Goal: Task Accomplishment & Management: Manage account settings

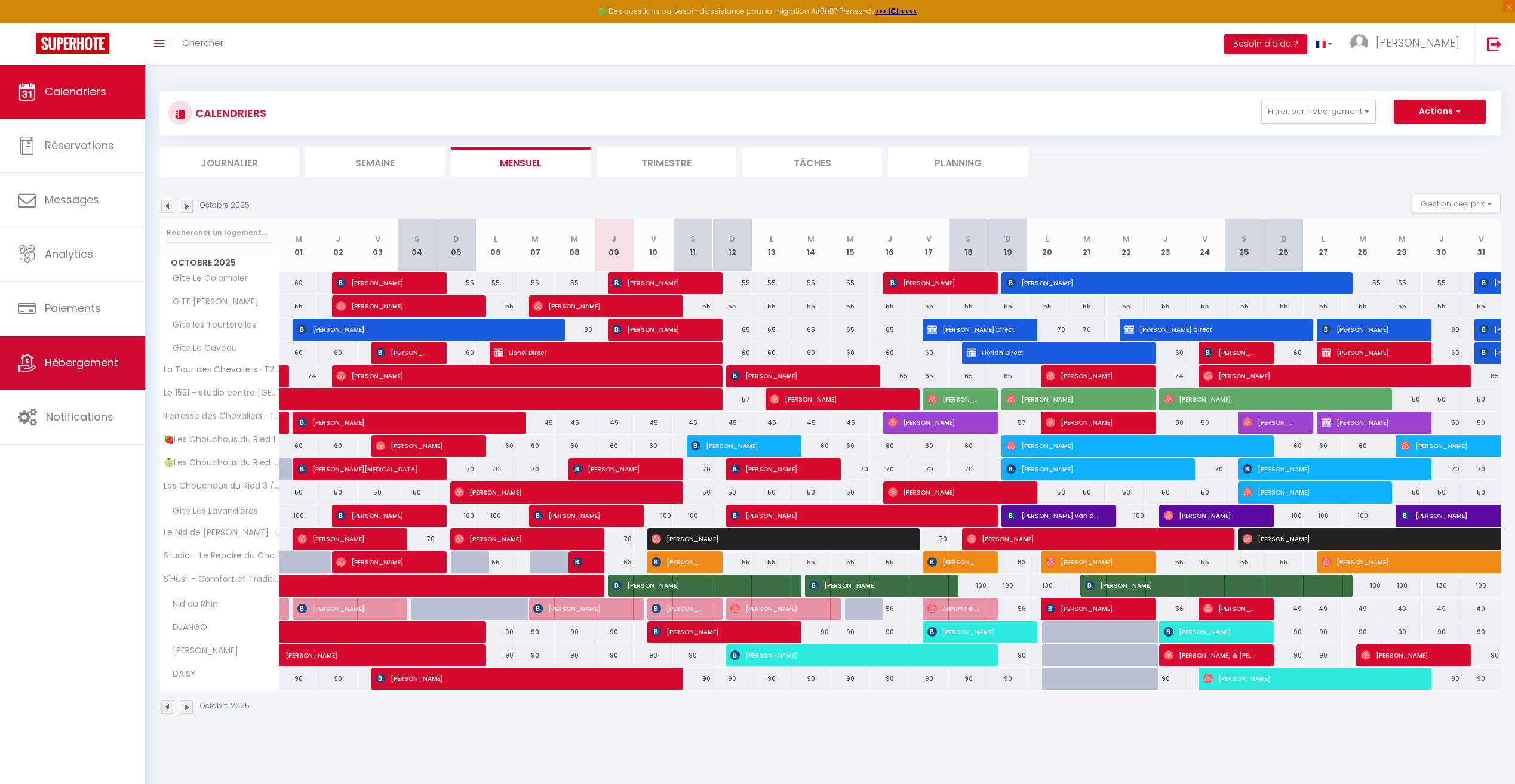
click at [59, 365] on span "Hébergement" at bounding box center [82, 362] width 74 height 15
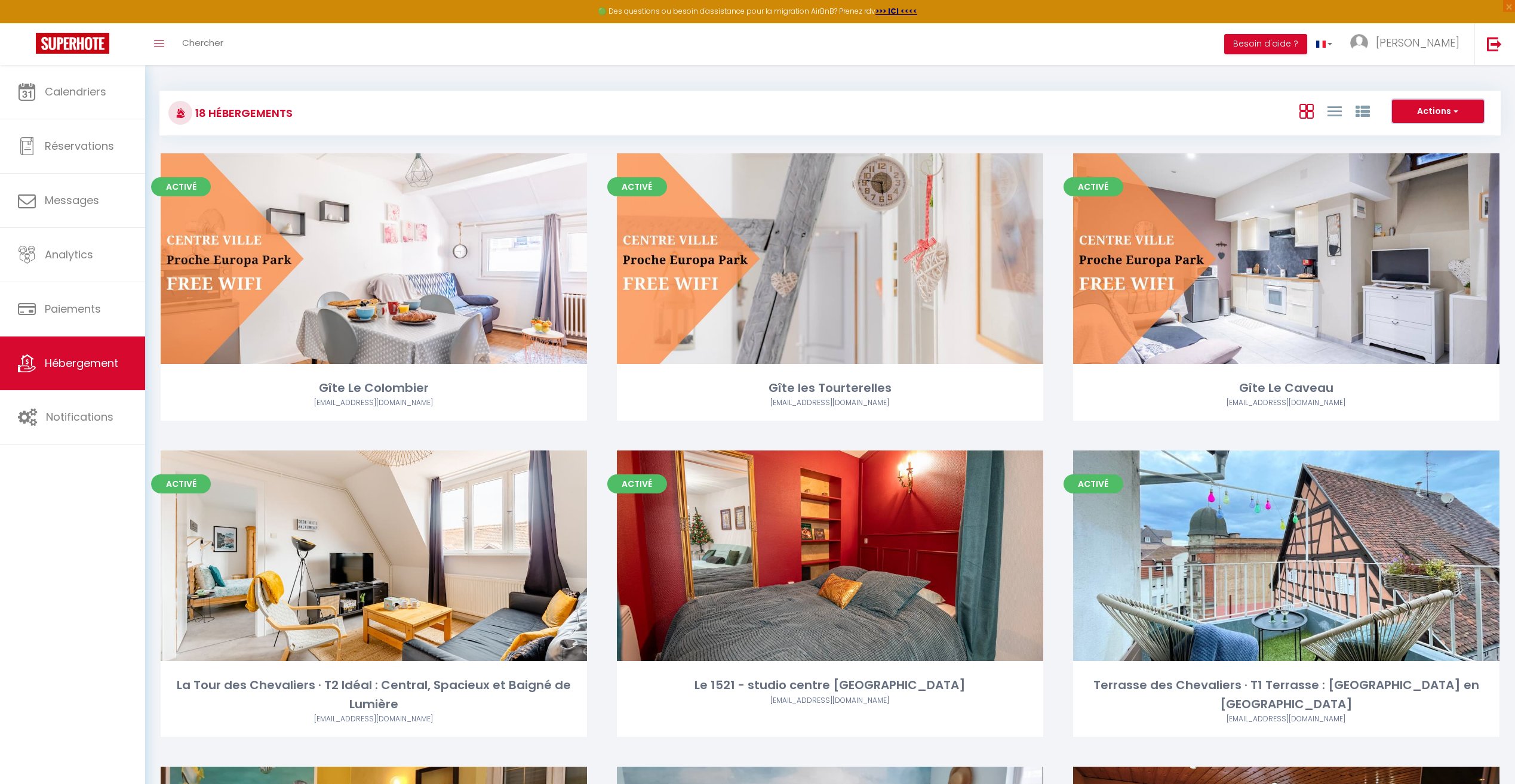
click at [1422, 112] on button "Actions" at bounding box center [1438, 112] width 92 height 24
click at [1422, 136] on li "Créer un Hébergement" at bounding box center [1429, 136] width 109 height 13
select select "3"
select select "2"
select select "1"
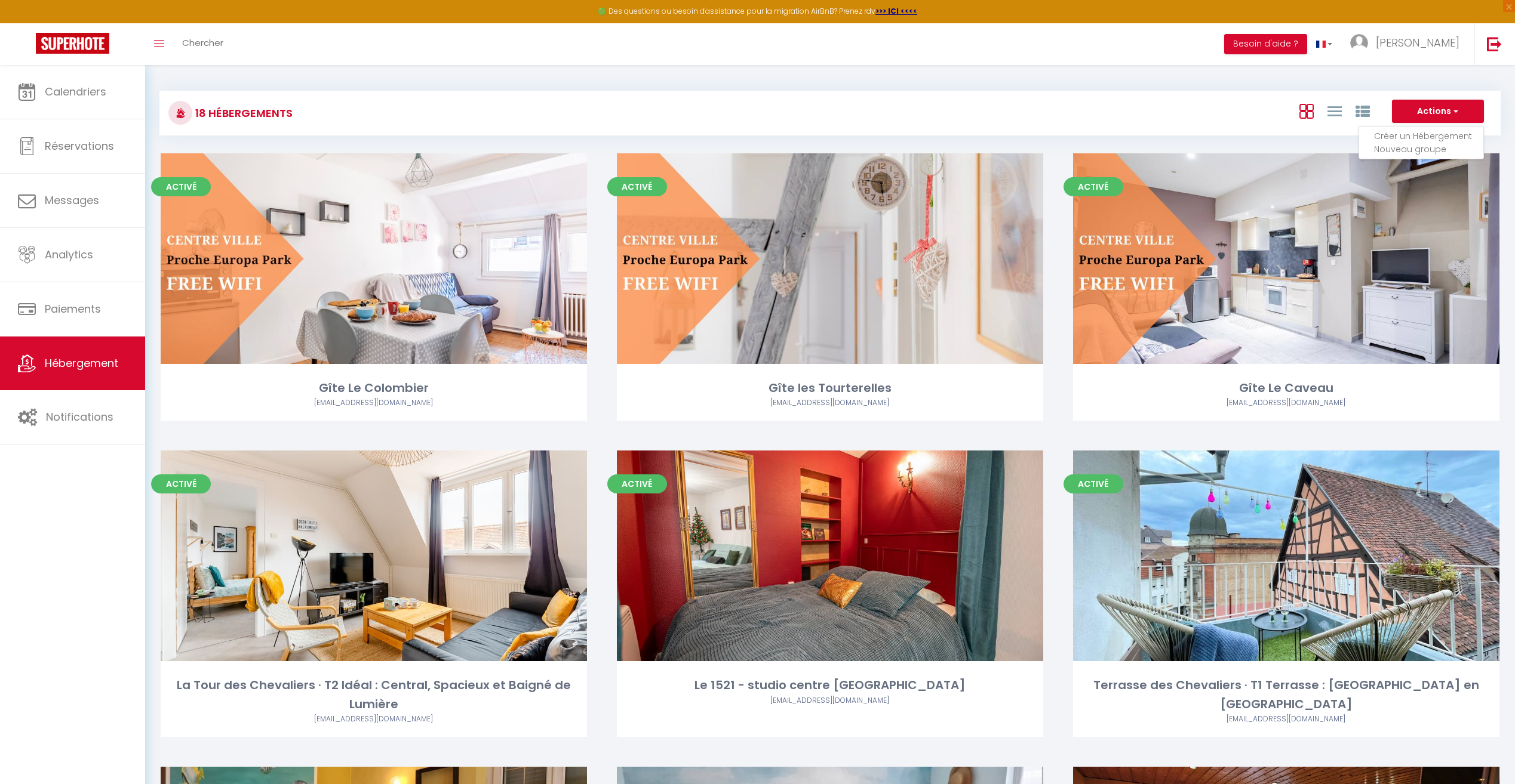
select select "1"
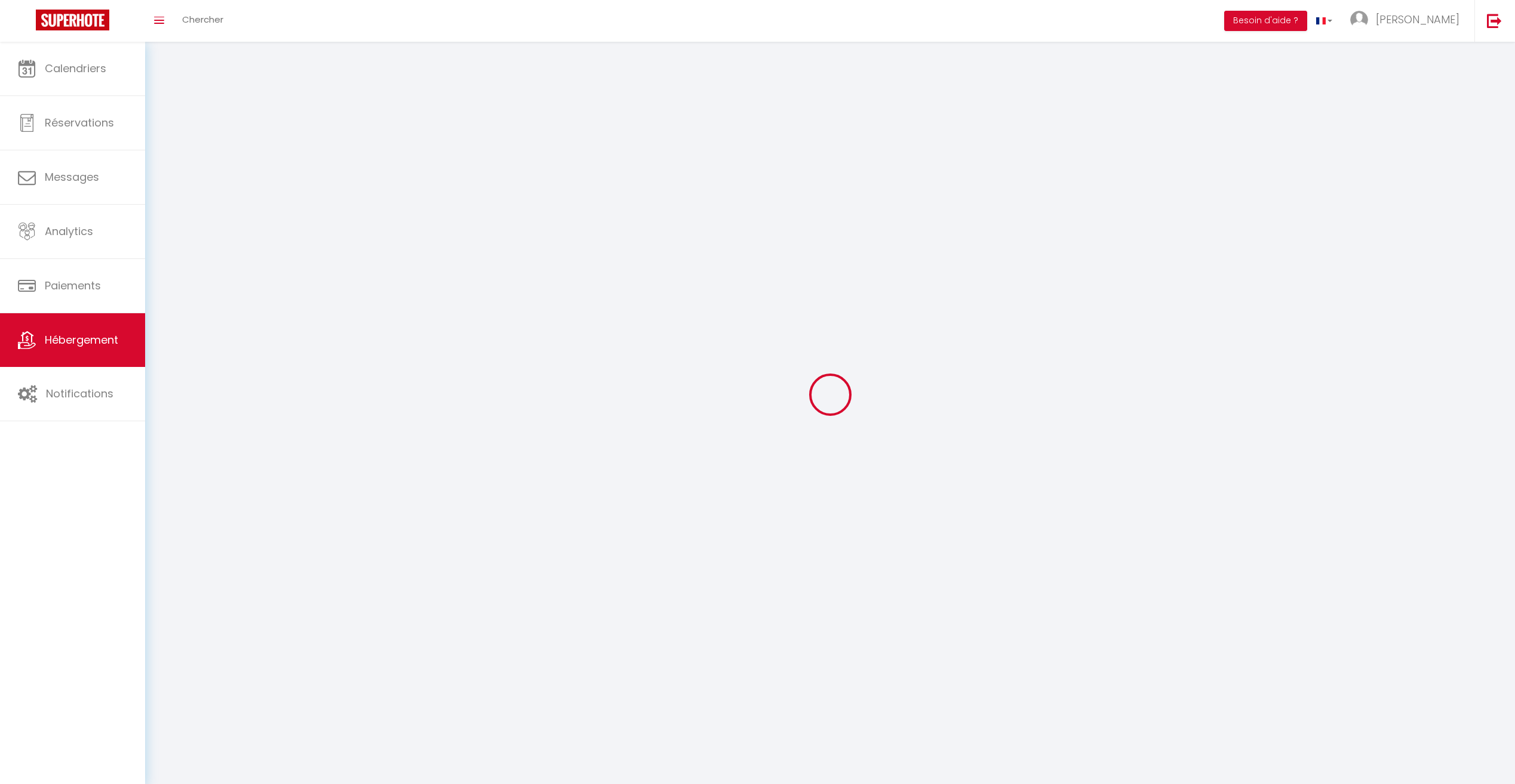
select select
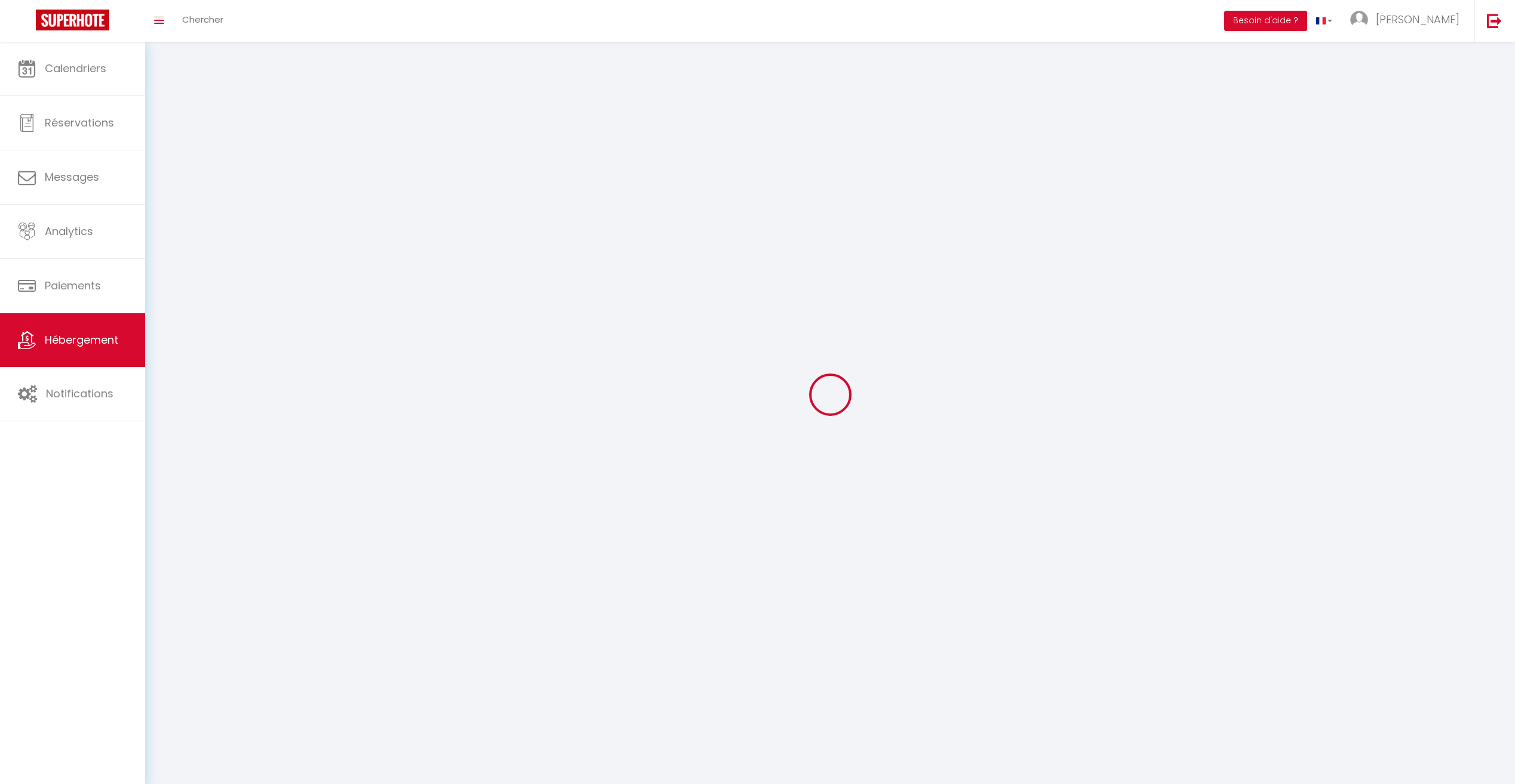
select select
checkbox input "false"
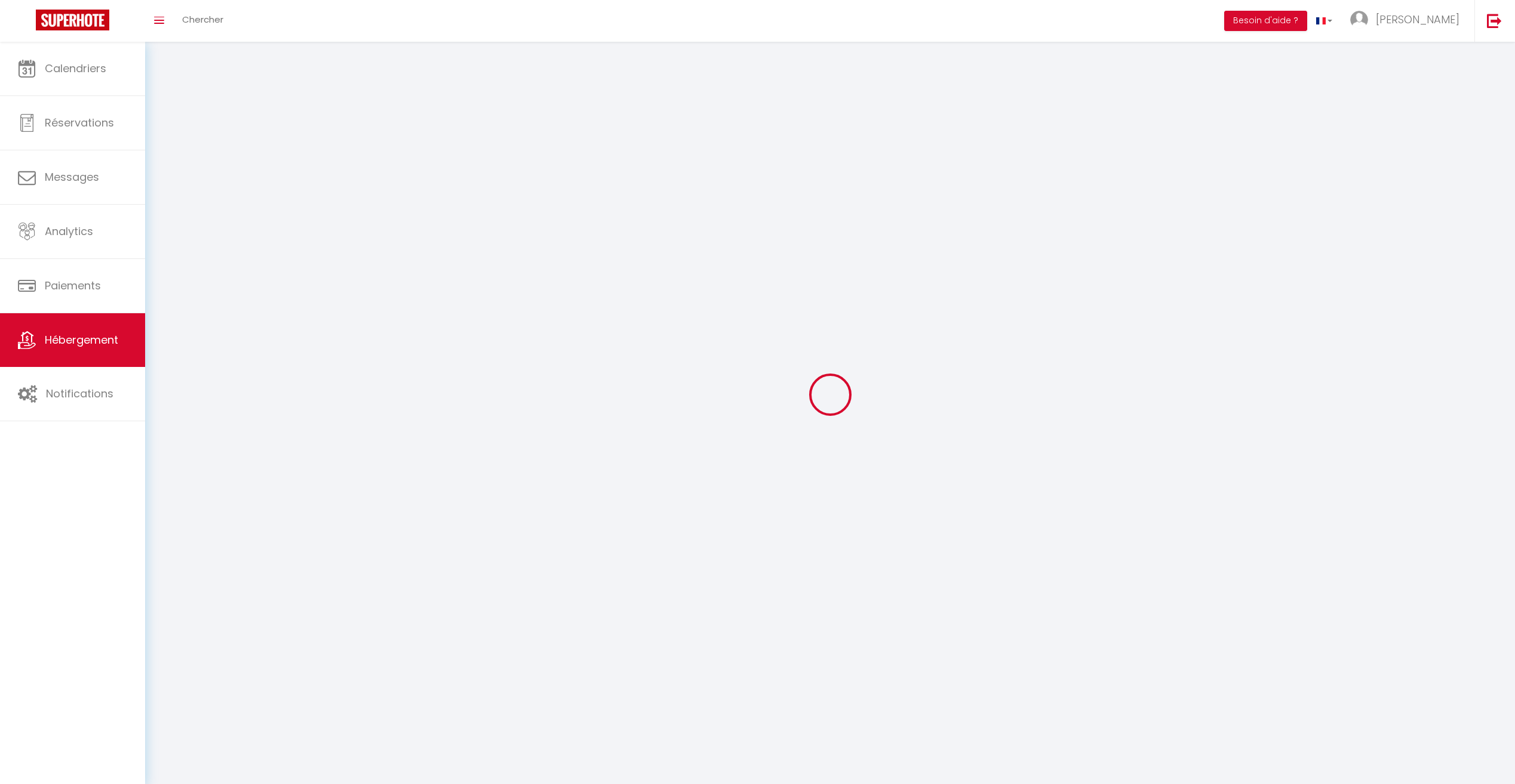
select select "28"
select select
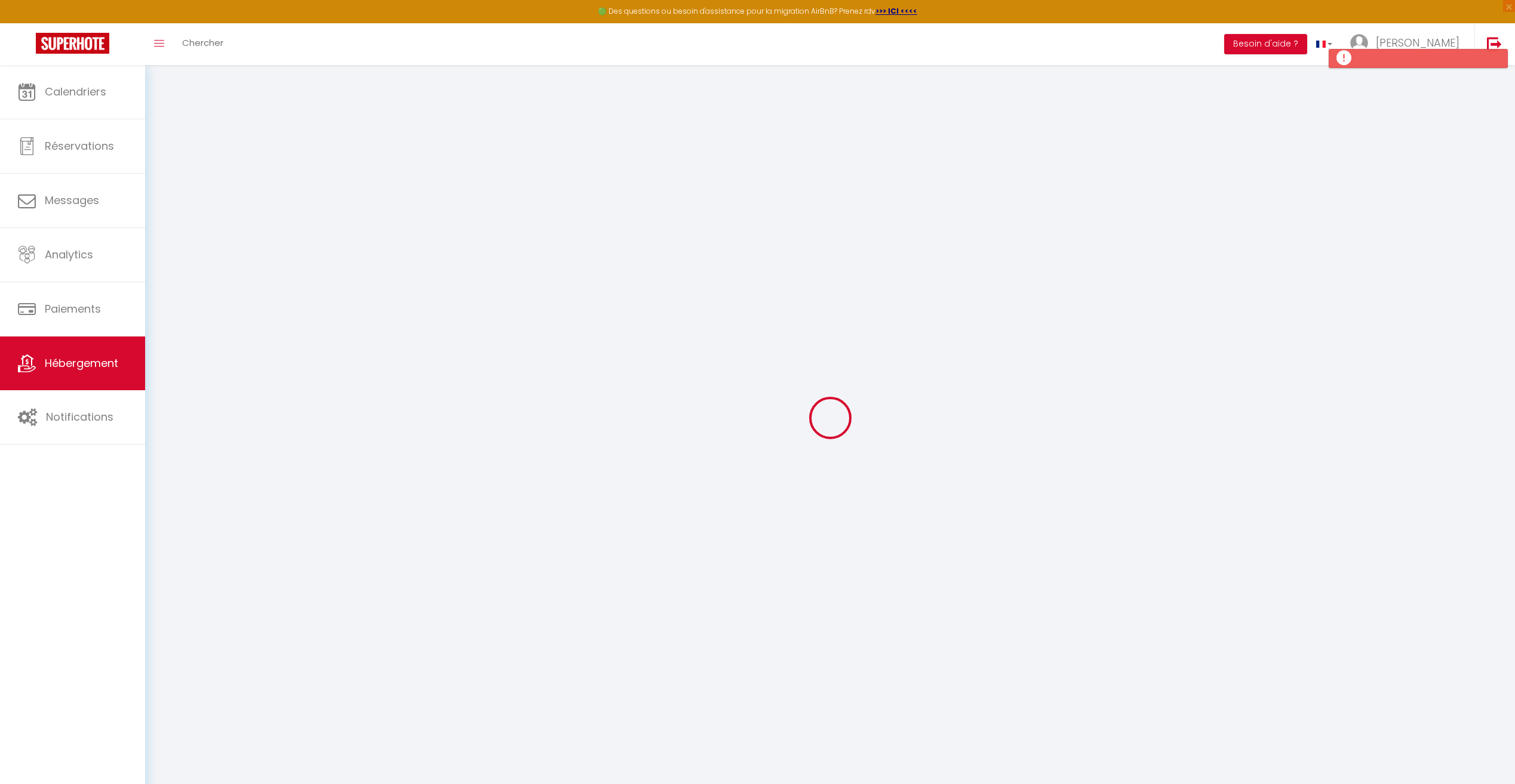
select select
checkbox input "false"
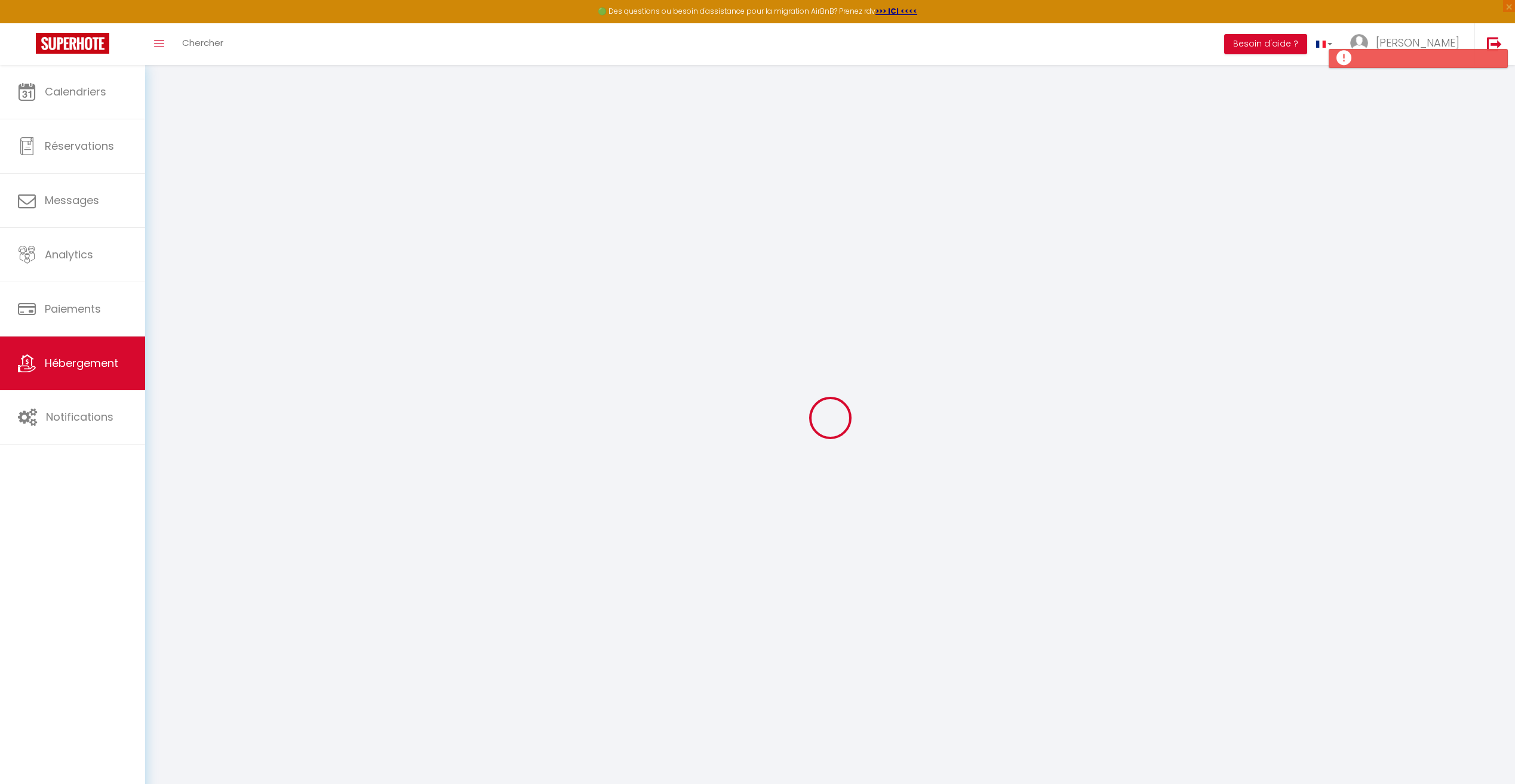
select select
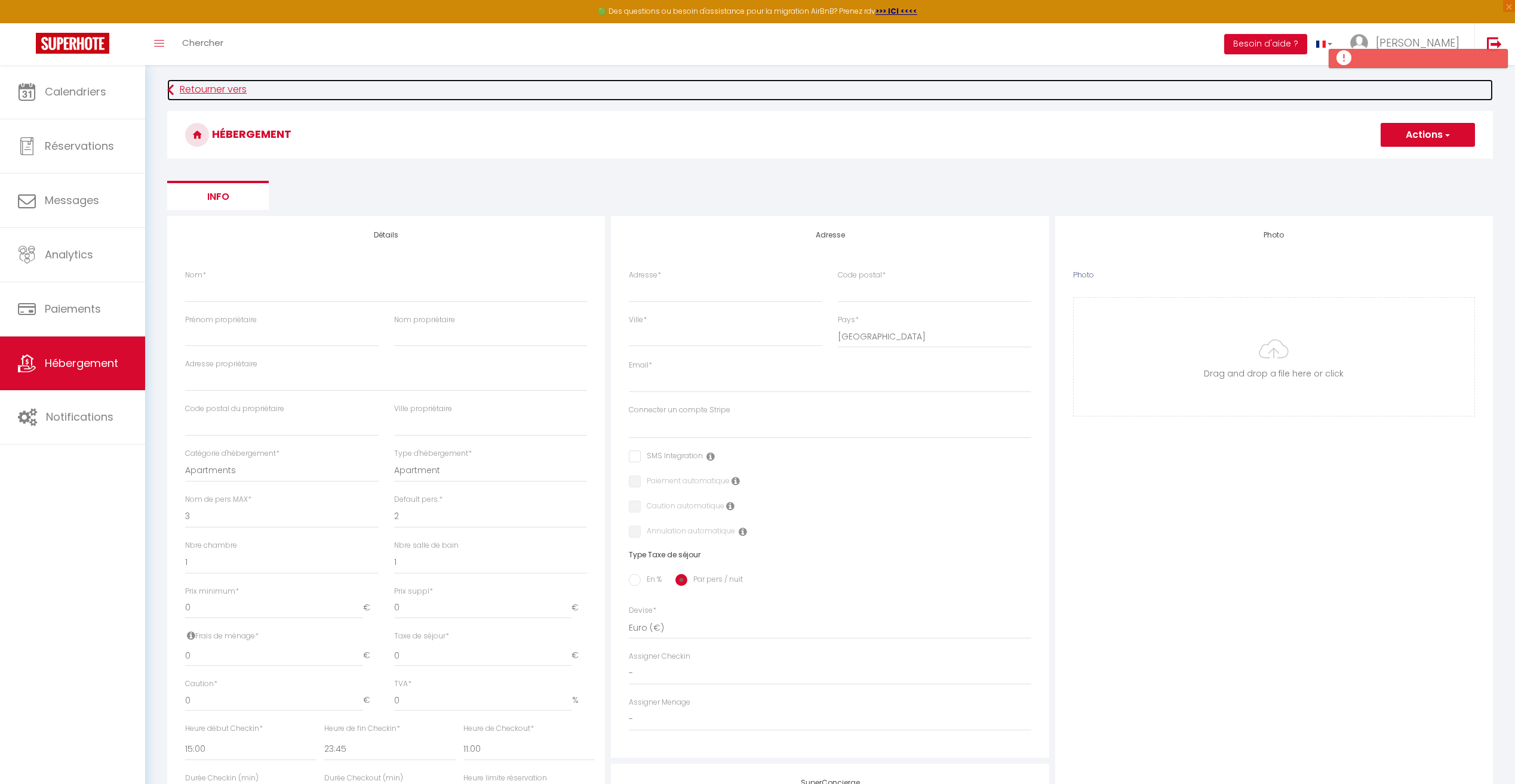
click at [193, 90] on link "Retourner vers" at bounding box center [830, 89] width 1326 height 21
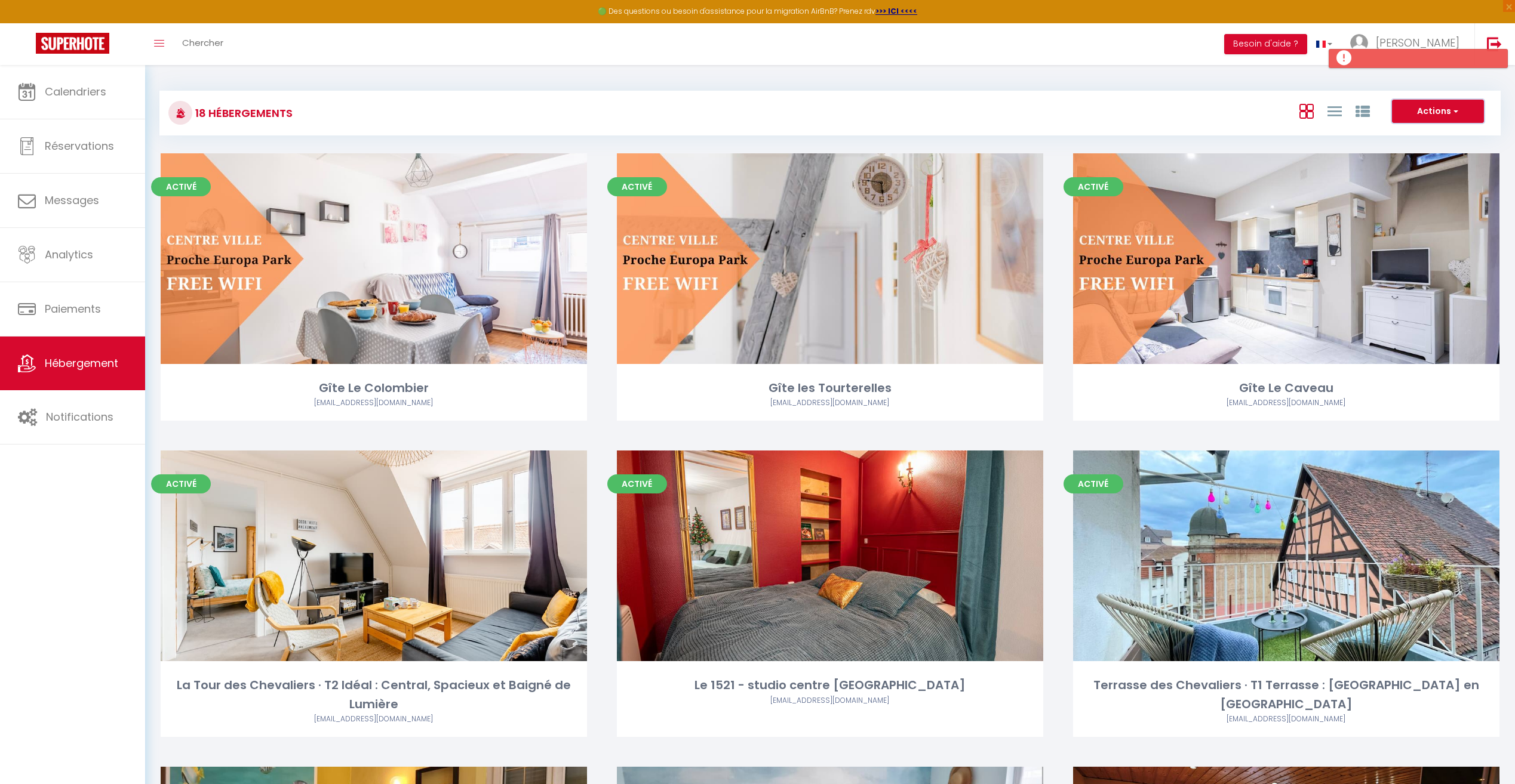
click at [1474, 112] on button "Actions" at bounding box center [1438, 112] width 92 height 24
click at [1456, 135] on li "Créer un Hébergement" at bounding box center [1429, 136] width 109 height 13
select select "3"
select select "2"
select select "1"
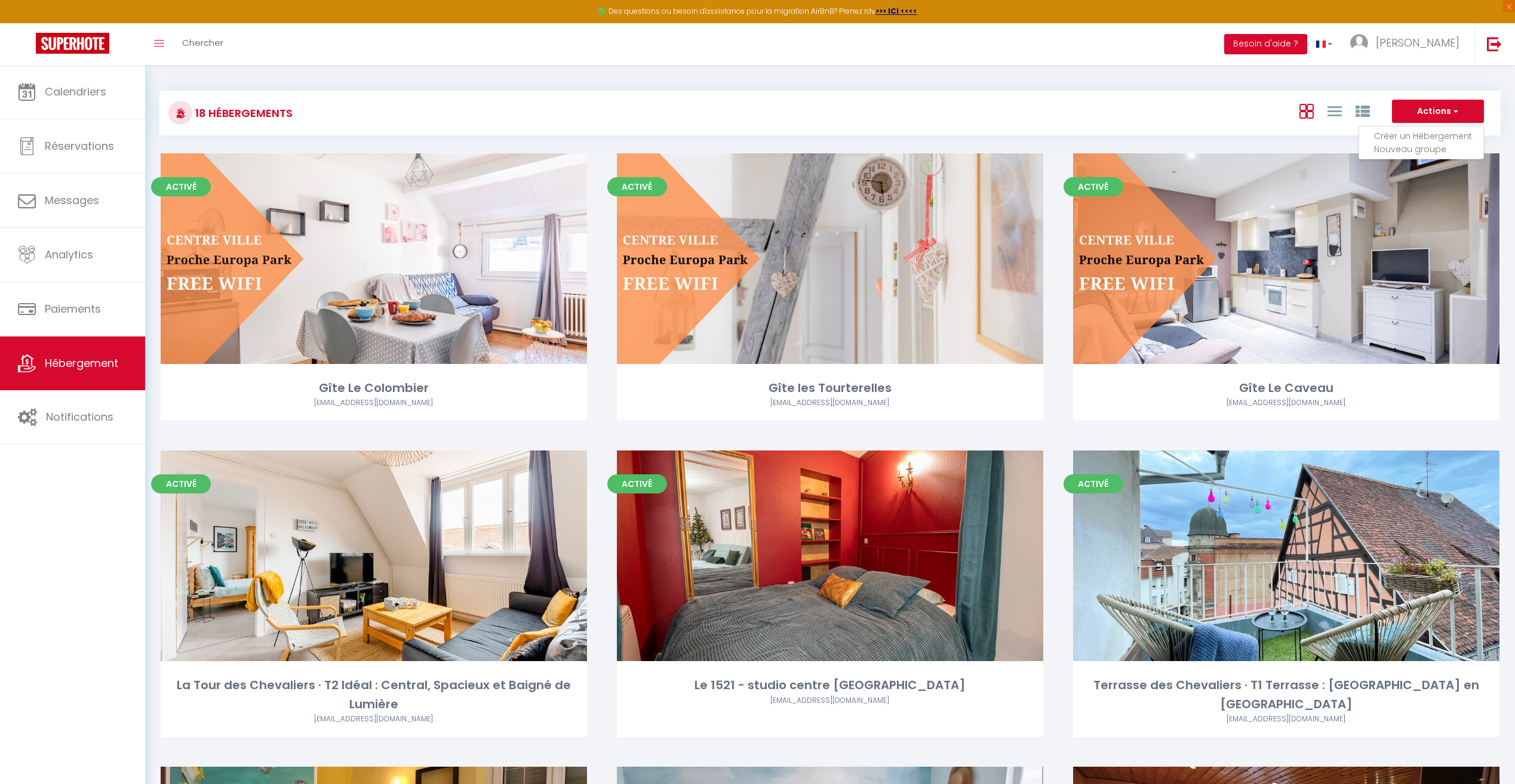
select select "1"
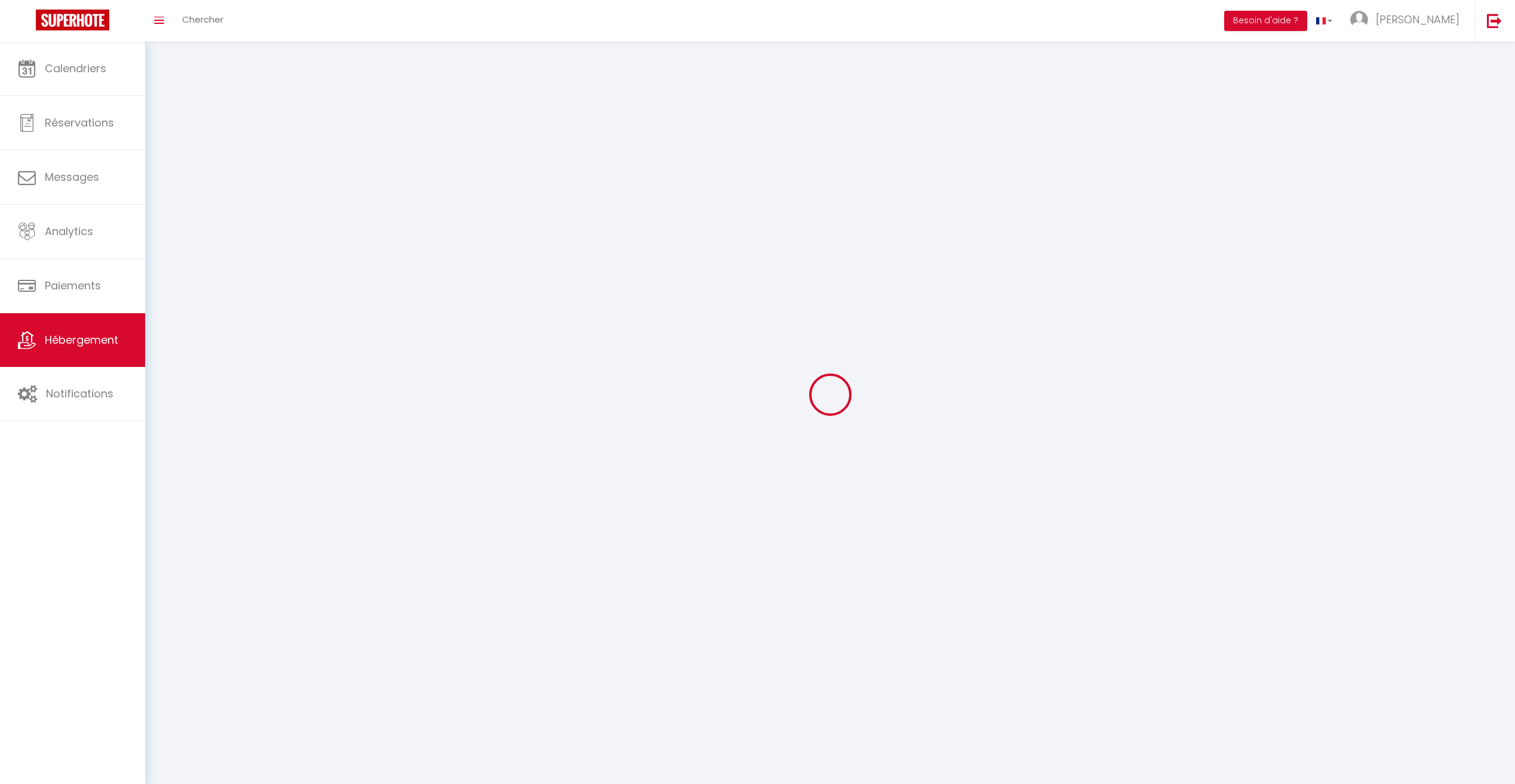
select select
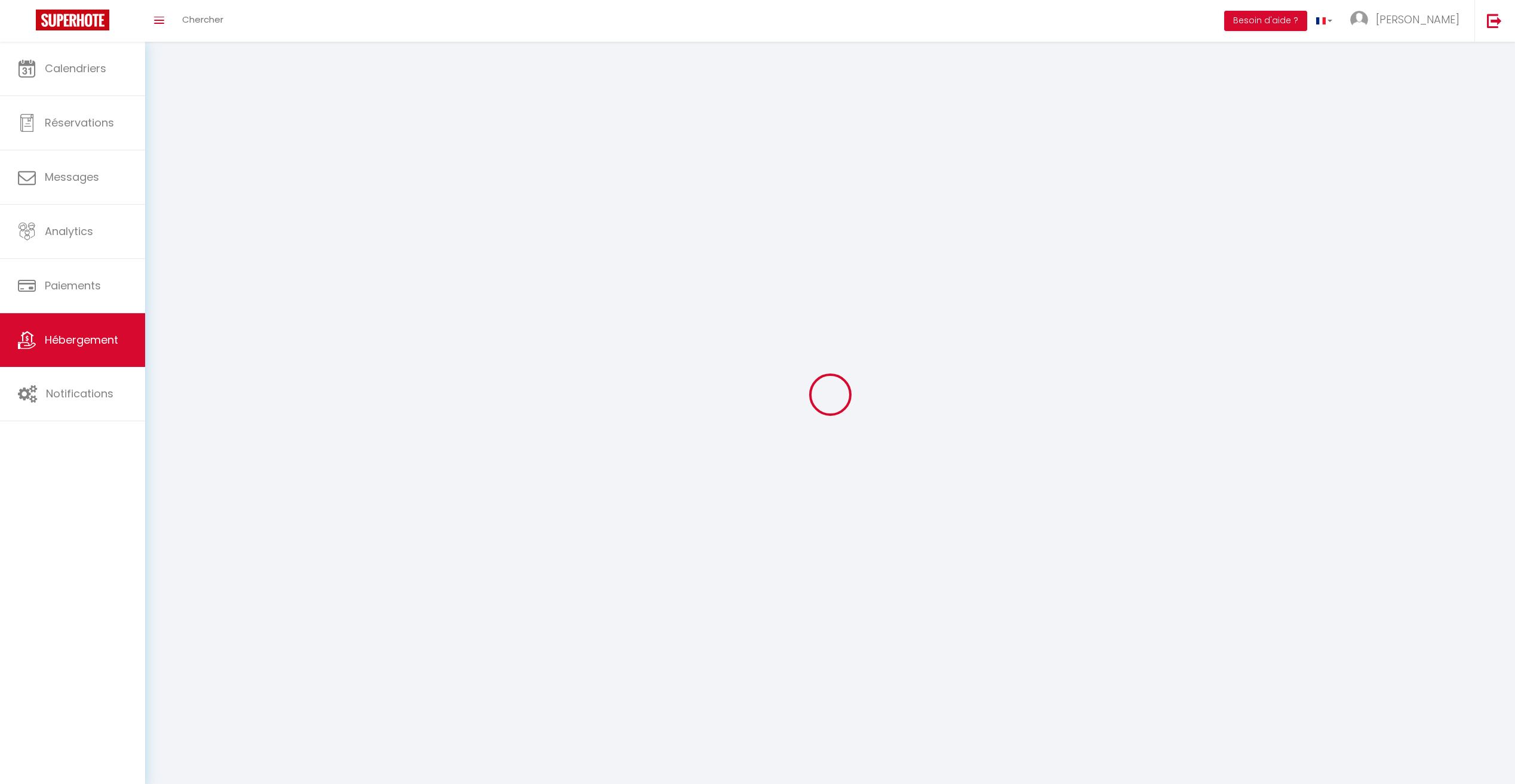
select select
checkbox input "false"
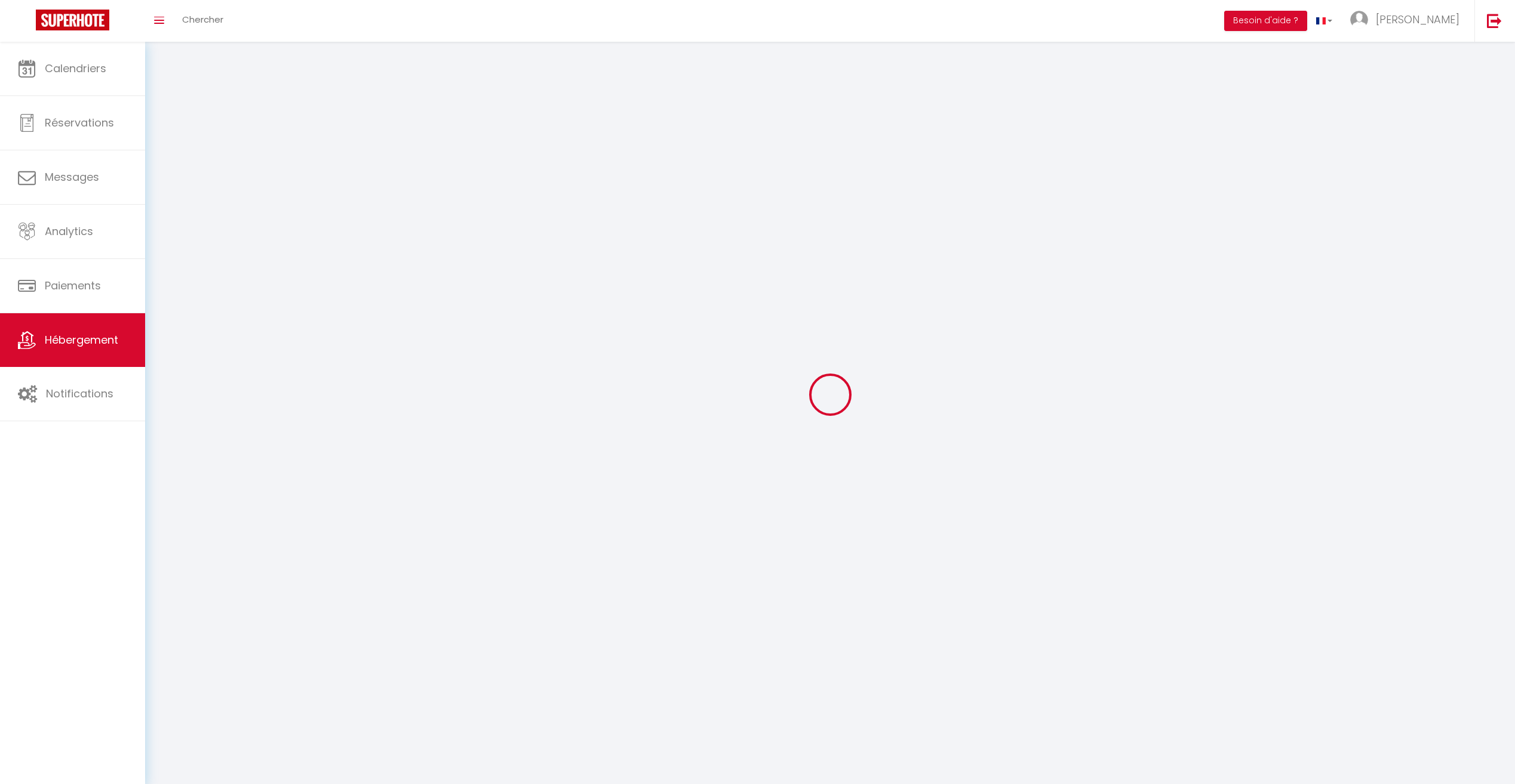
select select
select select "1"
select select "28"
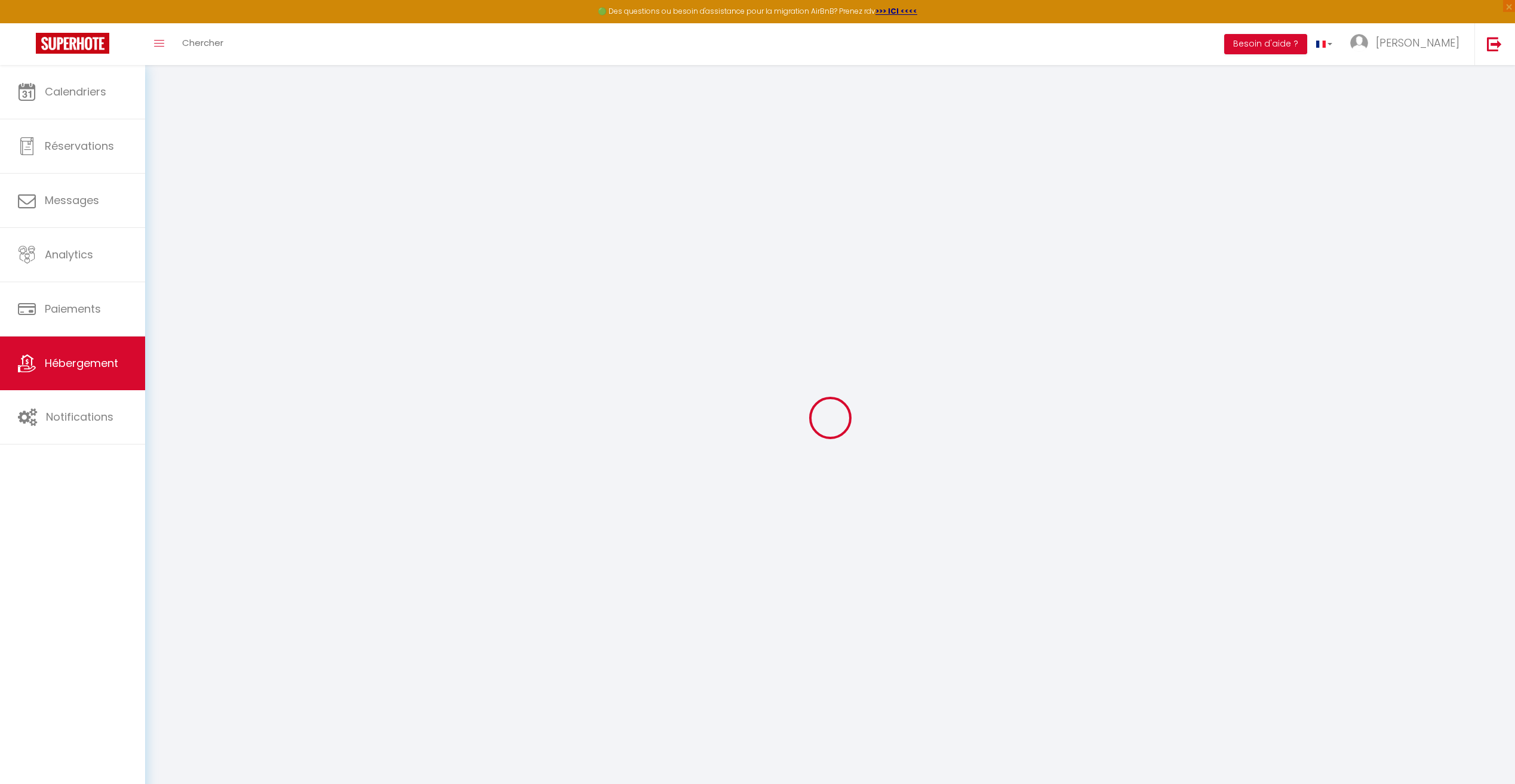
select select
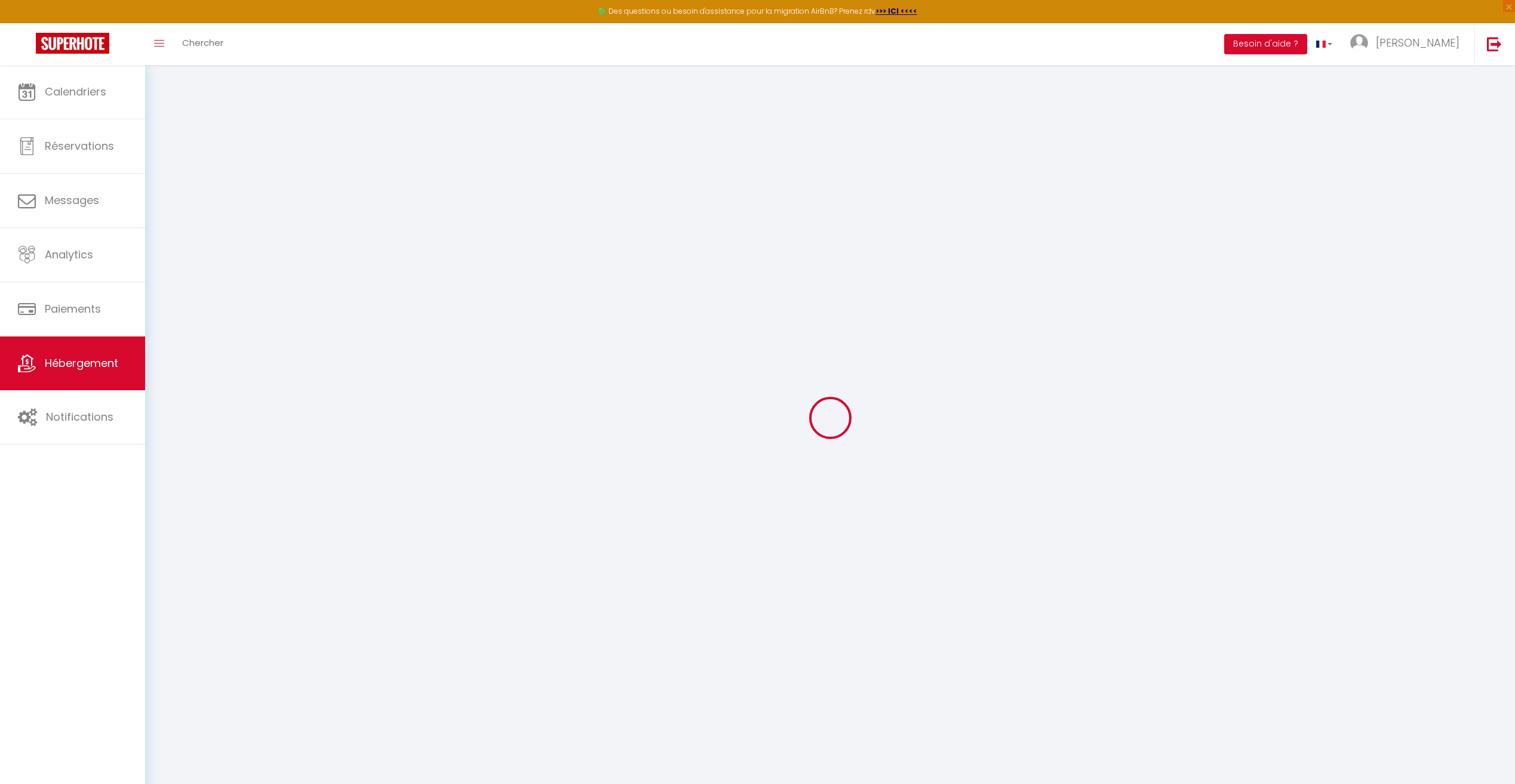
select select
checkbox input "false"
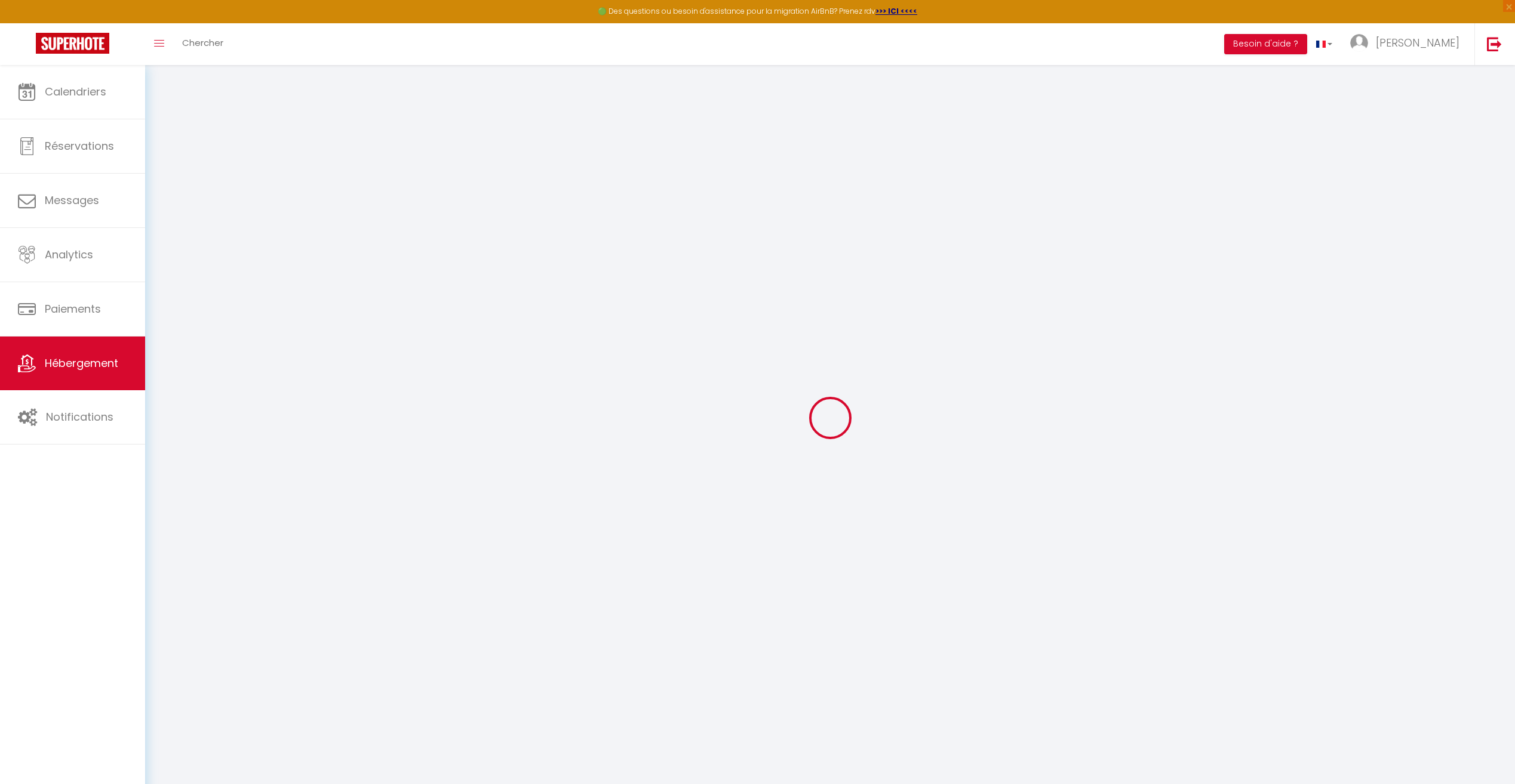
select select
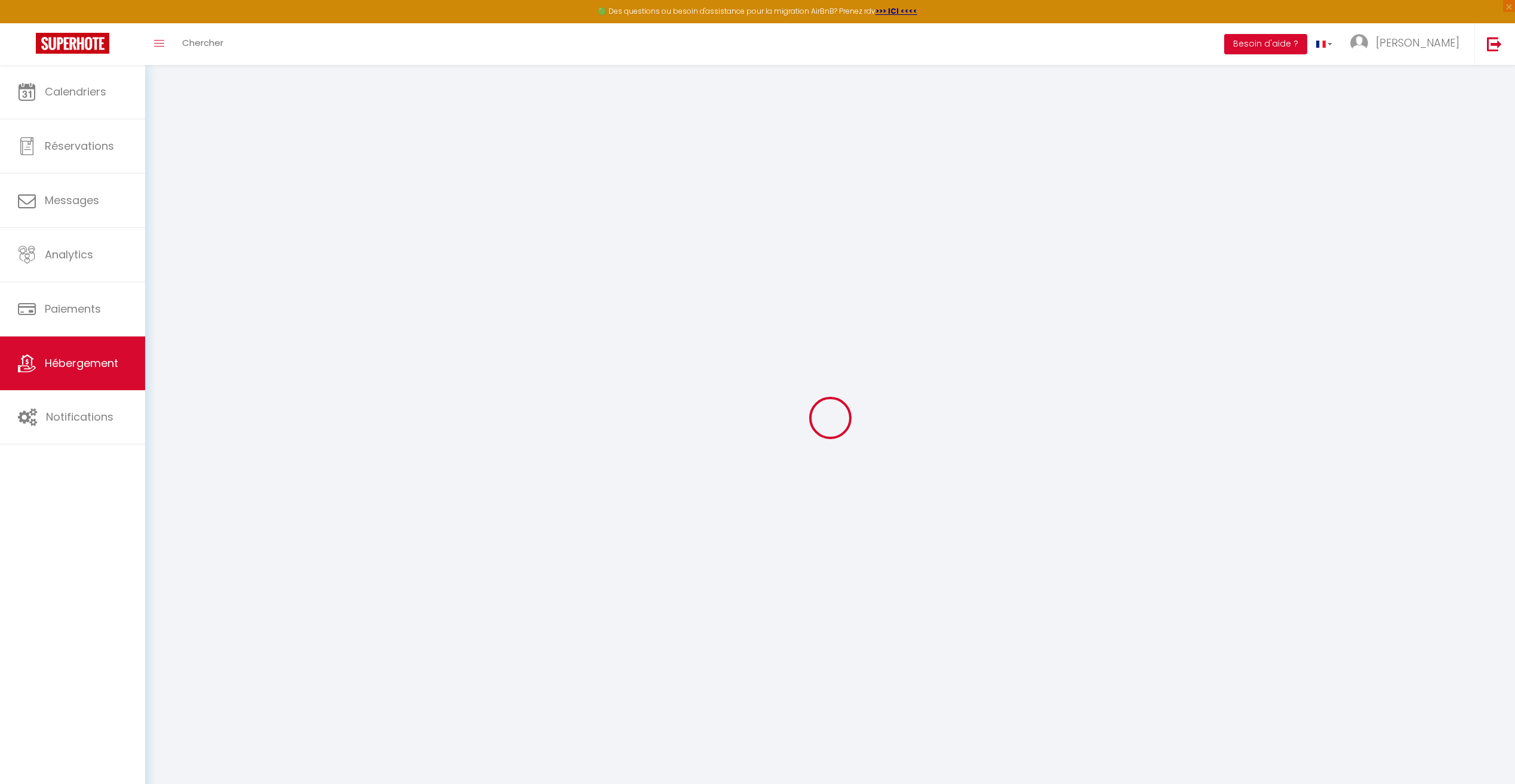
select select
checkbox input "false"
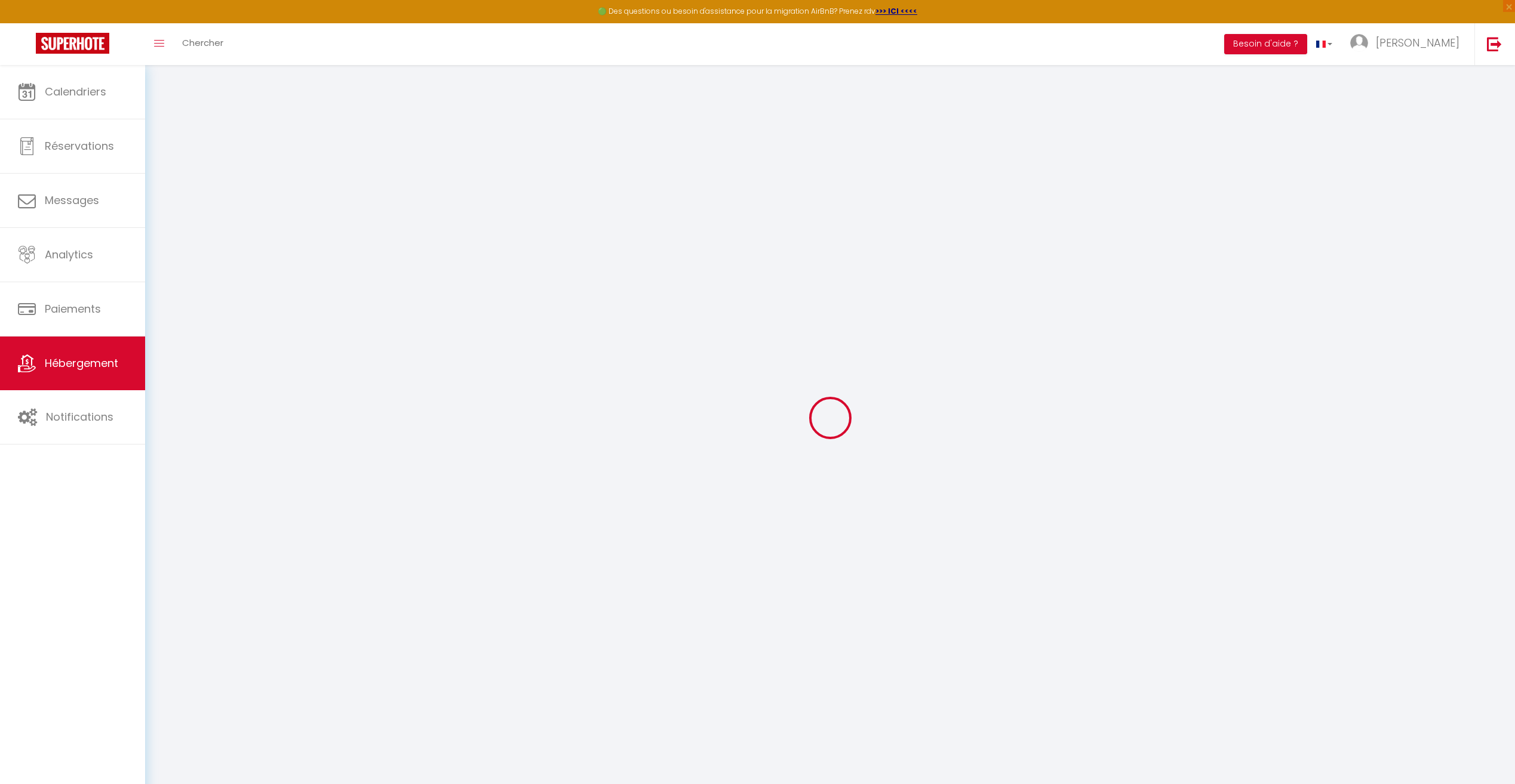
checkbox input "false"
select select
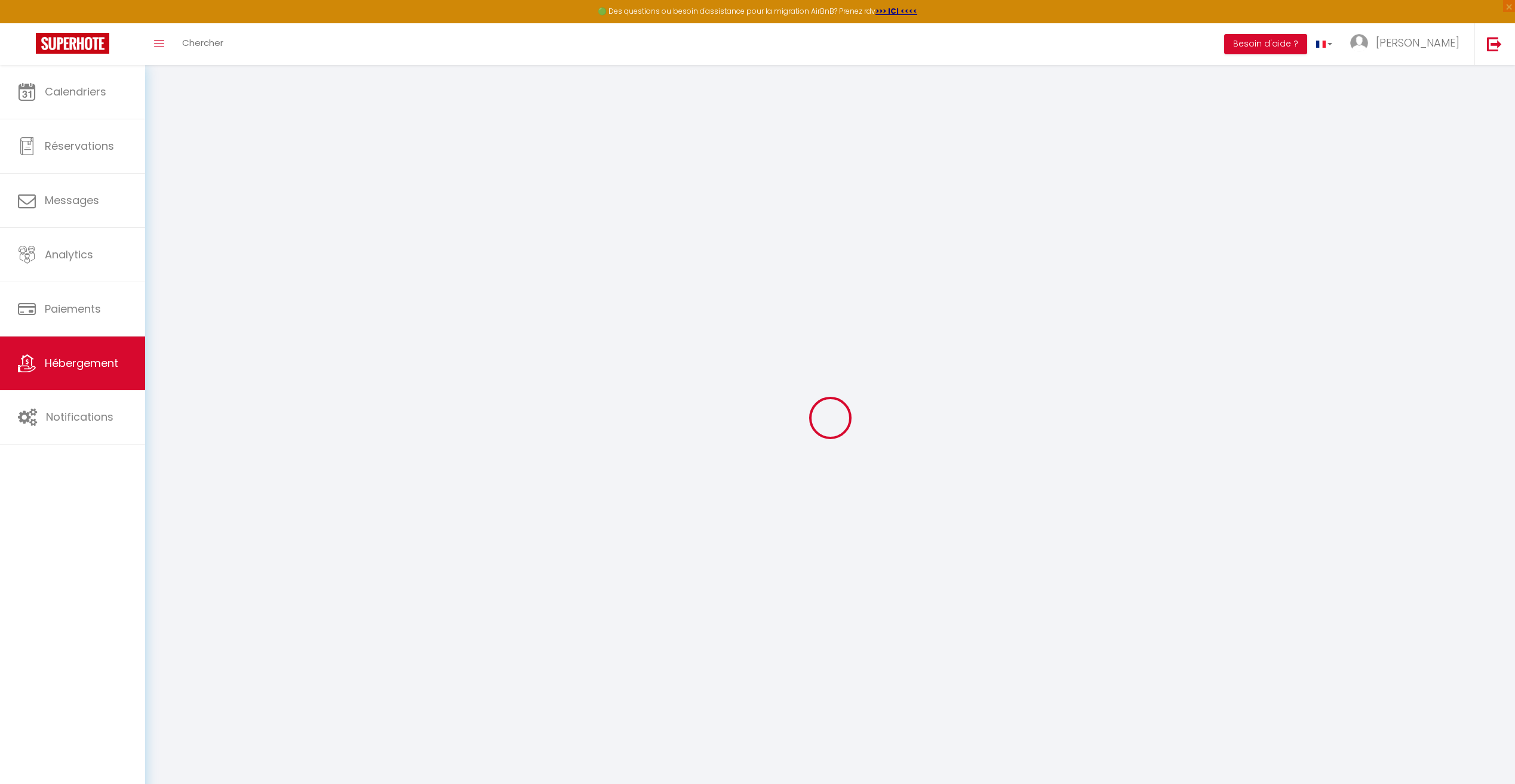
select select
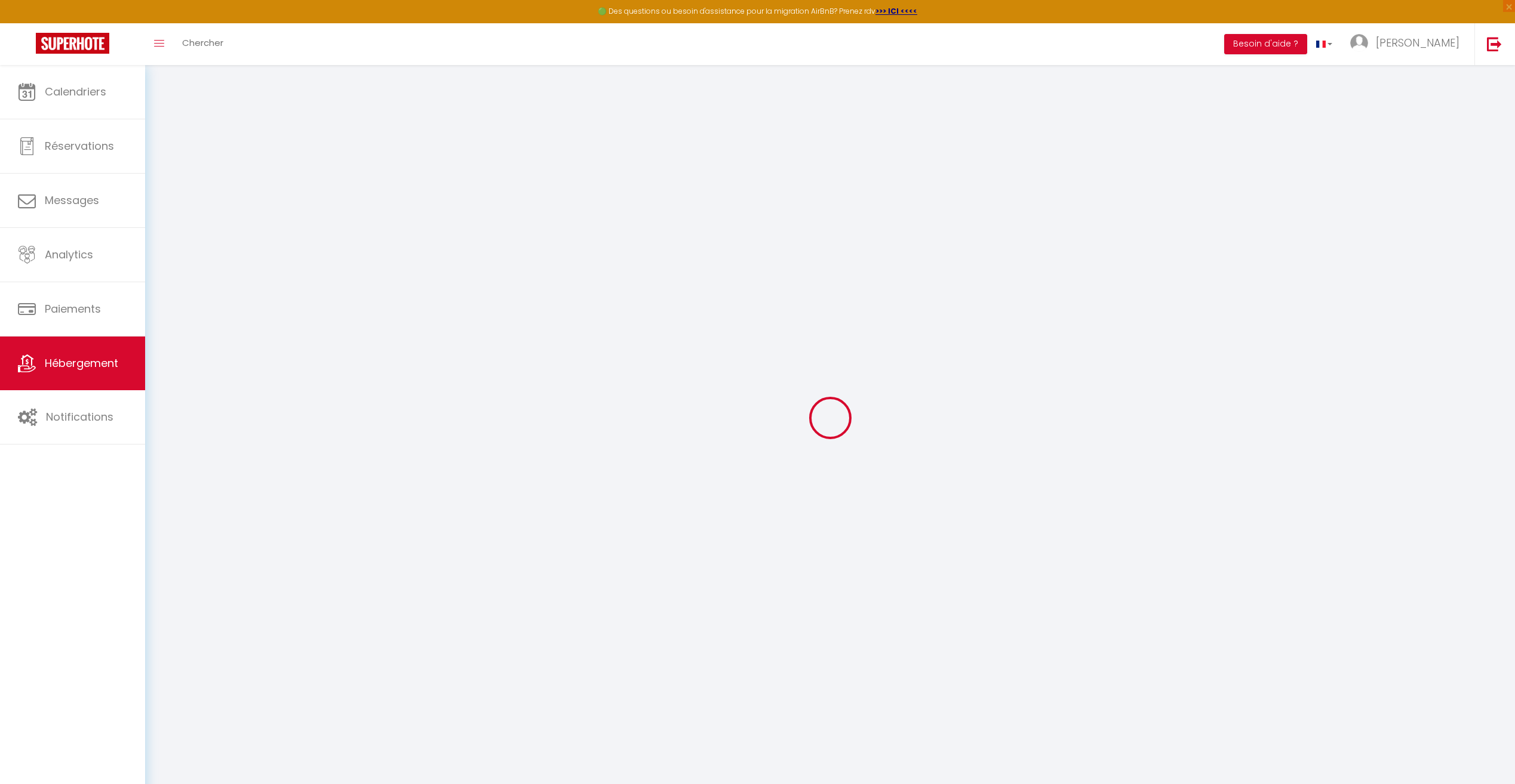
checkbox input "false"
select select
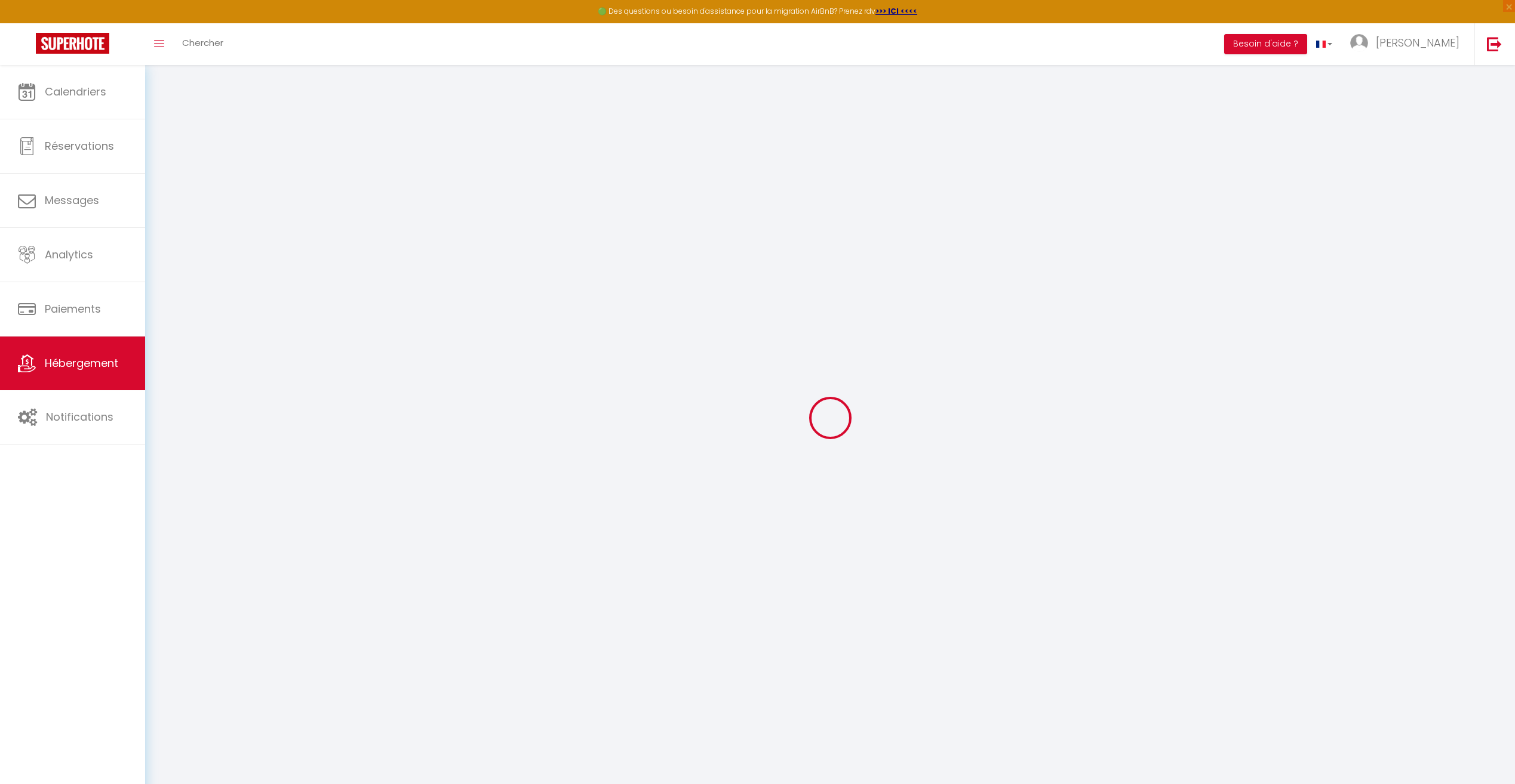
select select
checkbox input "false"
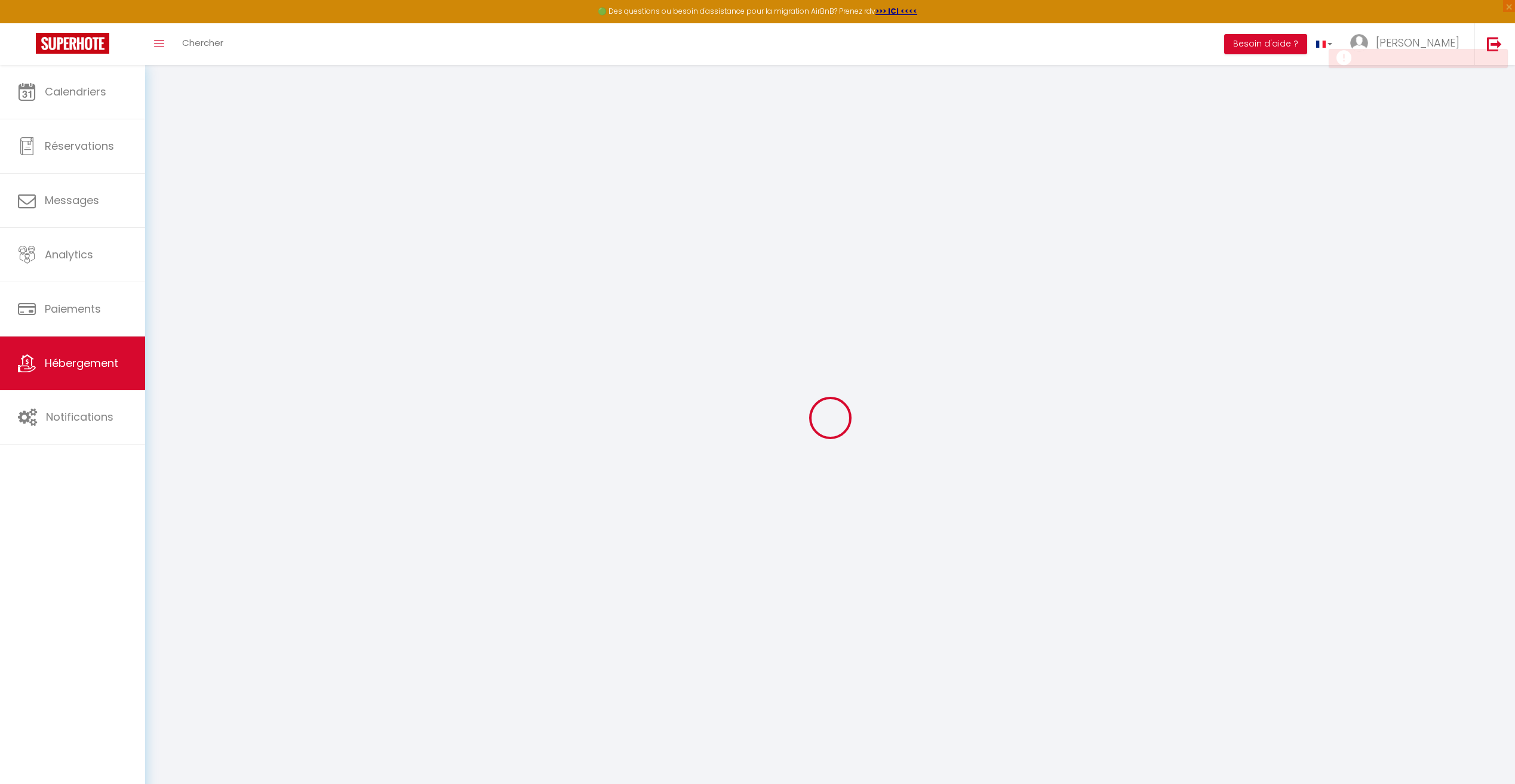
checkbox input "false"
select select
select select "15:00"
select select "23:45"
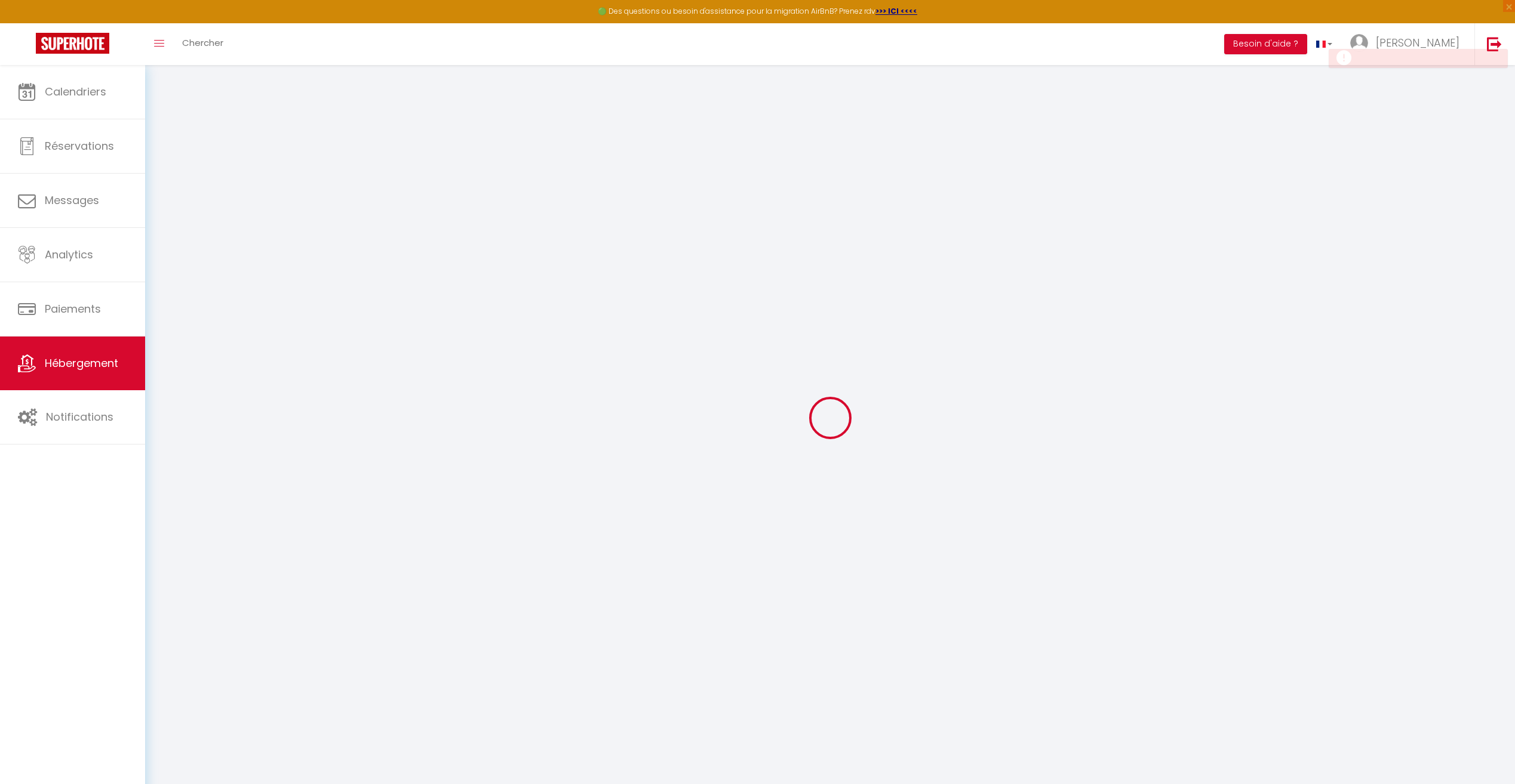
select select "11:00"
select select "30"
select select "120"
select select
checkbox input "false"
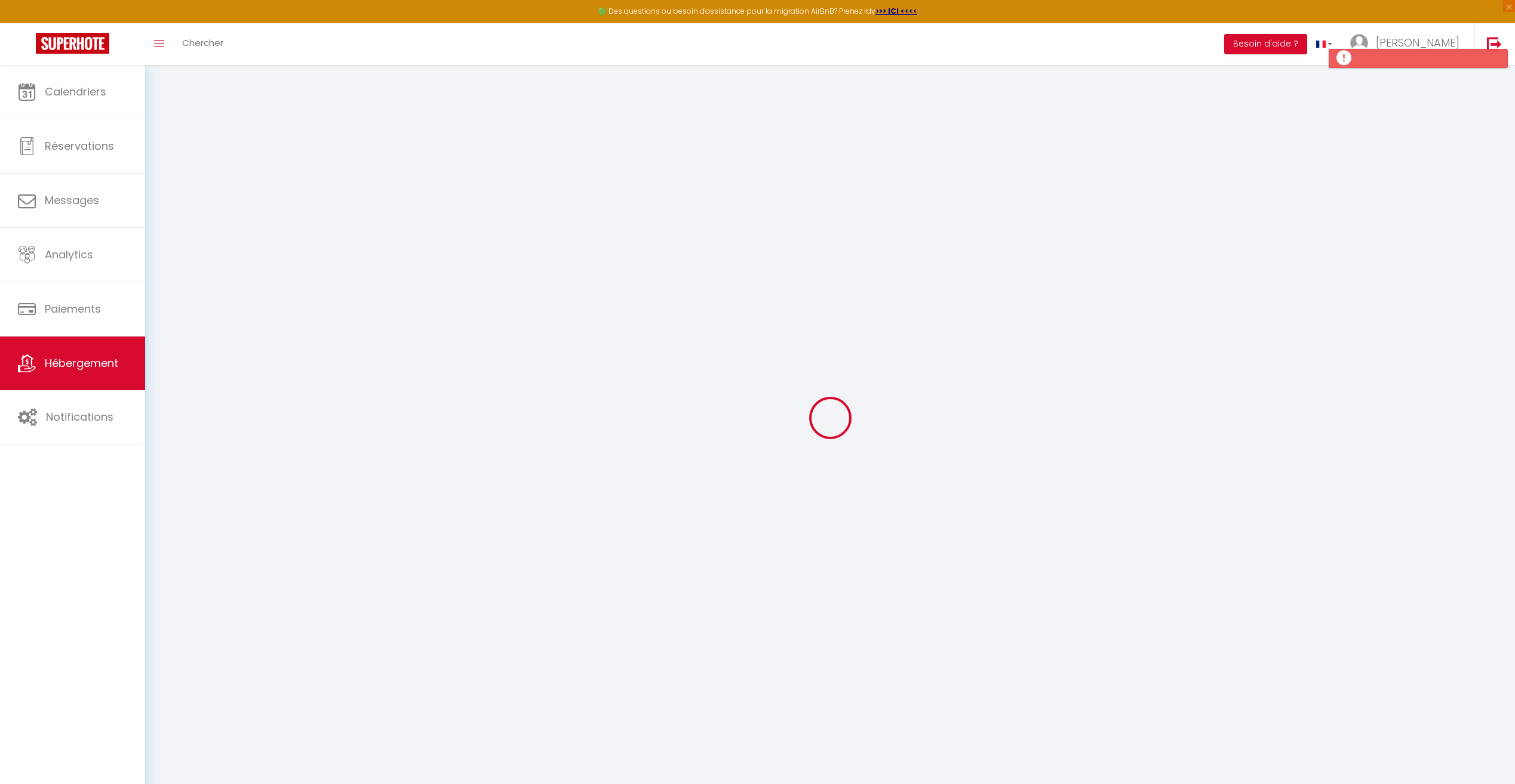
checkbox input "false"
select select
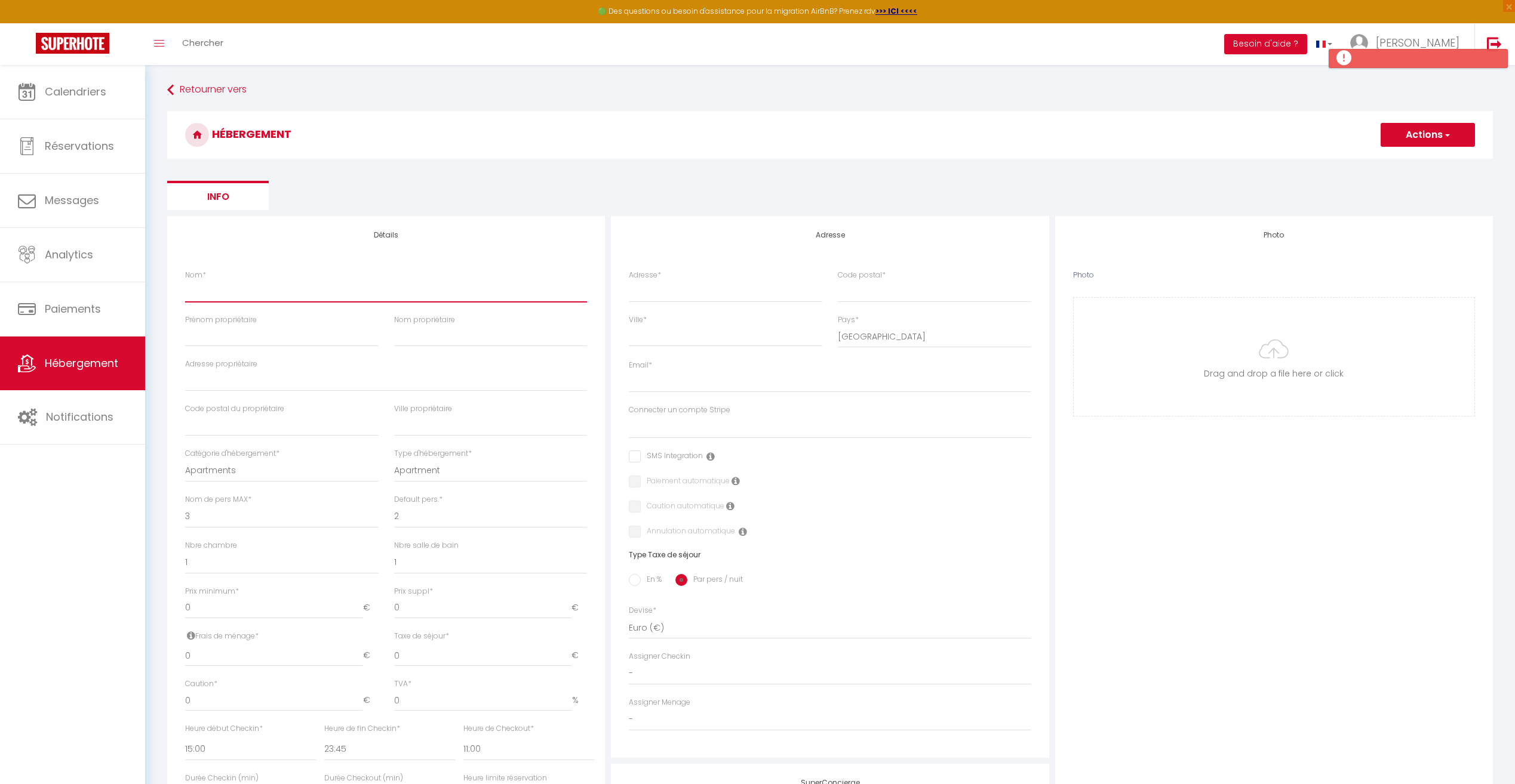
click at [297, 295] on input "Nom *" at bounding box center [386, 291] width 402 height 21
type input "l"
select select
checkbox input "false"
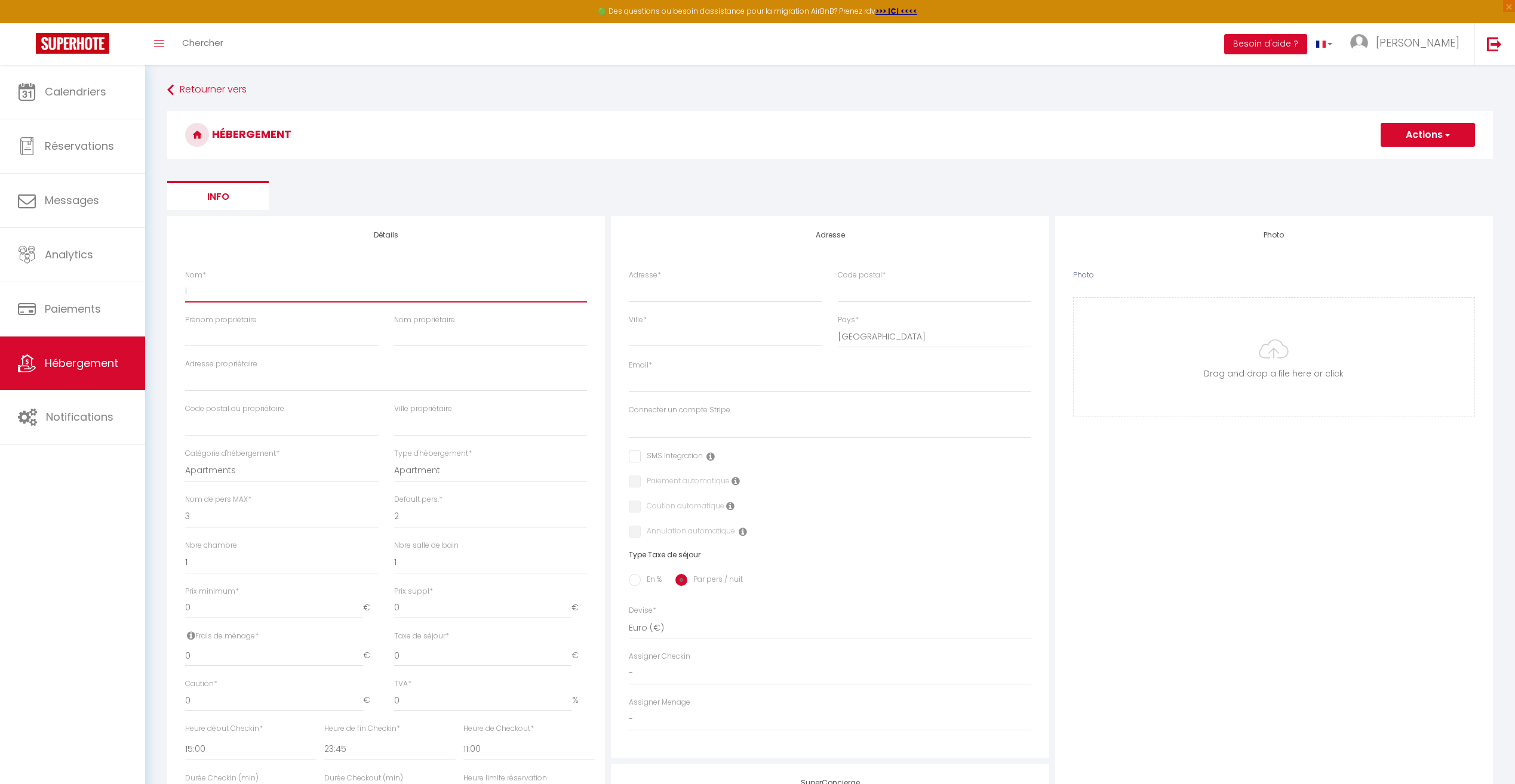
checkbox input "false"
select select
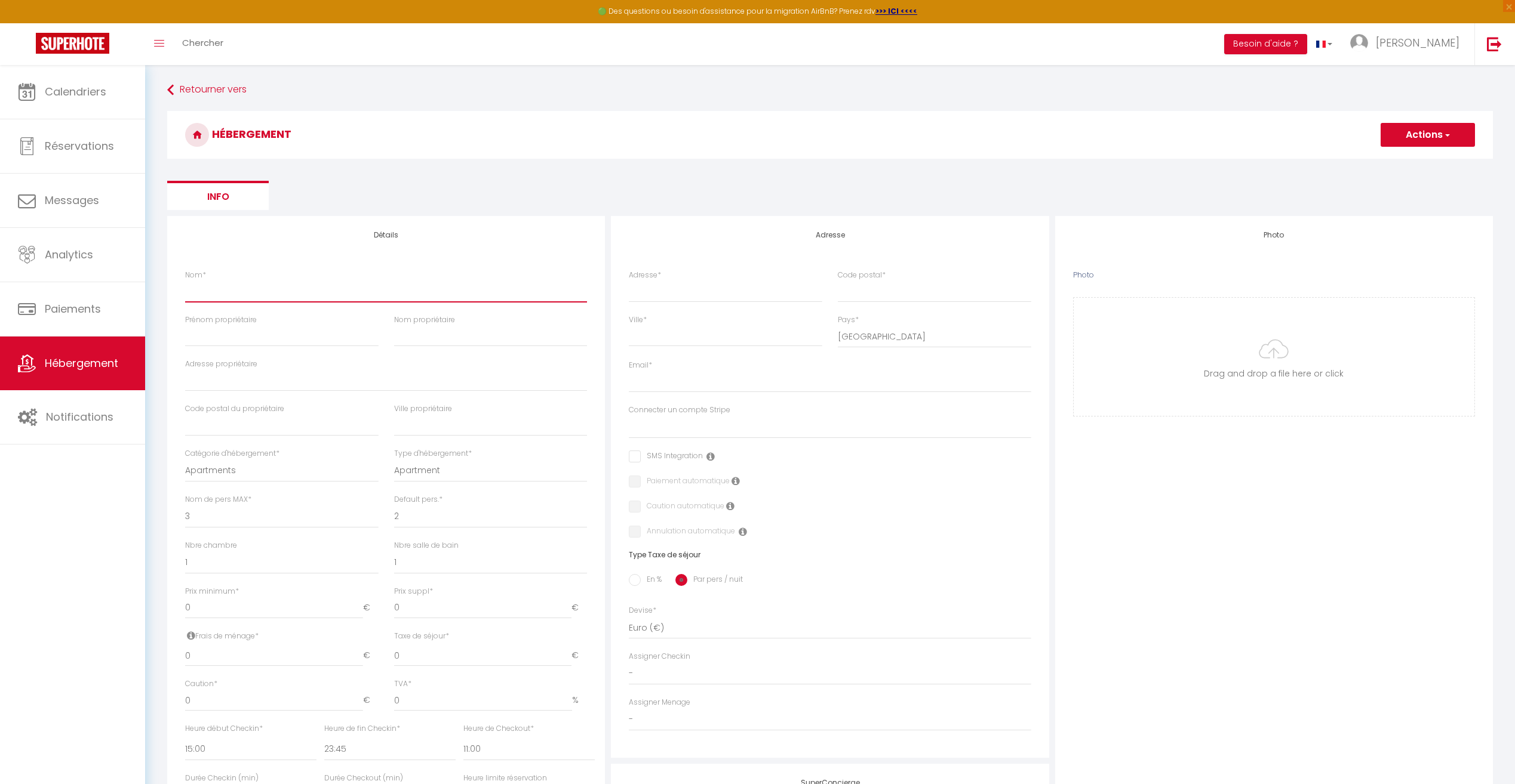
checkbox input "false"
select select
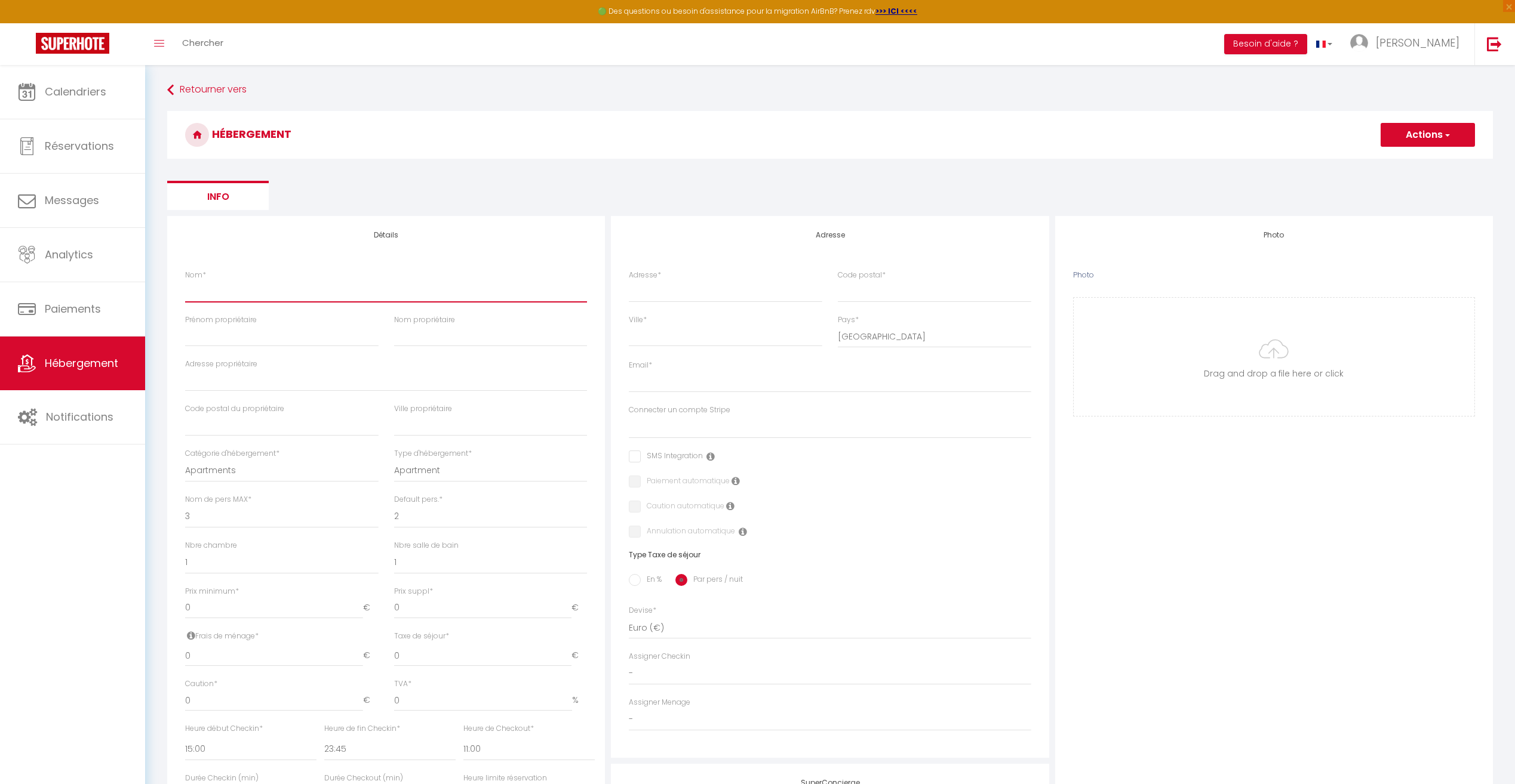
select select
type input "L"
select select
checkbox input "false"
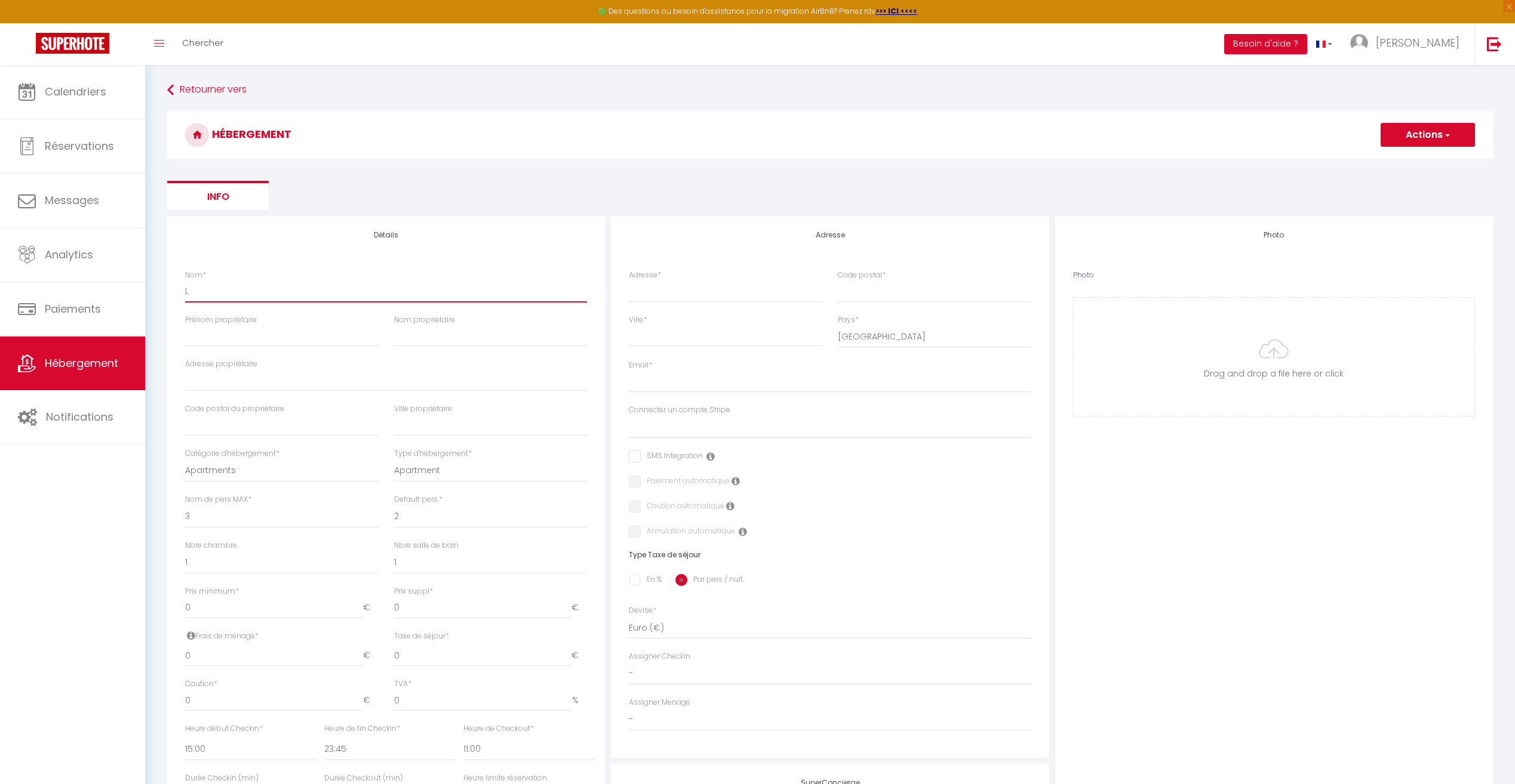
checkbox input "false"
select select
type input "Le"
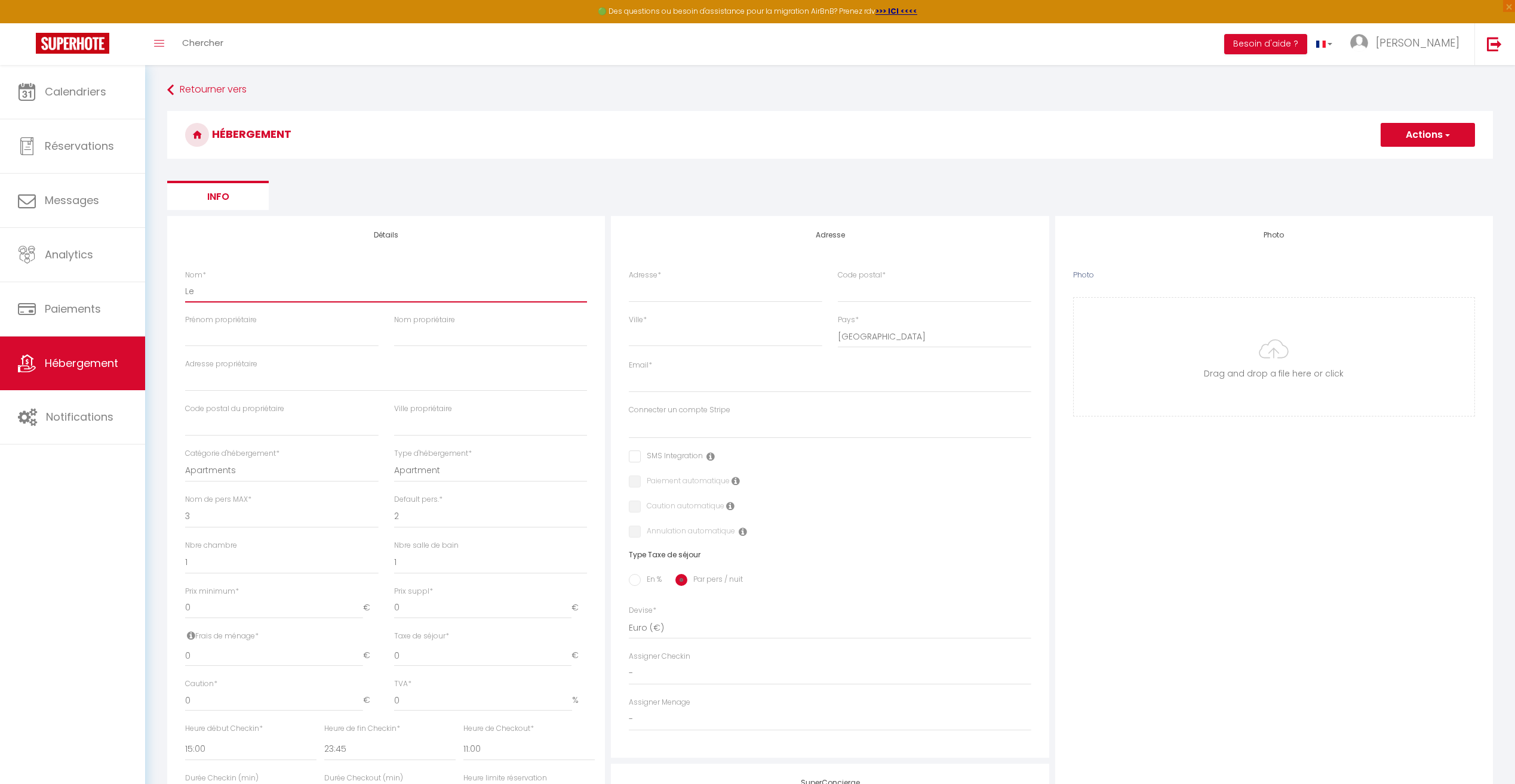
select select
checkbox input "false"
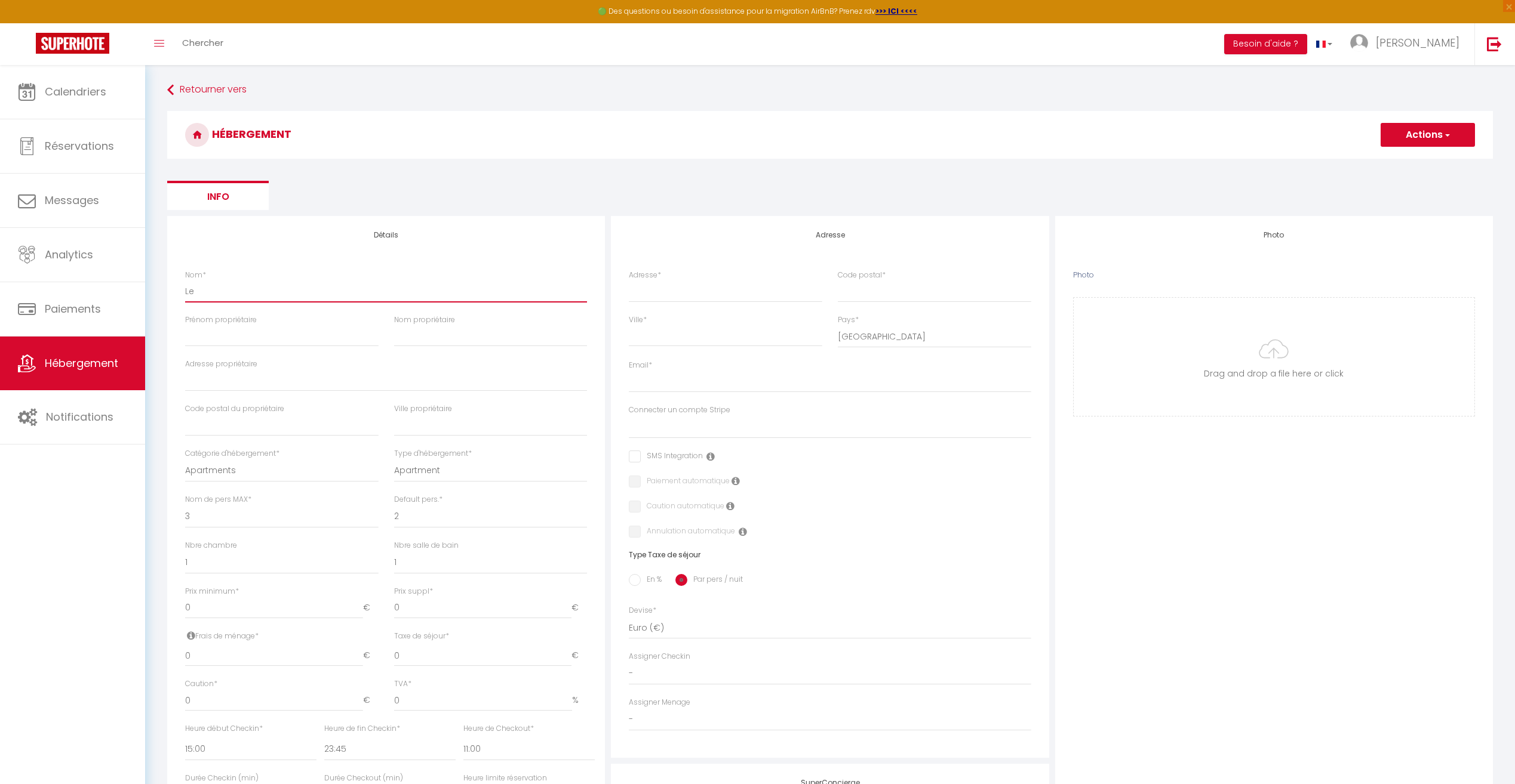
select select
type input "Le"
select select
checkbox input "false"
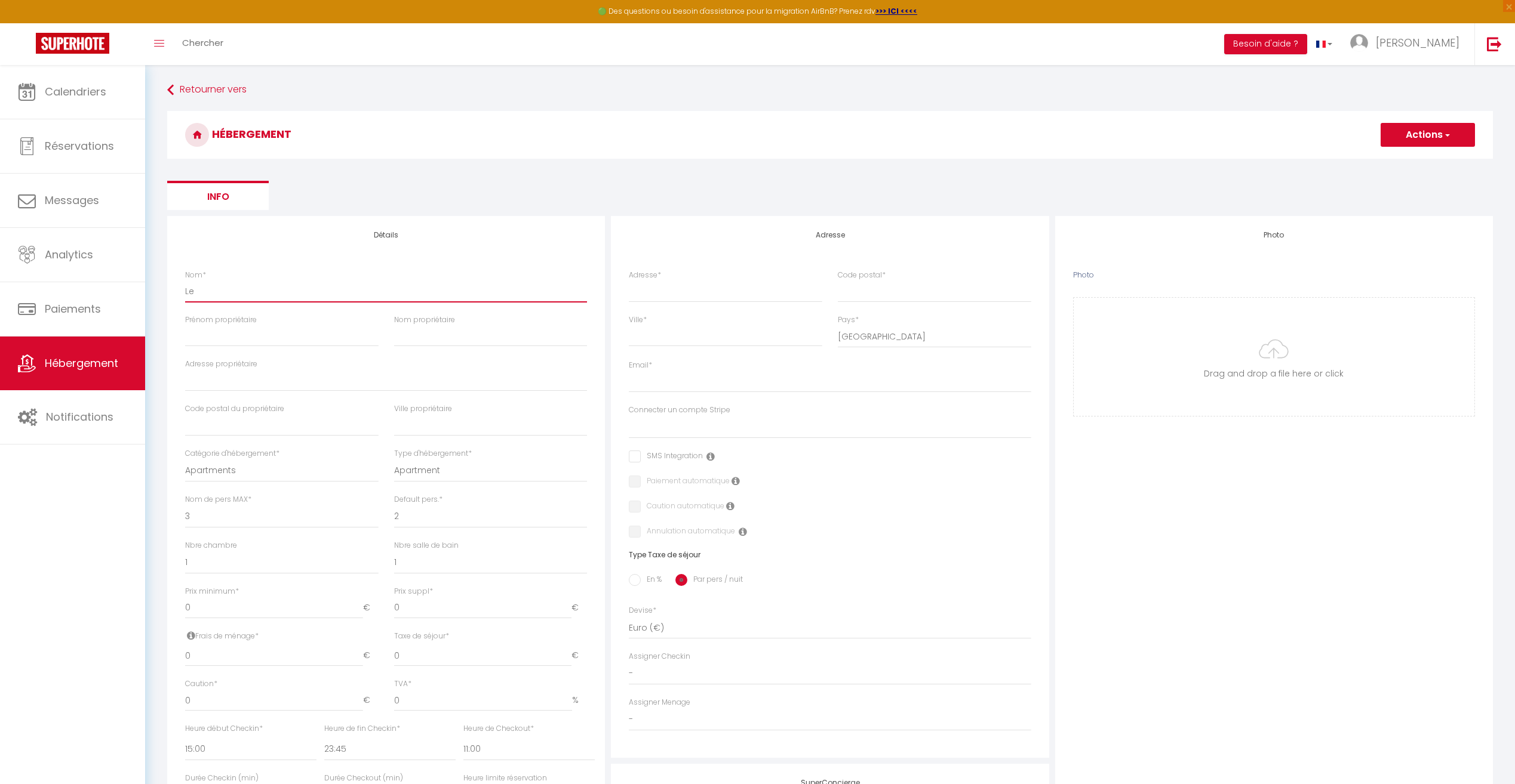
checkbox input "false"
select select
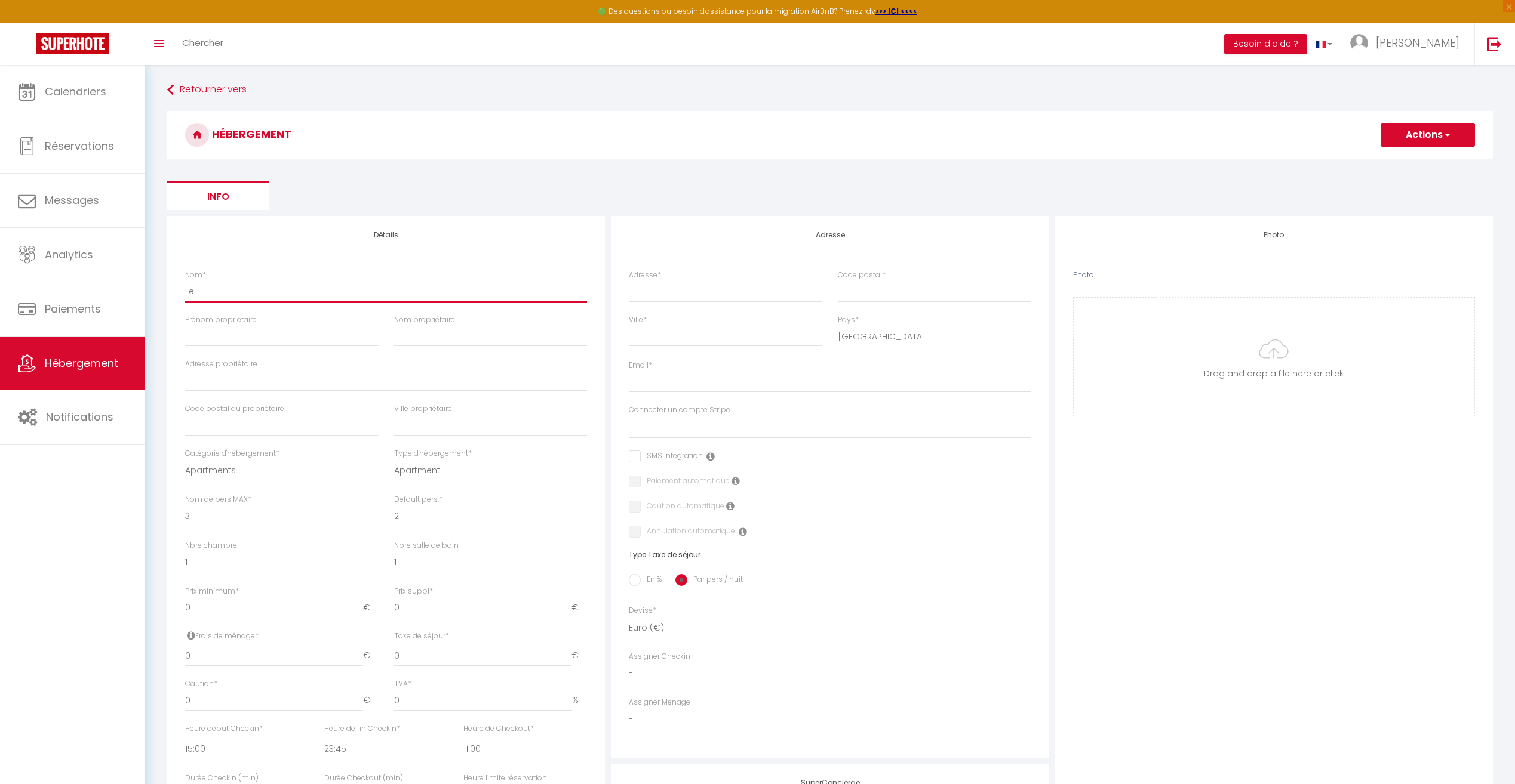
type input "Le C"
select select
checkbox input "false"
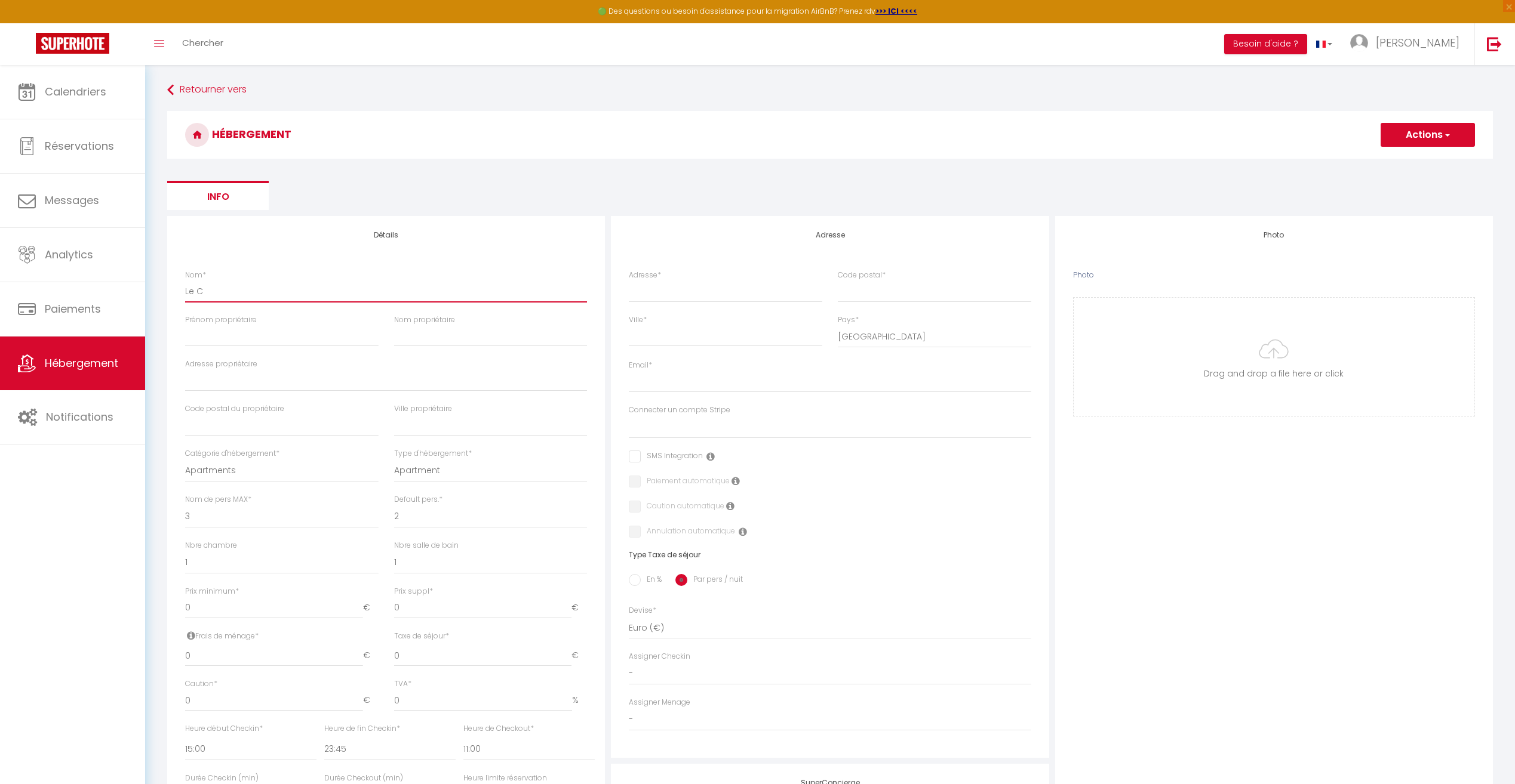
checkbox input "false"
select select
type input "Le Cr"
select select
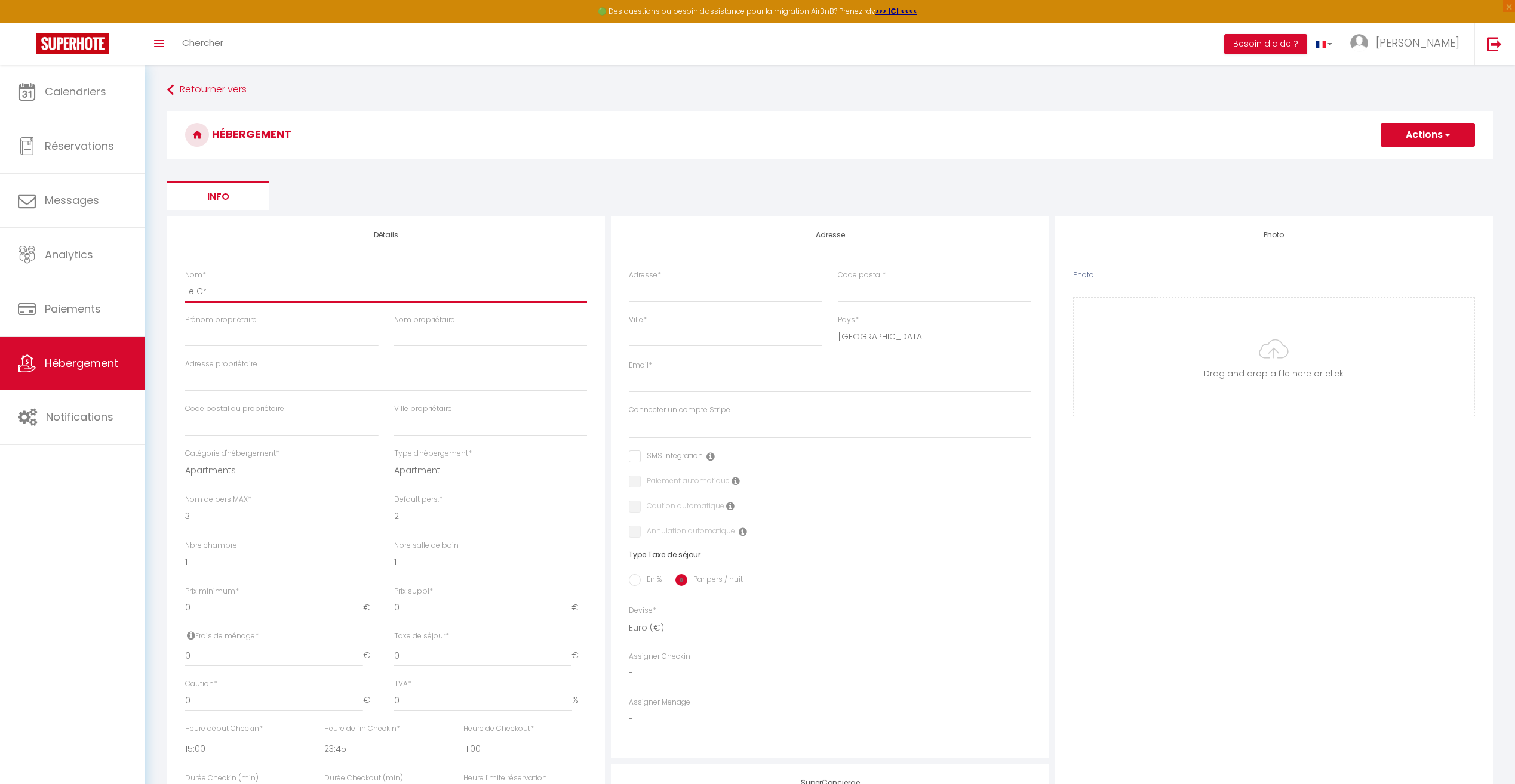
checkbox input "false"
select select
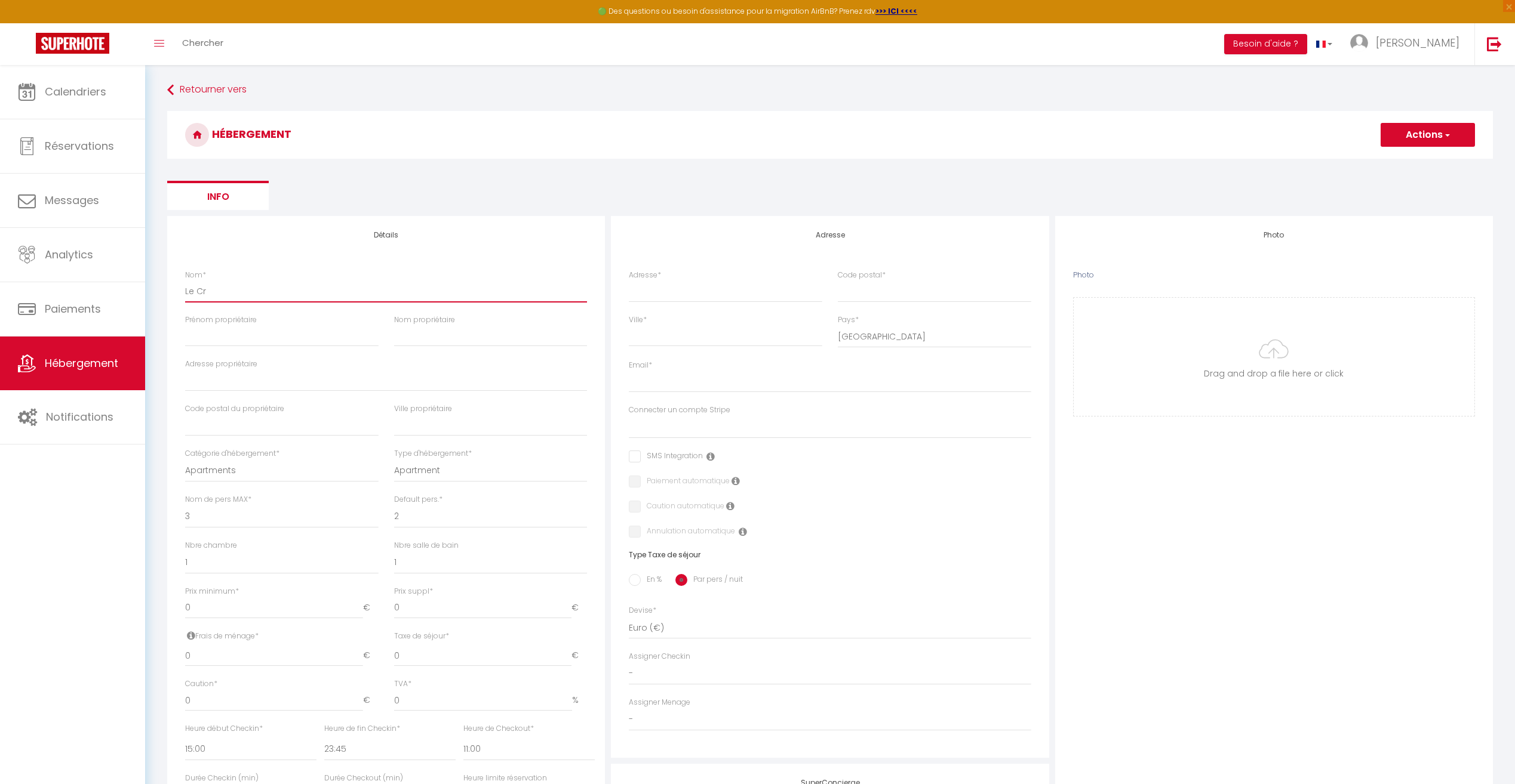
select select
type input "Le Cry"
select select
checkbox input "false"
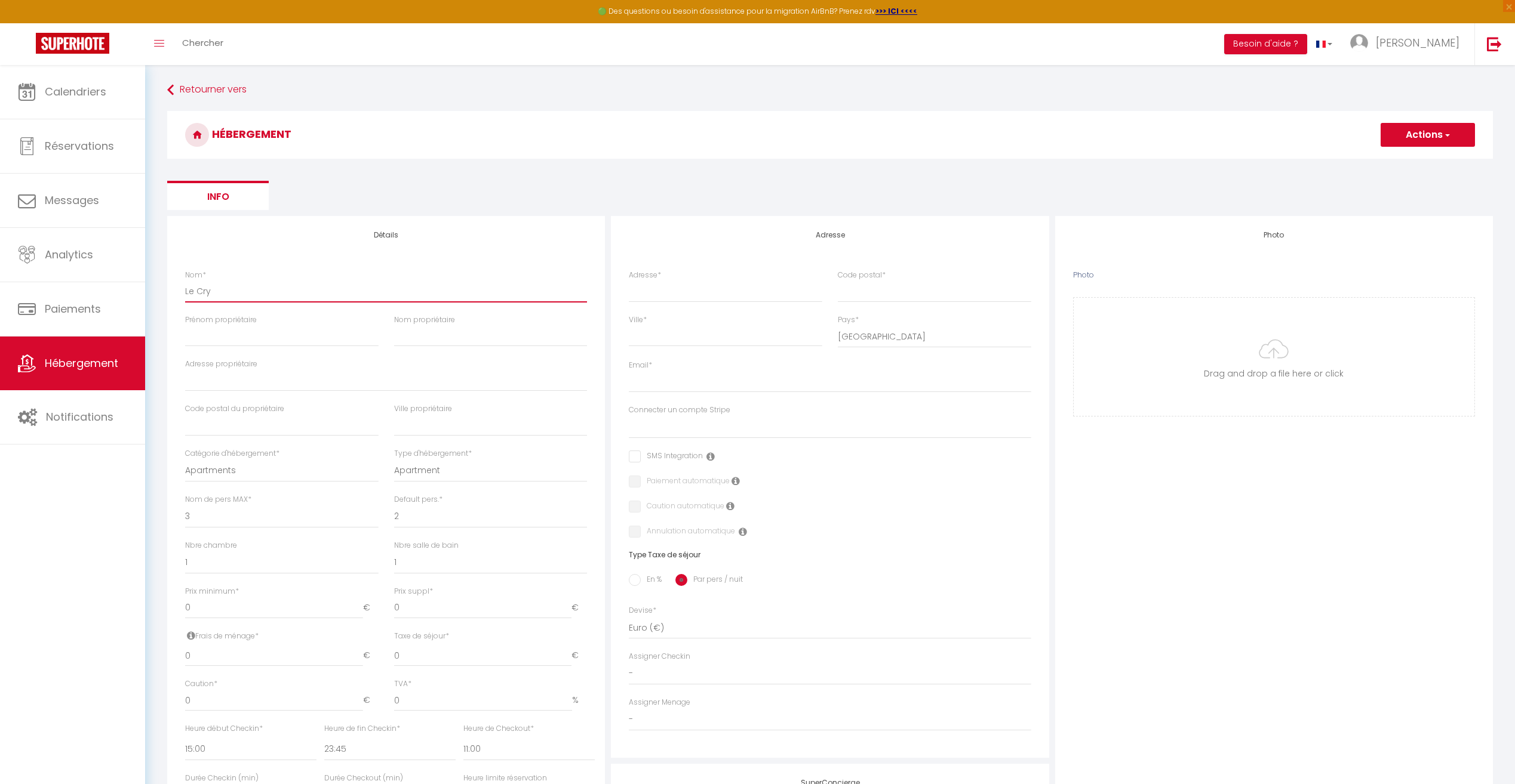
checkbox input "false"
select select
type input "Le Crys"
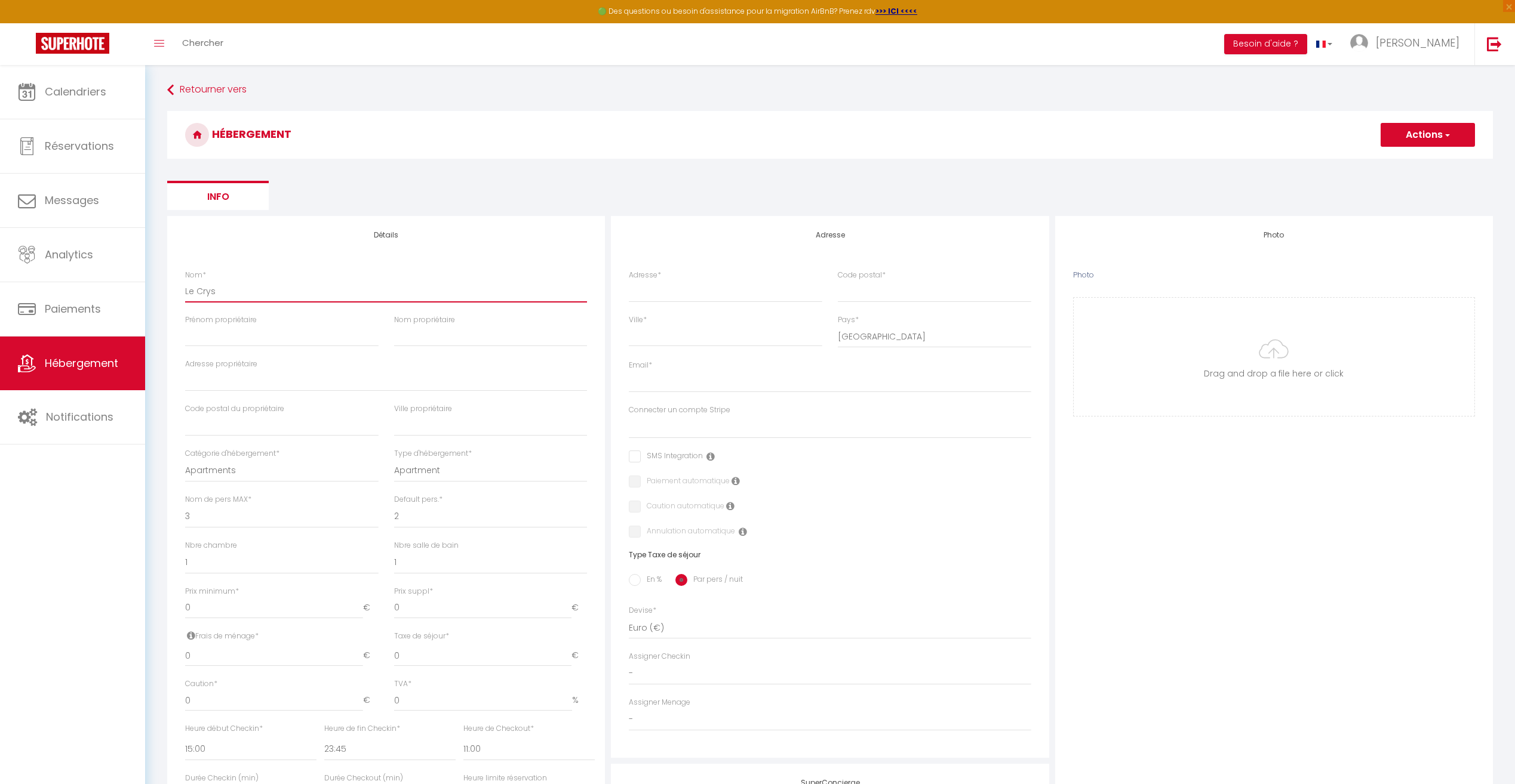
select select
checkbox input "false"
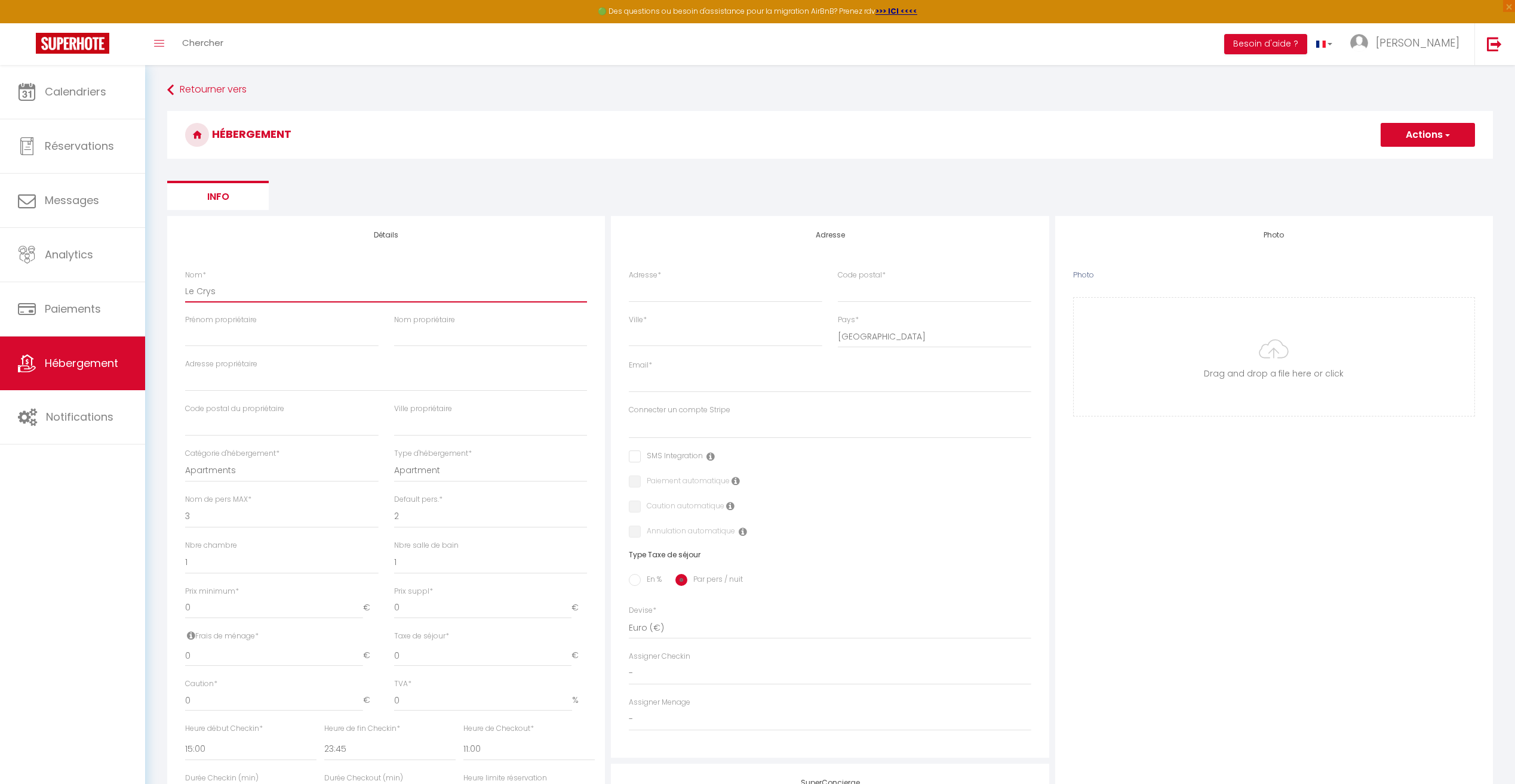
select select
type input "Le Crysa"
select select
checkbox input "false"
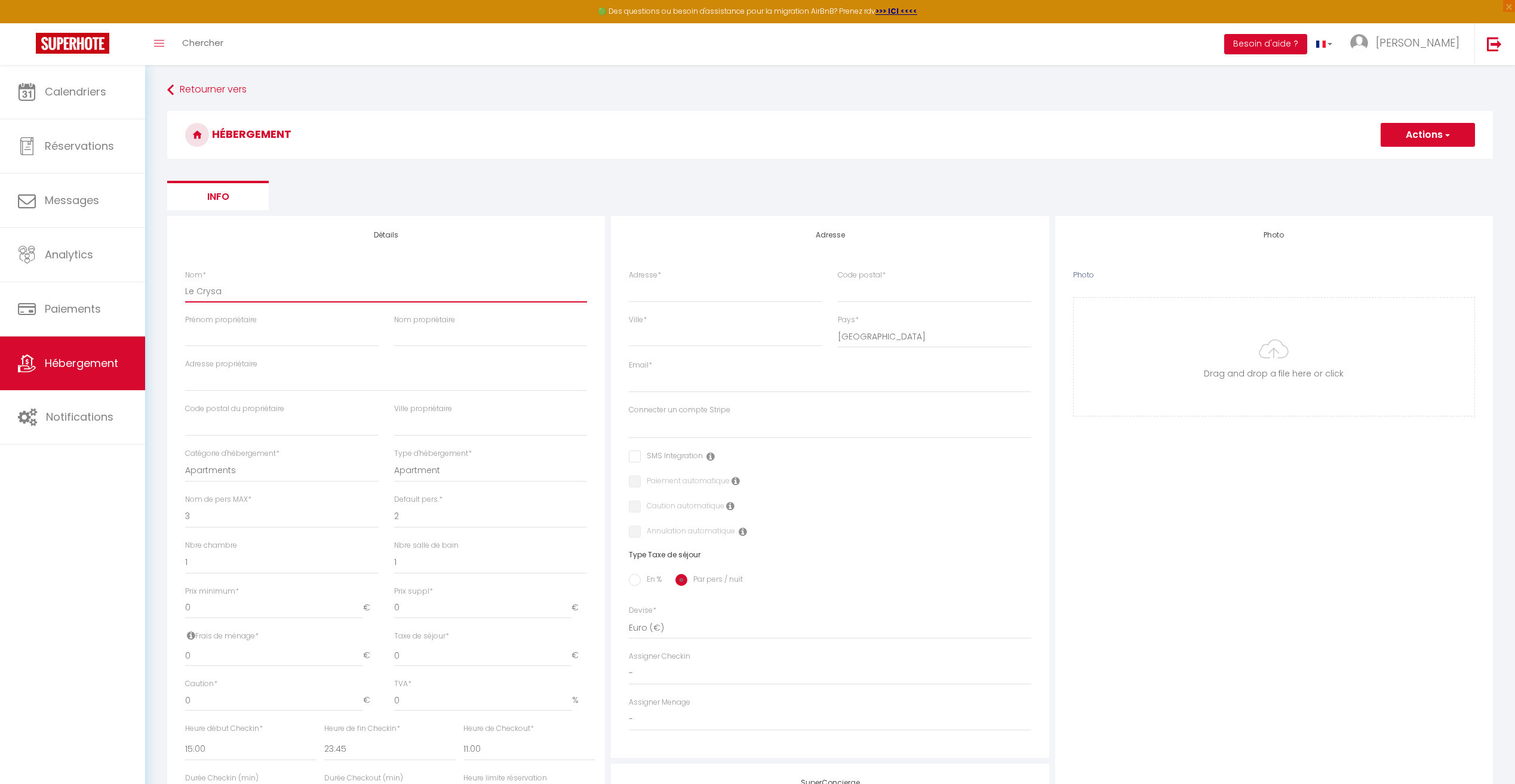
checkbox input "false"
select select
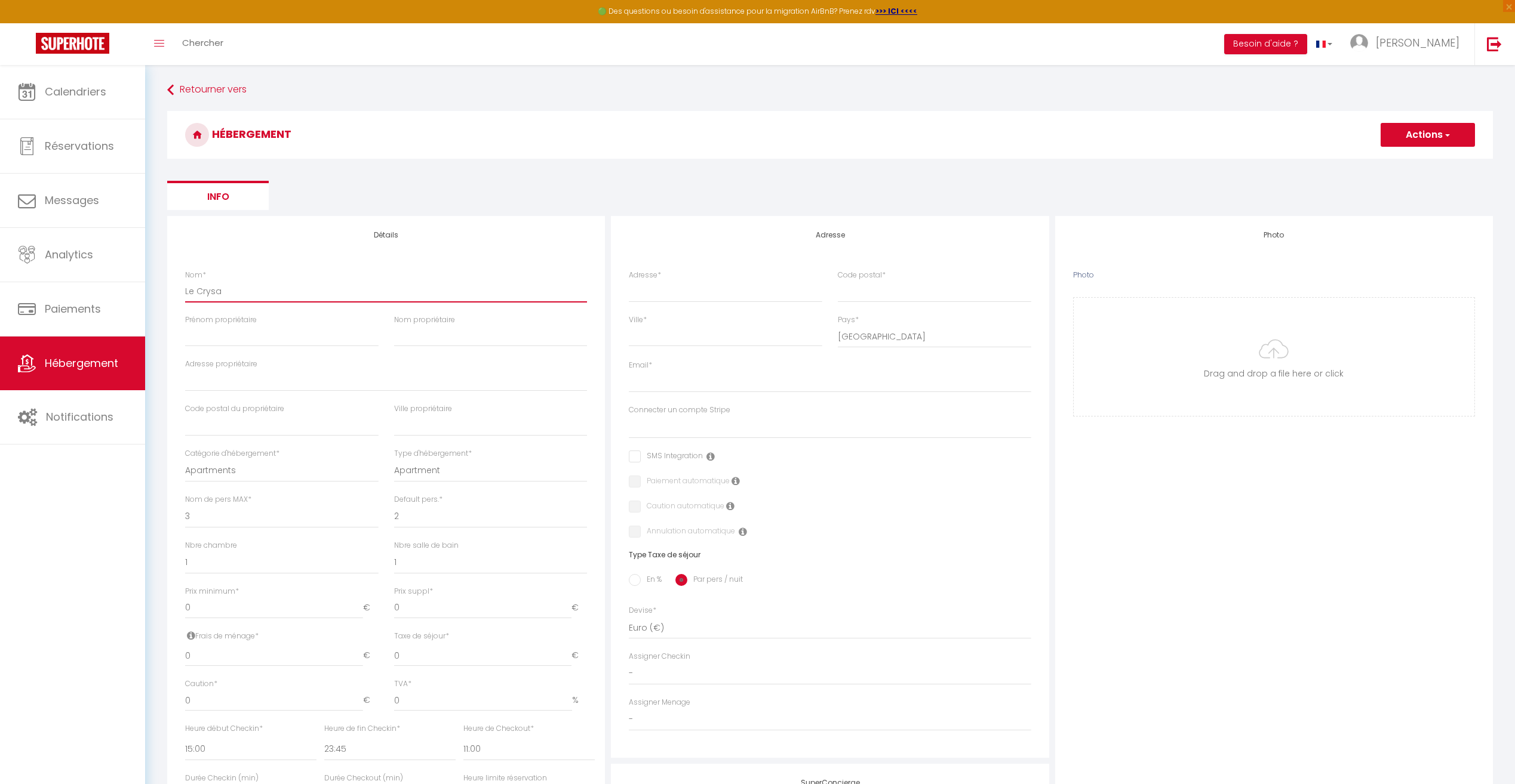
type input "Le Crys"
select select
checkbox input "false"
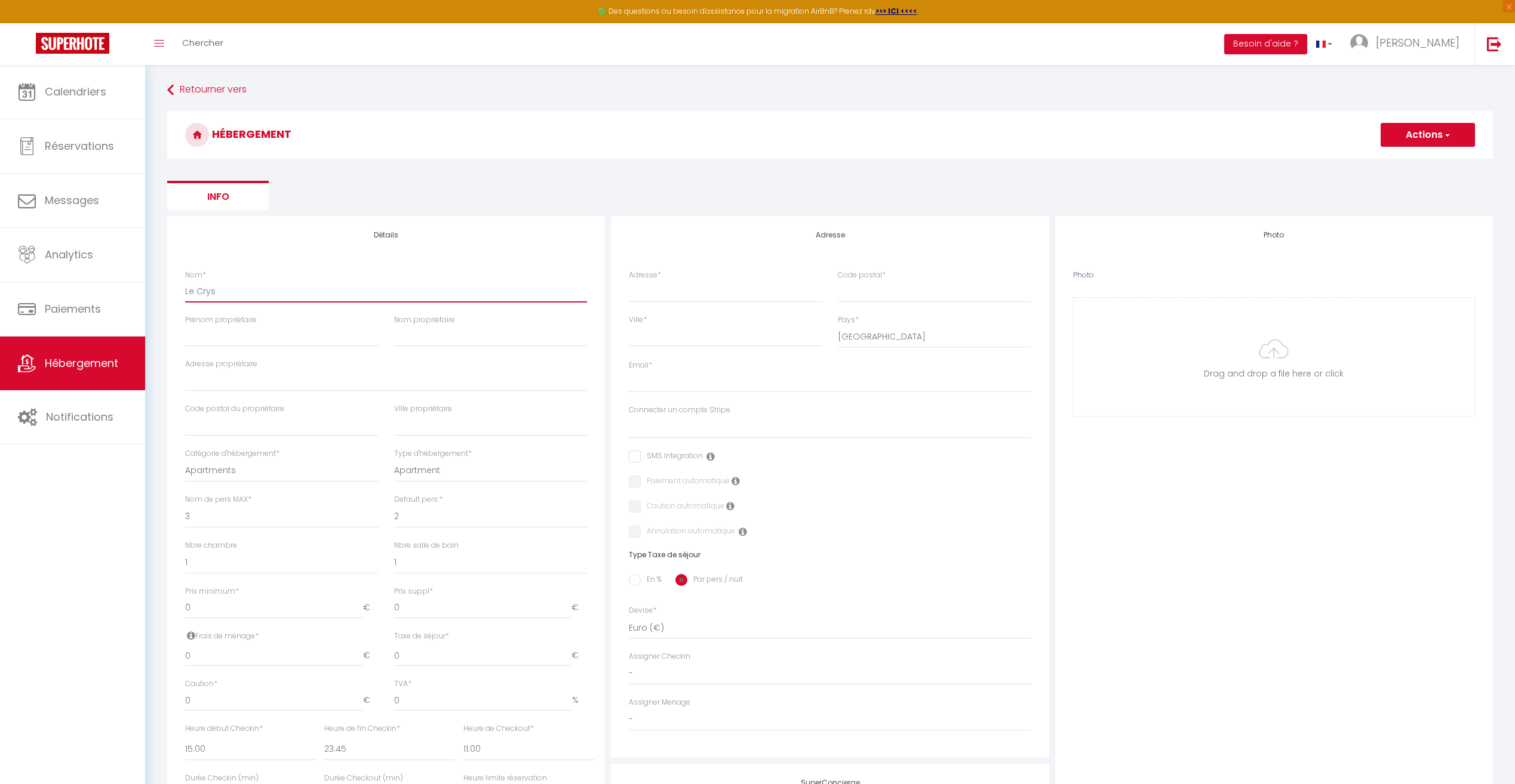
checkbox input "false"
select select
type input "Le Cry"
select select
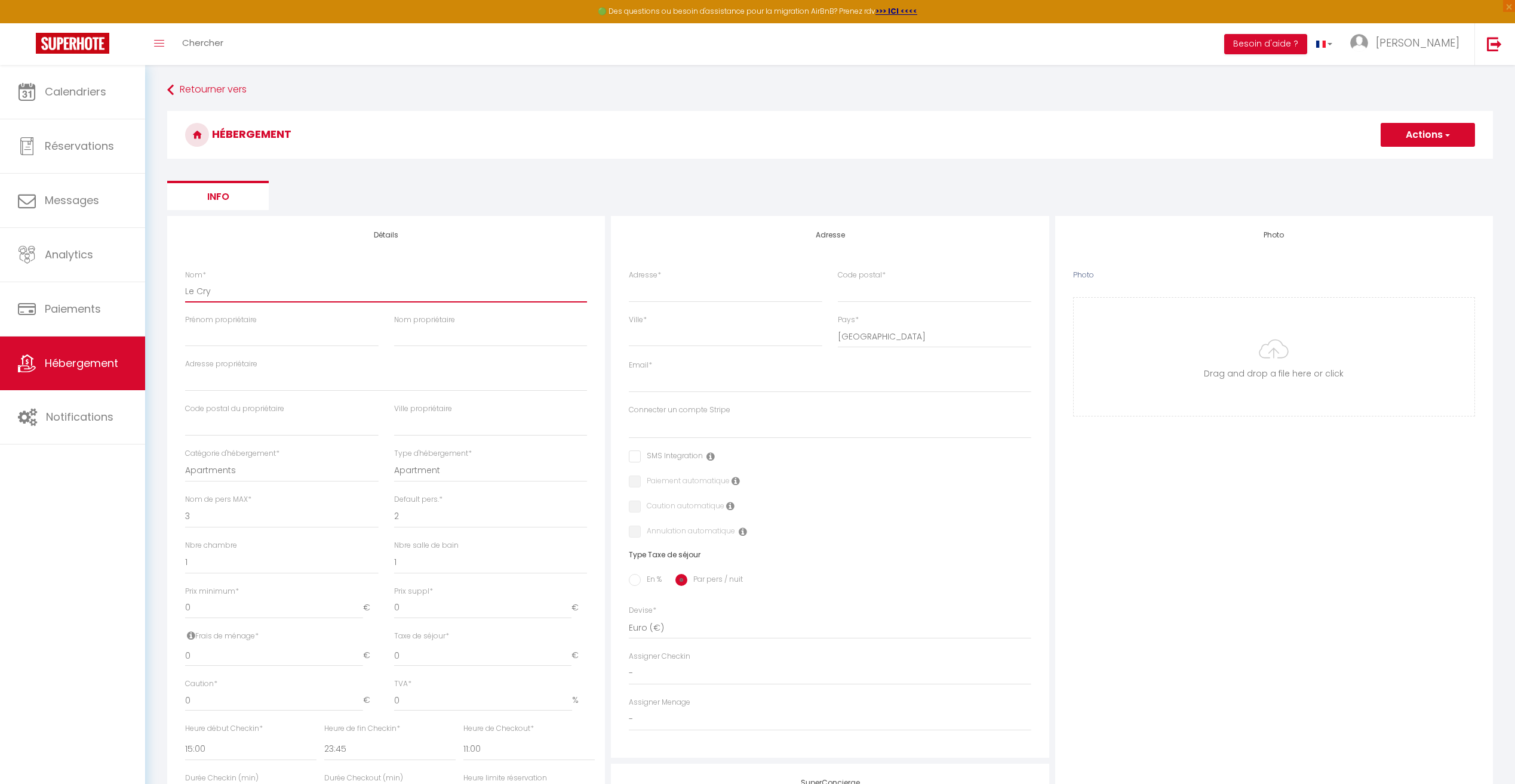
checkbox input "false"
select select
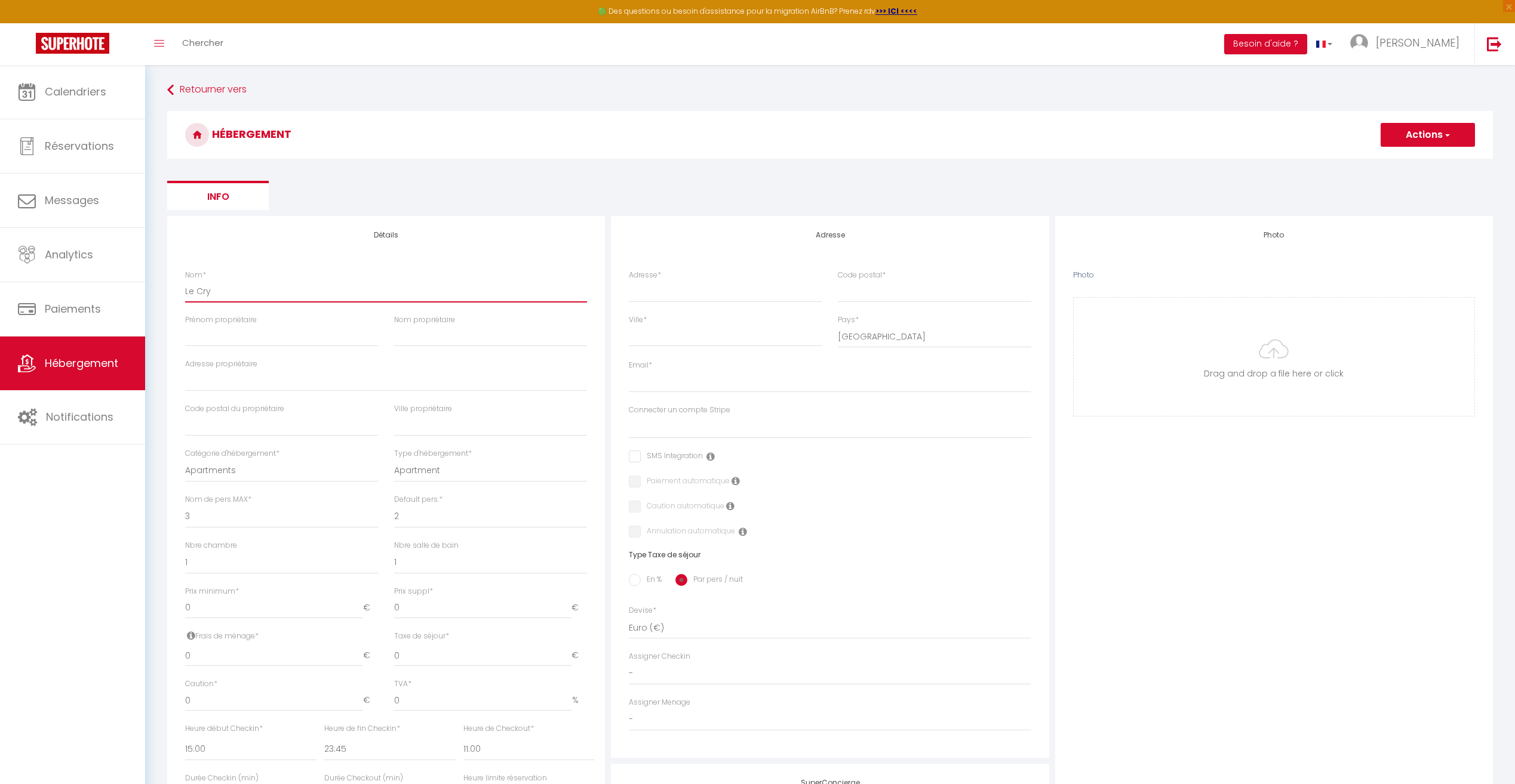
select select
type input "Le Crys"
select select
checkbox input "false"
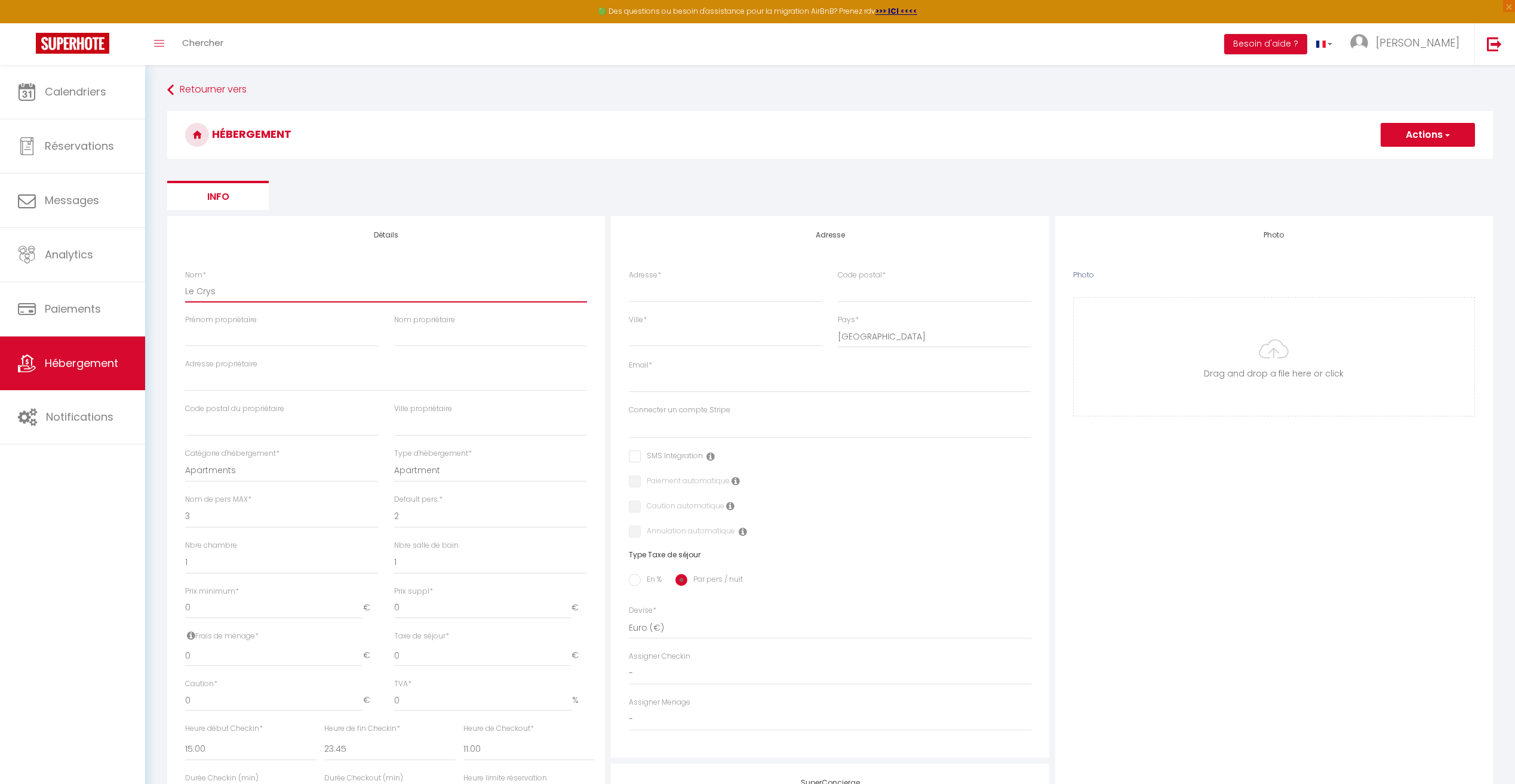
checkbox input "false"
select select
click at [273, 337] on input "Prénom propriétaire" at bounding box center [282, 336] width 193 height 21
click at [428, 331] on input "Nom propriétaire" at bounding box center [490, 336] width 193 height 21
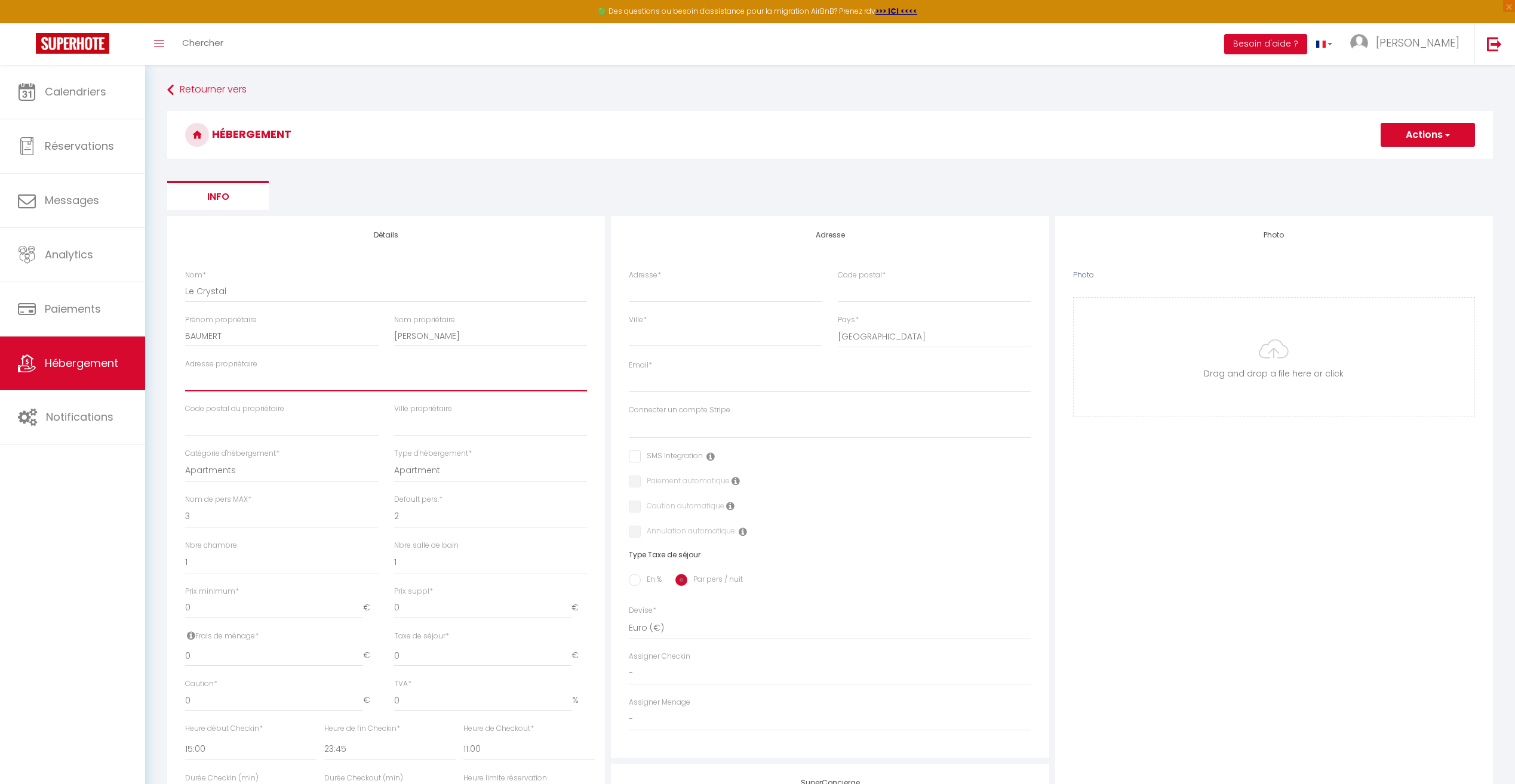
click at [388, 384] on input "Adresse propriétaire" at bounding box center [386, 380] width 402 height 21
click at [323, 432] on input "text" at bounding box center [282, 425] width 193 height 21
click at [448, 431] on input "text" at bounding box center [490, 425] width 193 height 21
click at [259, 462] on select "Apartments Houses Secondary units Unique Homes BNB Others" at bounding box center [282, 470] width 193 height 23
click at [185, 459] on select "Apartments Houses Secondary units Unique Homes BNB Others" at bounding box center [282, 470] width 193 height 23
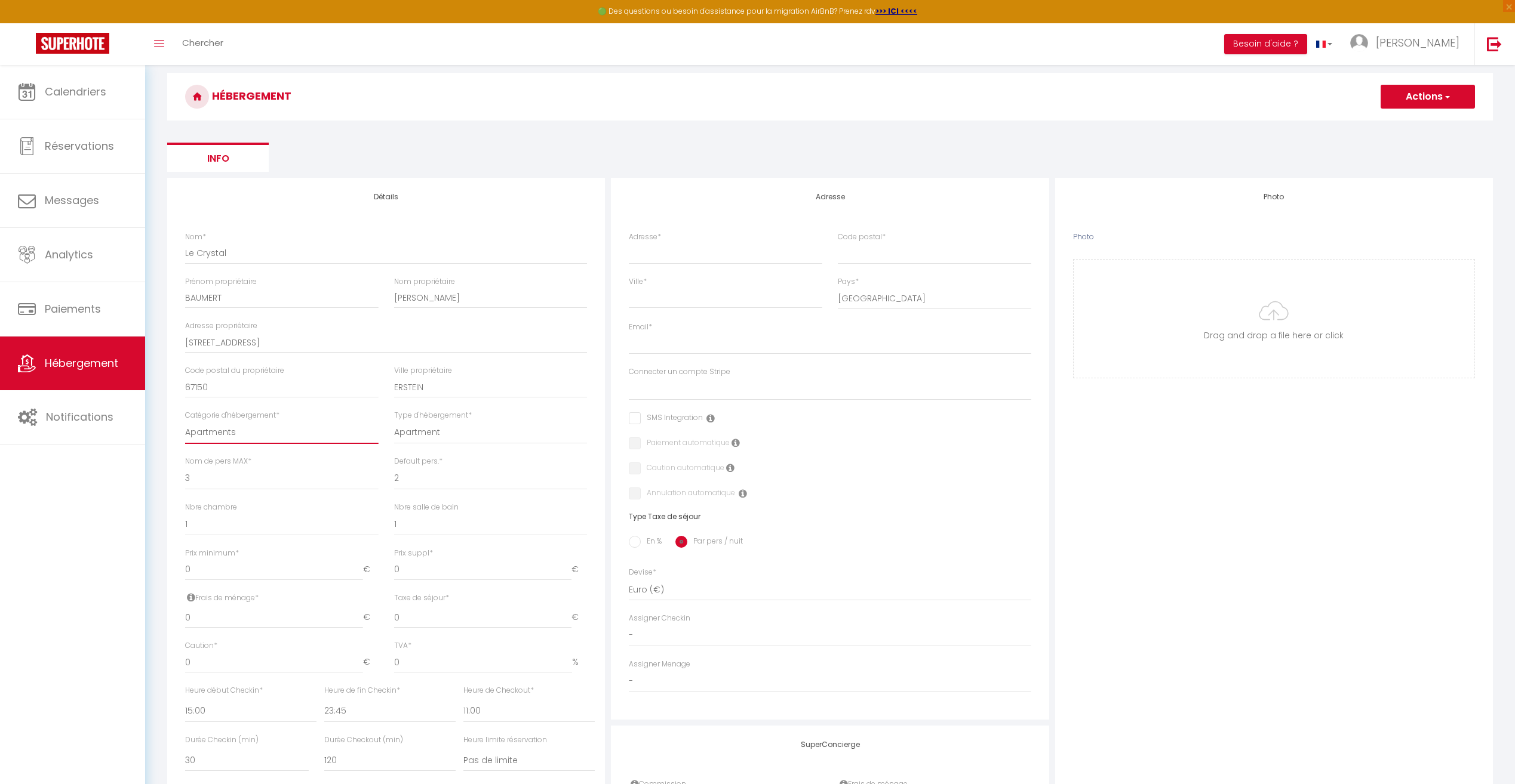
scroll to position [59, 0]
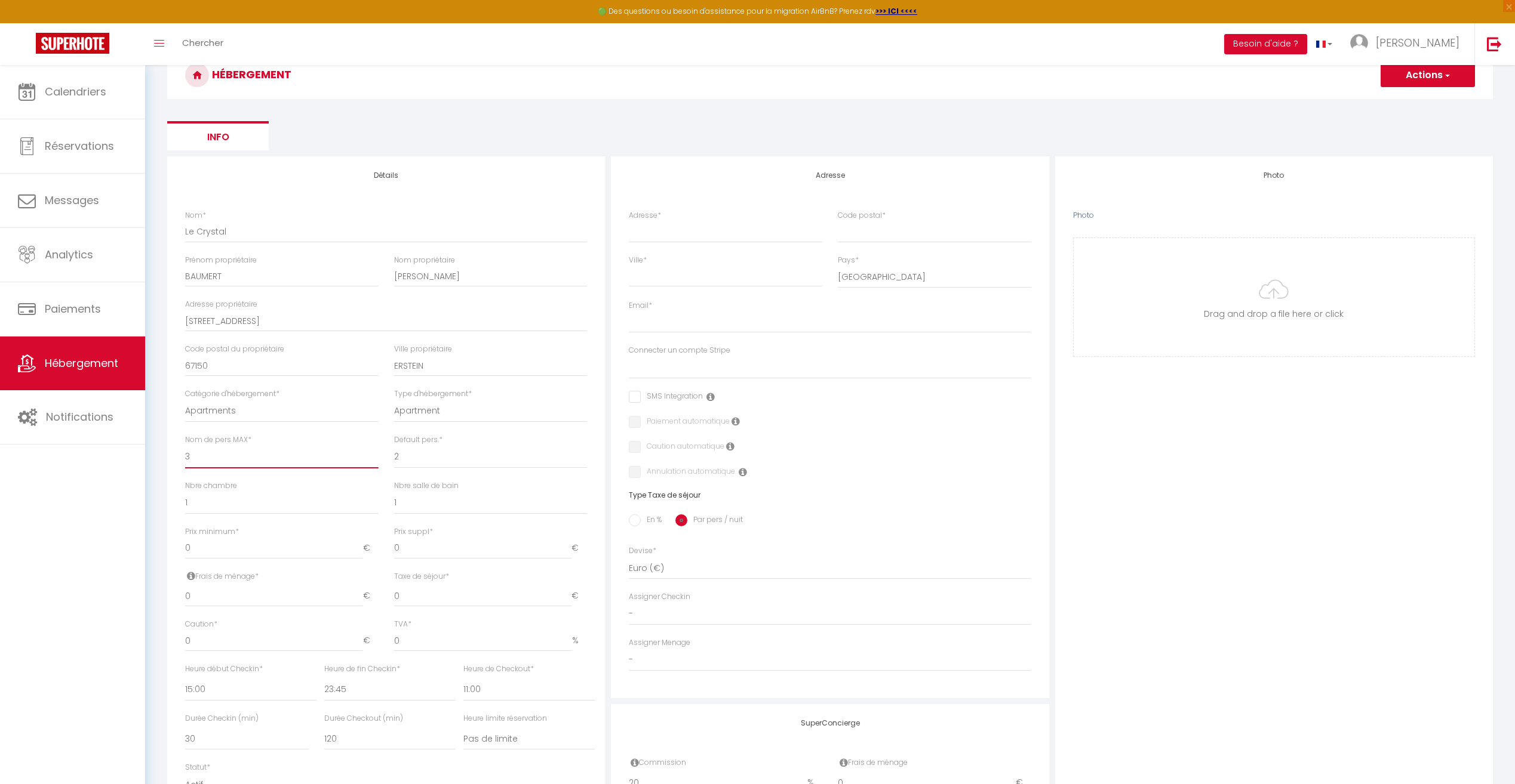
click at [289, 459] on select "1 2 3 4 5 6 7 8 9 10 11 12 13 14" at bounding box center [282, 457] width 193 height 23
click at [269, 463] on select "1 2 3 4 5 6 7 8 9 10 11 12 13 14" at bounding box center [282, 457] width 193 height 23
click at [185, 446] on select "1 2 3 4 5 6 7 8 9 10 11 12 13 14" at bounding box center [282, 457] width 193 height 23
click at [424, 457] on select "1 2 3 4 5 6 7 8 9 10 11 12 13 14" at bounding box center [490, 457] width 193 height 23
click at [394, 446] on select "1 2 3 4 5 6 7 8 9 10 11 12 13 14" at bounding box center [490, 457] width 193 height 23
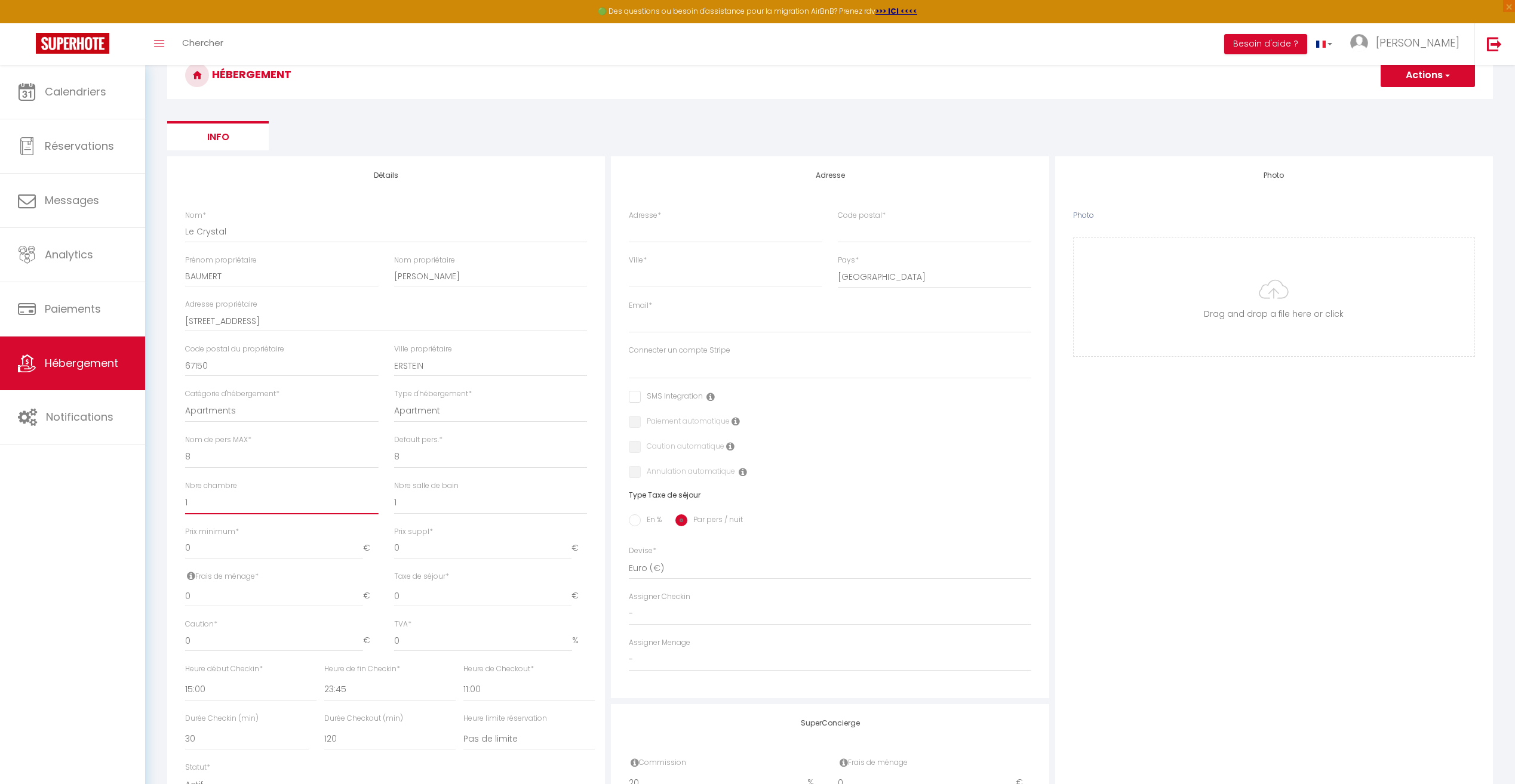
click at [300, 507] on select "0 1 2 3 4 5 6 7 8 9 10 11 12 13" at bounding box center [282, 503] width 193 height 23
click at [297, 496] on select "0 1 2 3 4 5 6 7 8 9 10 11 12 13" at bounding box center [282, 503] width 193 height 23
click at [185, 492] on select "0 1 2 3 4 5 6 7 8 9 10 11 12 13" at bounding box center [282, 503] width 193 height 23
click at [411, 505] on select "0 1 2 3 4 5 6 7 8 9 10 11 12 13" at bounding box center [490, 503] width 193 height 23
click at [394, 492] on select "0 1 2 3 4 5 6 7 8 9 10 11 12 13" at bounding box center [490, 503] width 193 height 23
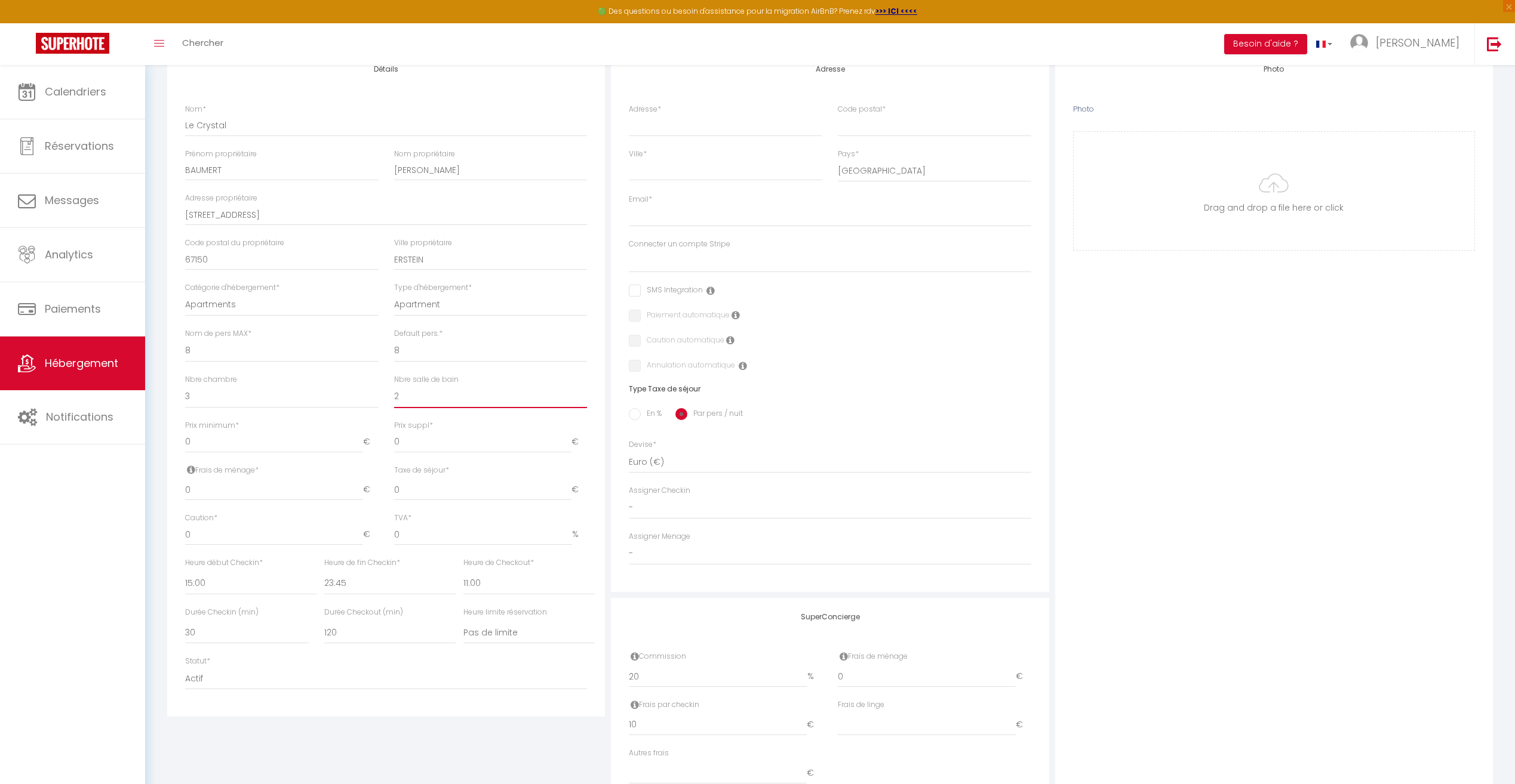
scroll to position [179, 0]
click at [270, 480] on input "0" at bounding box center [274, 477] width 178 height 21
click at [250, 569] on select "00:00 00:15 00:30 00:45 01:00 01:15 01:30 01:45 02:00 02:15 02:30 02:45 03:00" at bounding box center [251, 570] width 132 height 23
click at [185, 559] on select "00:00 00:15 00:30 00:45 01:00 01:15 01:30 01:45 02:00 02:15 02:30 02:45 03:00" at bounding box center [251, 570] width 132 height 23
click at [360, 569] on select "00:00 00:15 00:30 00:45 01:00 01:15 01:30 01:45 02:00 02:15 02:30 02:45 03:00" at bounding box center [390, 570] width 132 height 23
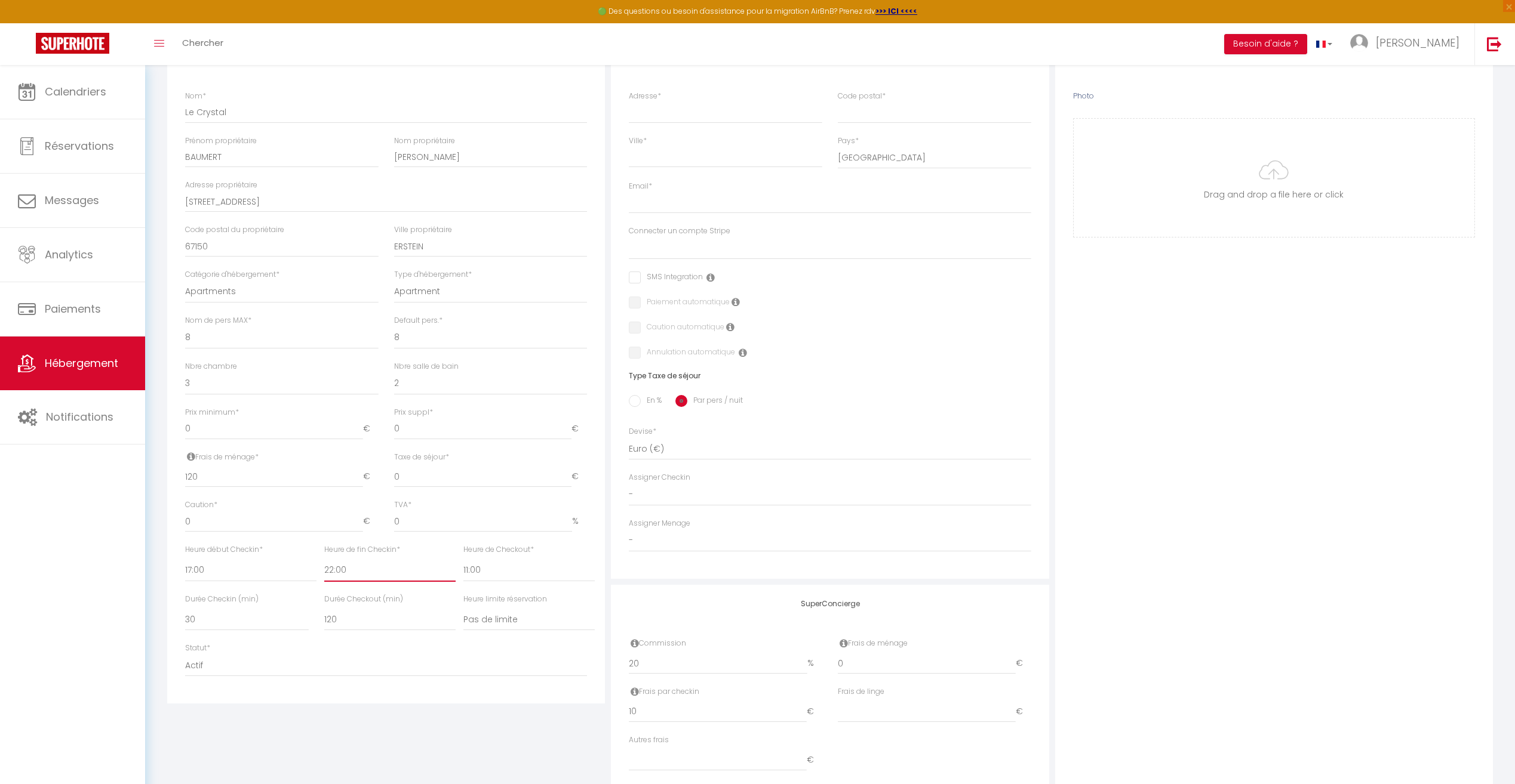
click at [324, 559] on select "00:00 00:15 00:30 00:45 01:00 01:15 01:30 01:45 02:00 02:15 02:30 02:45 03:00" at bounding box center [390, 570] width 132 height 23
click at [496, 573] on select "00:00 00:15 00:30 00:45 01:00 01:15 01:30 01:45 02:00 02:15 02:30 02:45 03:00" at bounding box center [529, 570] width 132 height 23
click at [464, 559] on select "00:00 00:15 00:30 00:45 01:00 01:15 01:30 01:45 02:00 02:15 02:30 02:45 03:00" at bounding box center [529, 570] width 132 height 23
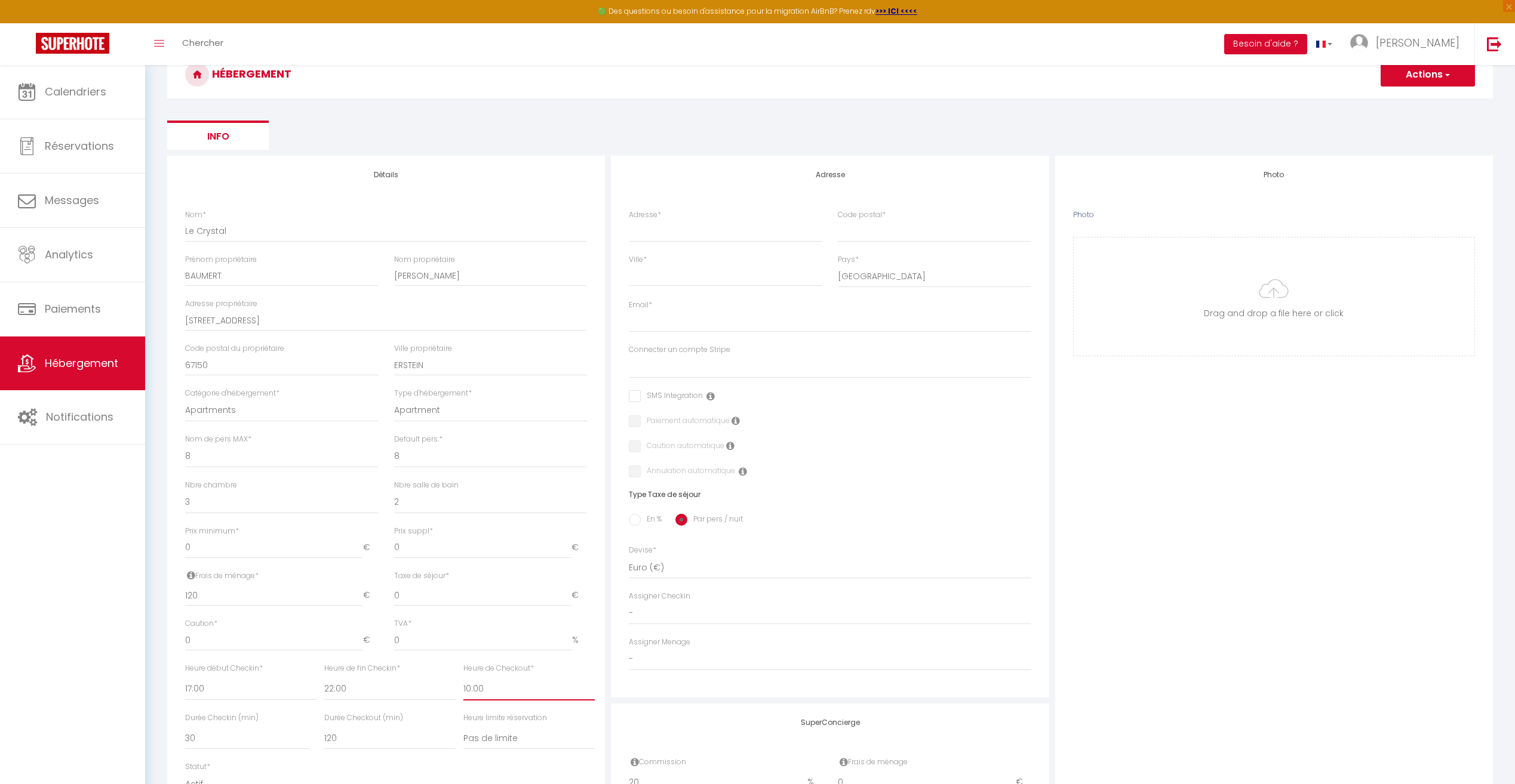
scroll to position [59, 0]
click at [716, 233] on input "Adresse *" at bounding box center [726, 231] width 193 height 21
click at [933, 239] on input "Code postal *" at bounding box center [934, 231] width 193 height 21
click at [768, 276] on input "Ville *" at bounding box center [726, 276] width 193 height 21
click at [751, 329] on input "Email *" at bounding box center [830, 322] width 402 height 21
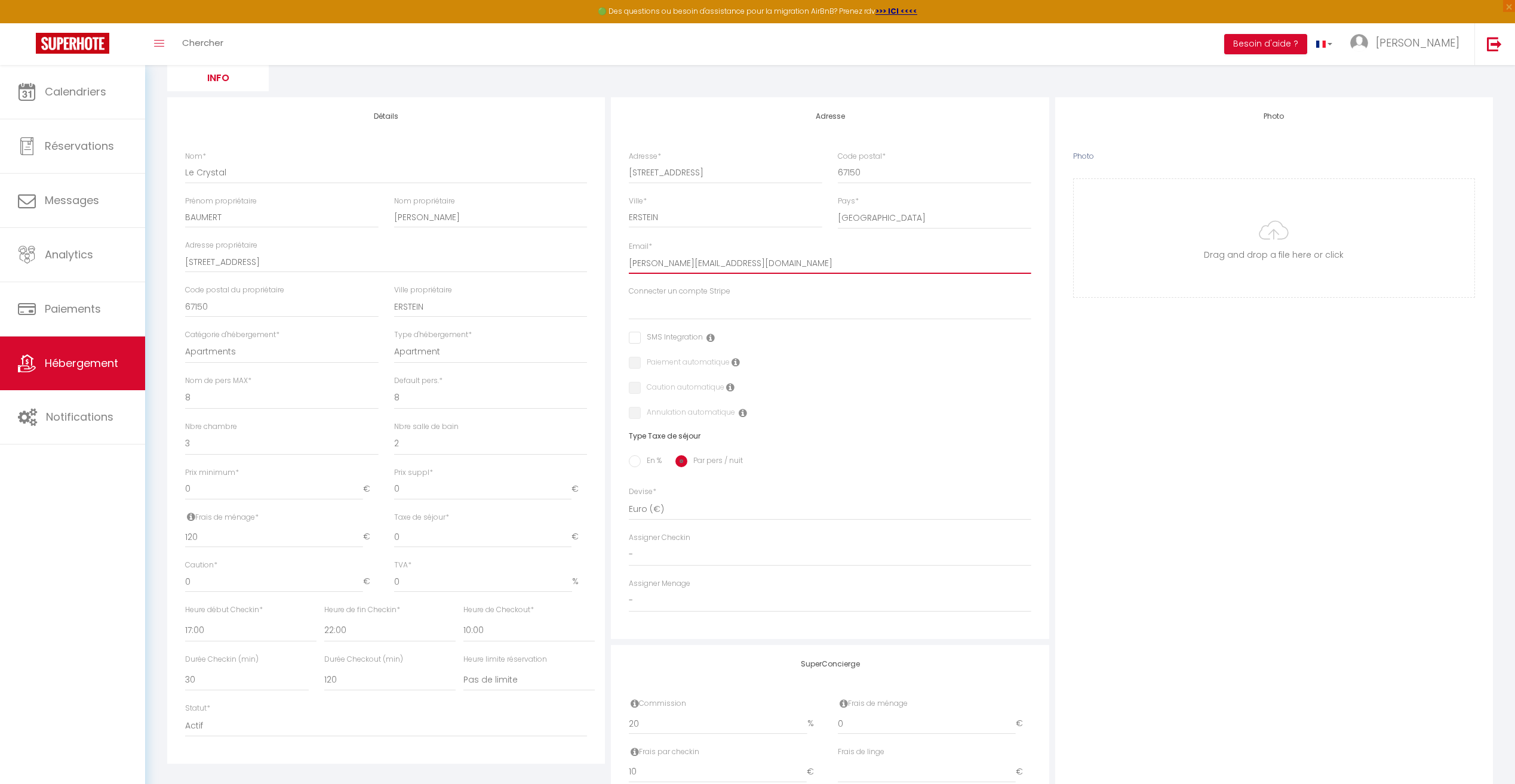
scroll to position [0, 0]
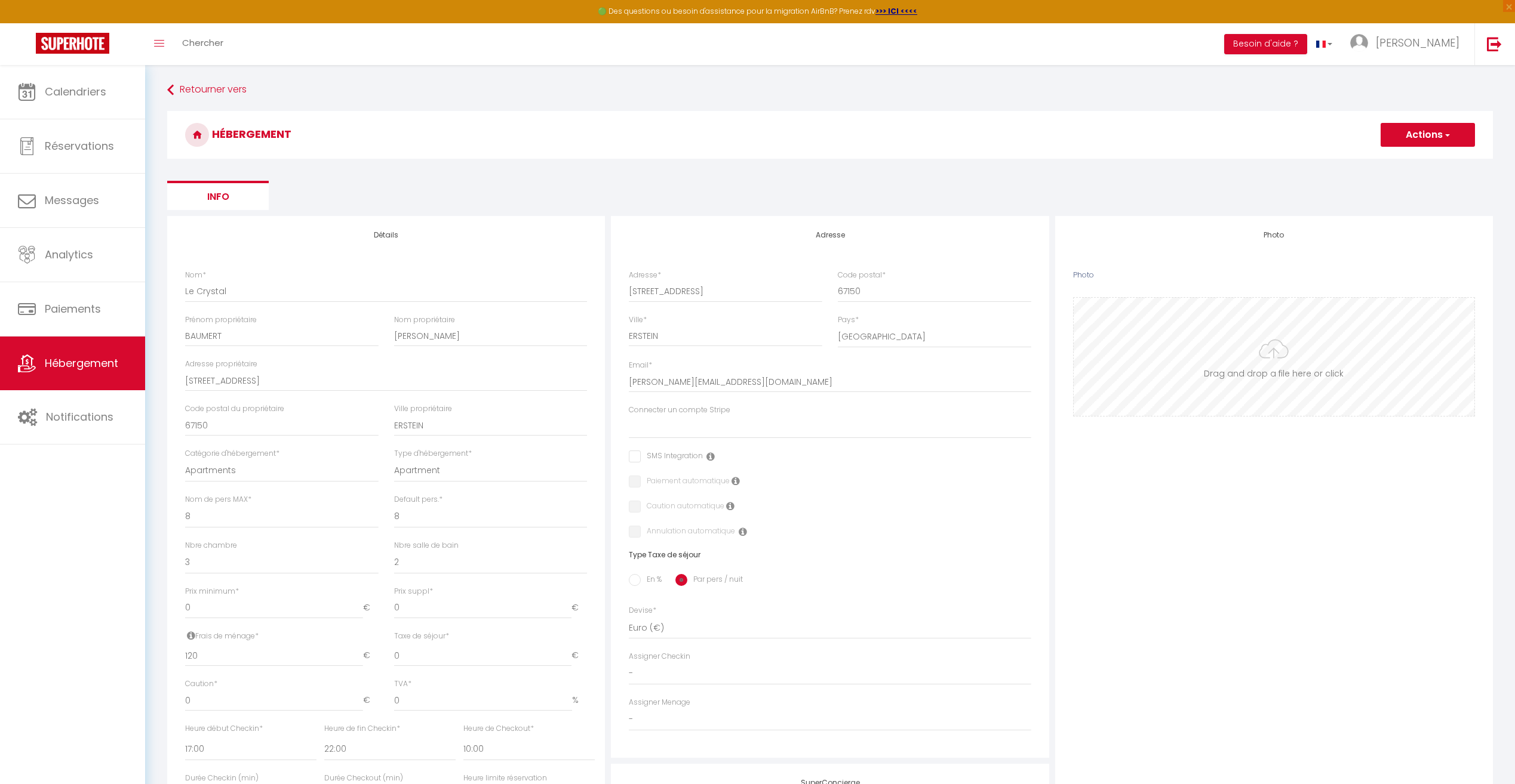
click at [1289, 348] on input "Photo" at bounding box center [1274, 356] width 401 height 118
click at [1231, 390] on input "Photo" at bounding box center [1274, 356] width 401 height 118
click at [1282, 355] on input "Photo" at bounding box center [1274, 356] width 401 height 118
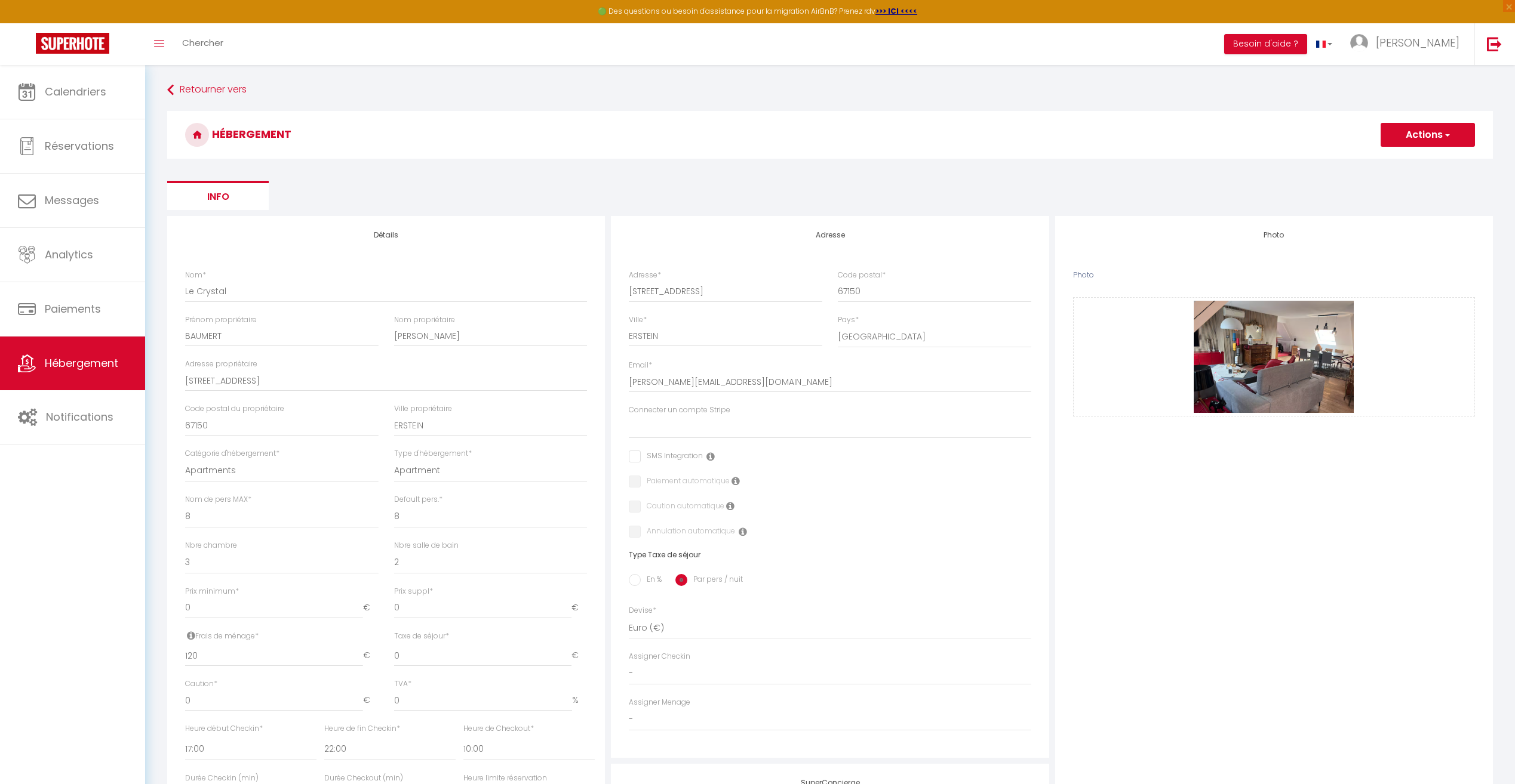
click at [1413, 139] on button "Actions" at bounding box center [1428, 135] width 94 height 24
click at [1410, 162] on input "Enregistrer" at bounding box center [1414, 161] width 44 height 12
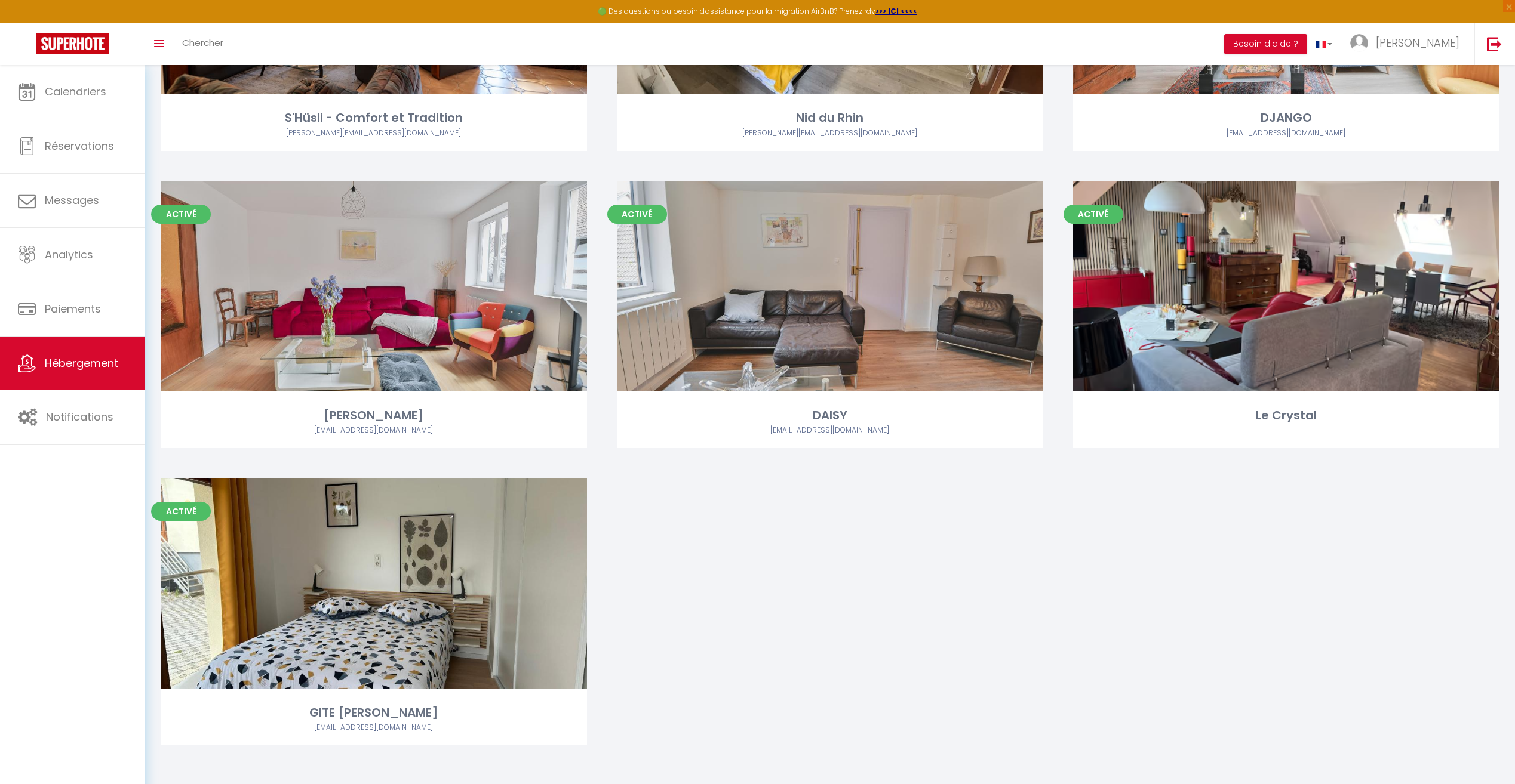
scroll to position [1484, 0]
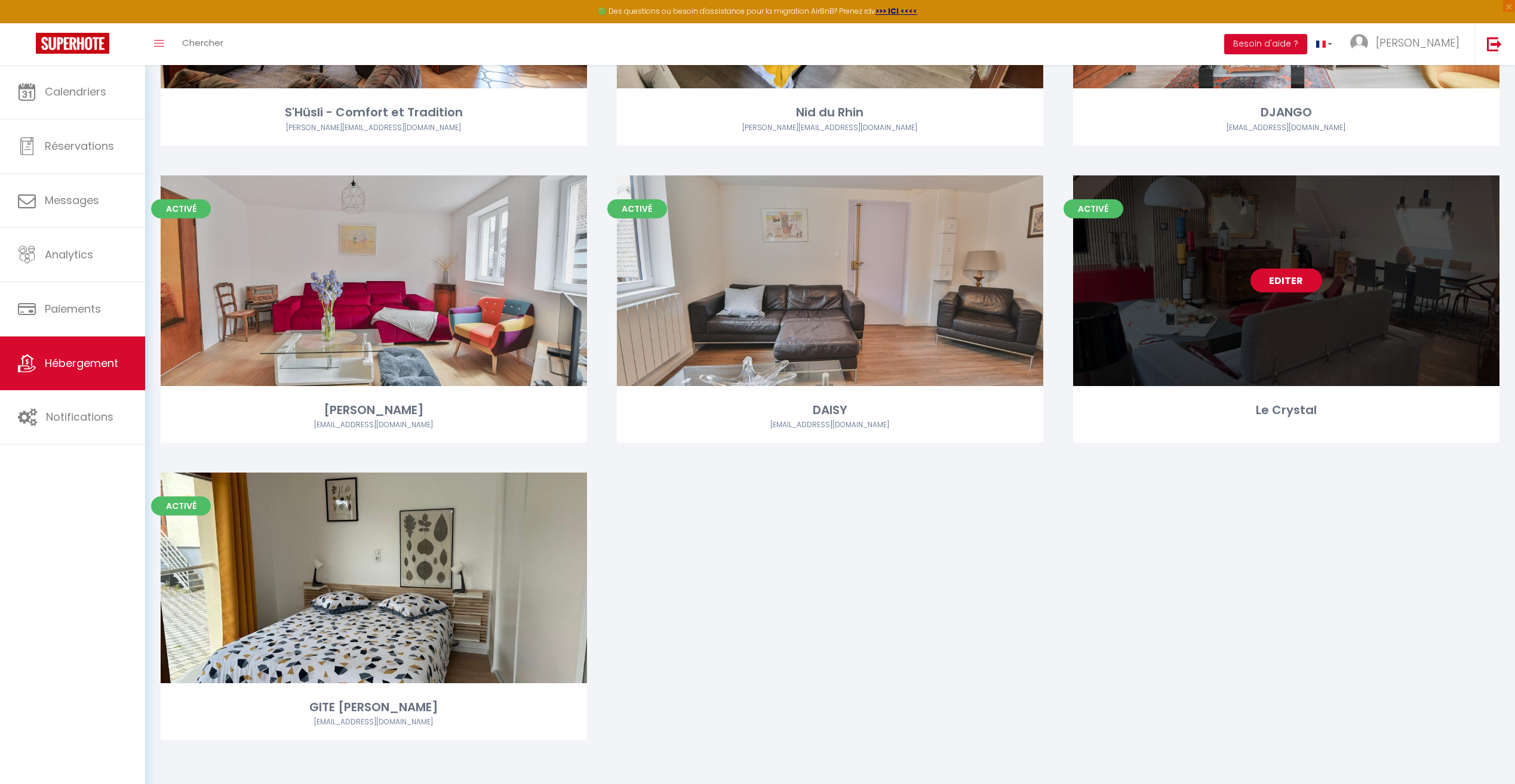
click at [1196, 270] on div "Editer" at bounding box center [1286, 281] width 426 height 211
click at [1268, 281] on link "Editer" at bounding box center [1286, 280] width 71 height 24
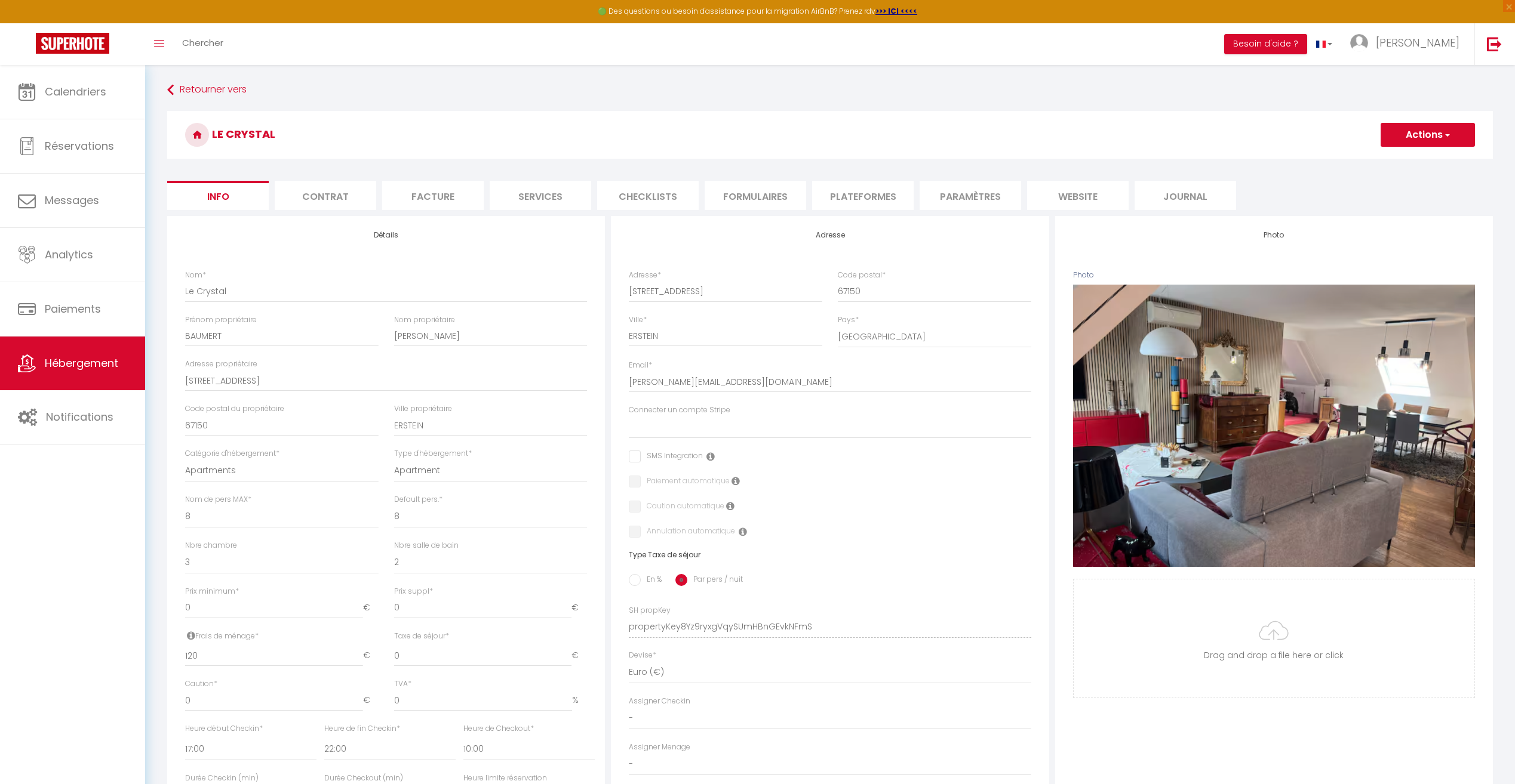
click at [305, 194] on li "Contrat" at bounding box center [326, 195] width 101 height 29
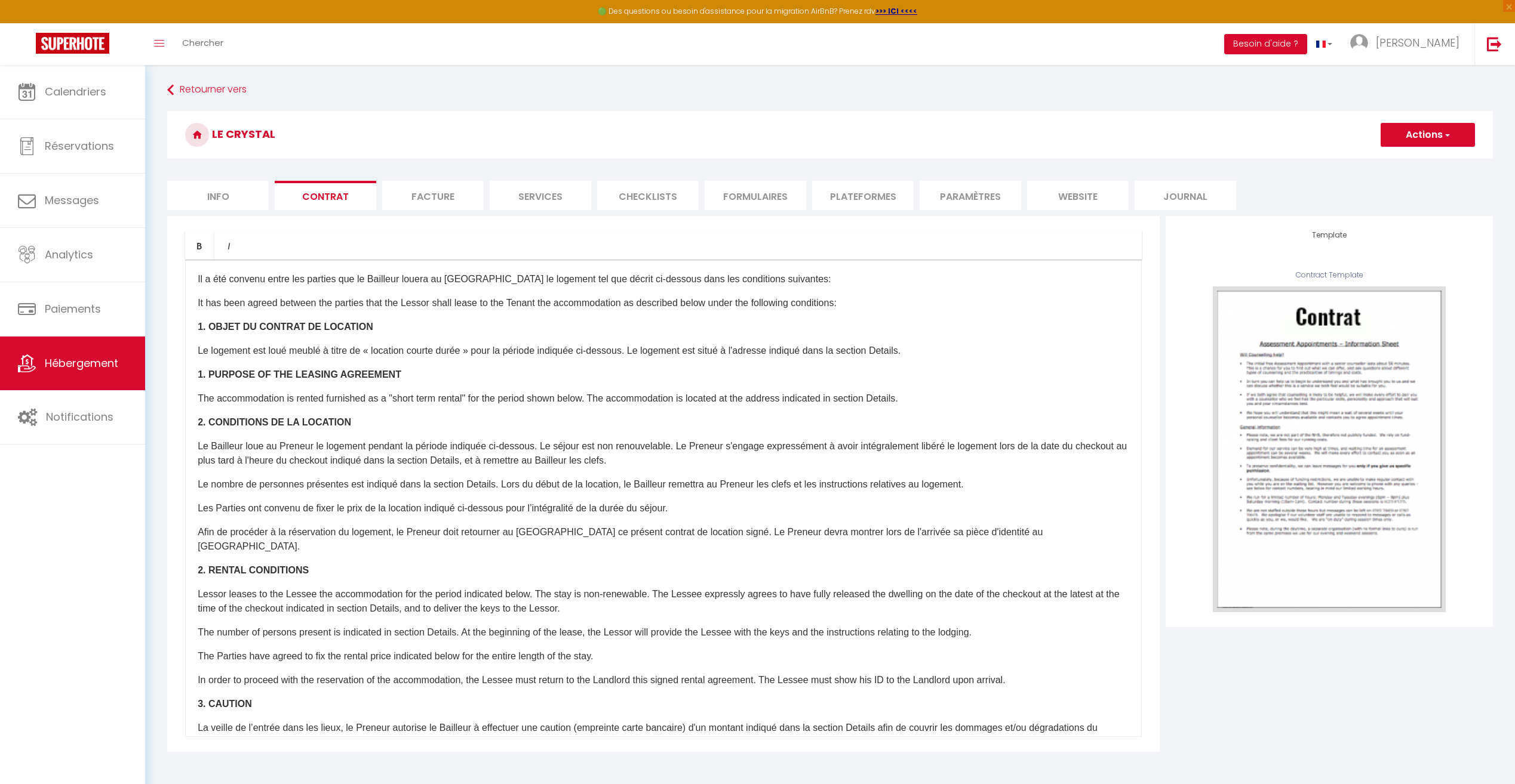
click at [437, 200] on li "Facture" at bounding box center [433, 195] width 101 height 29
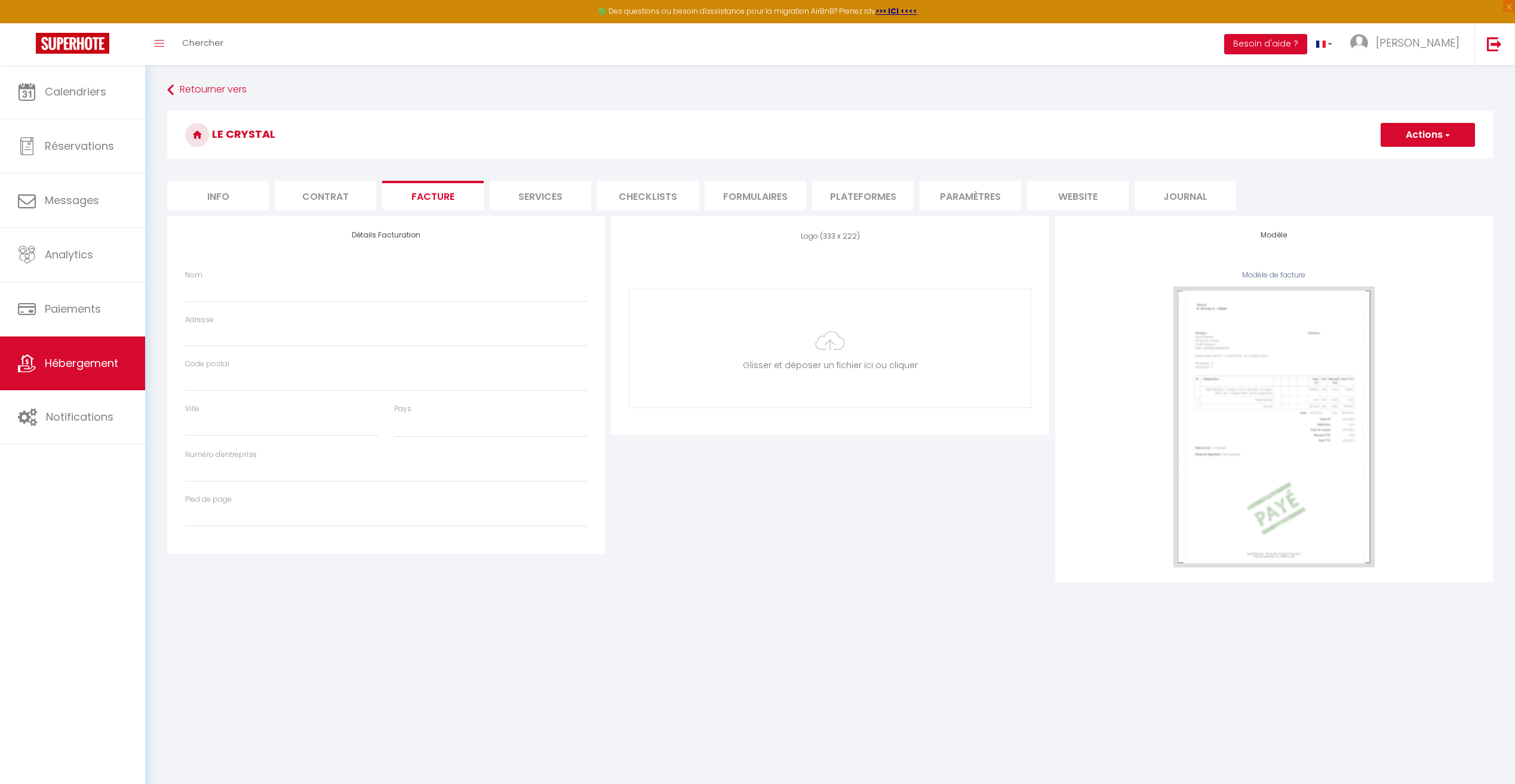
click at [513, 194] on li "Services" at bounding box center [540, 195] width 101 height 29
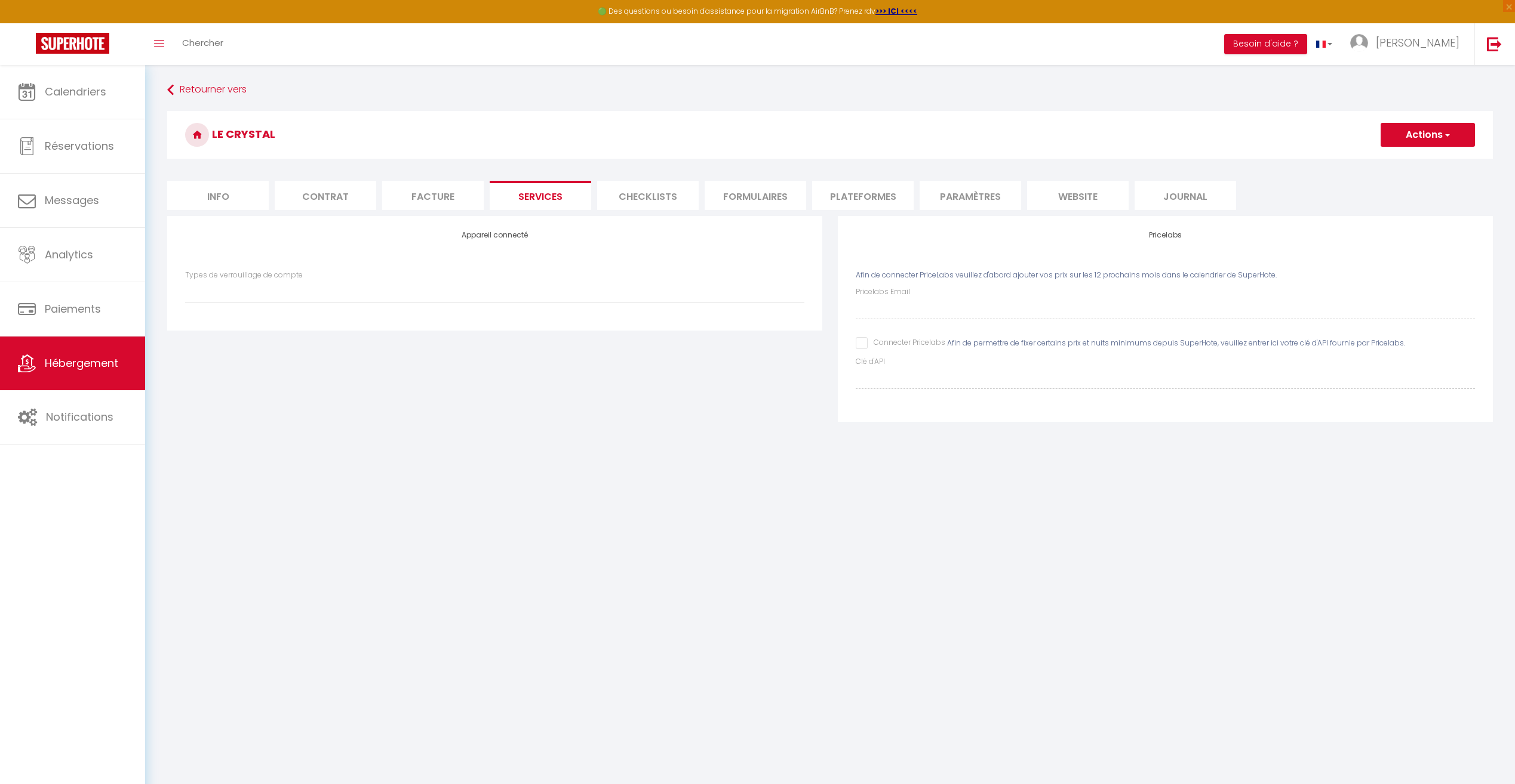
click at [652, 192] on li "Checklists" at bounding box center [648, 195] width 101 height 29
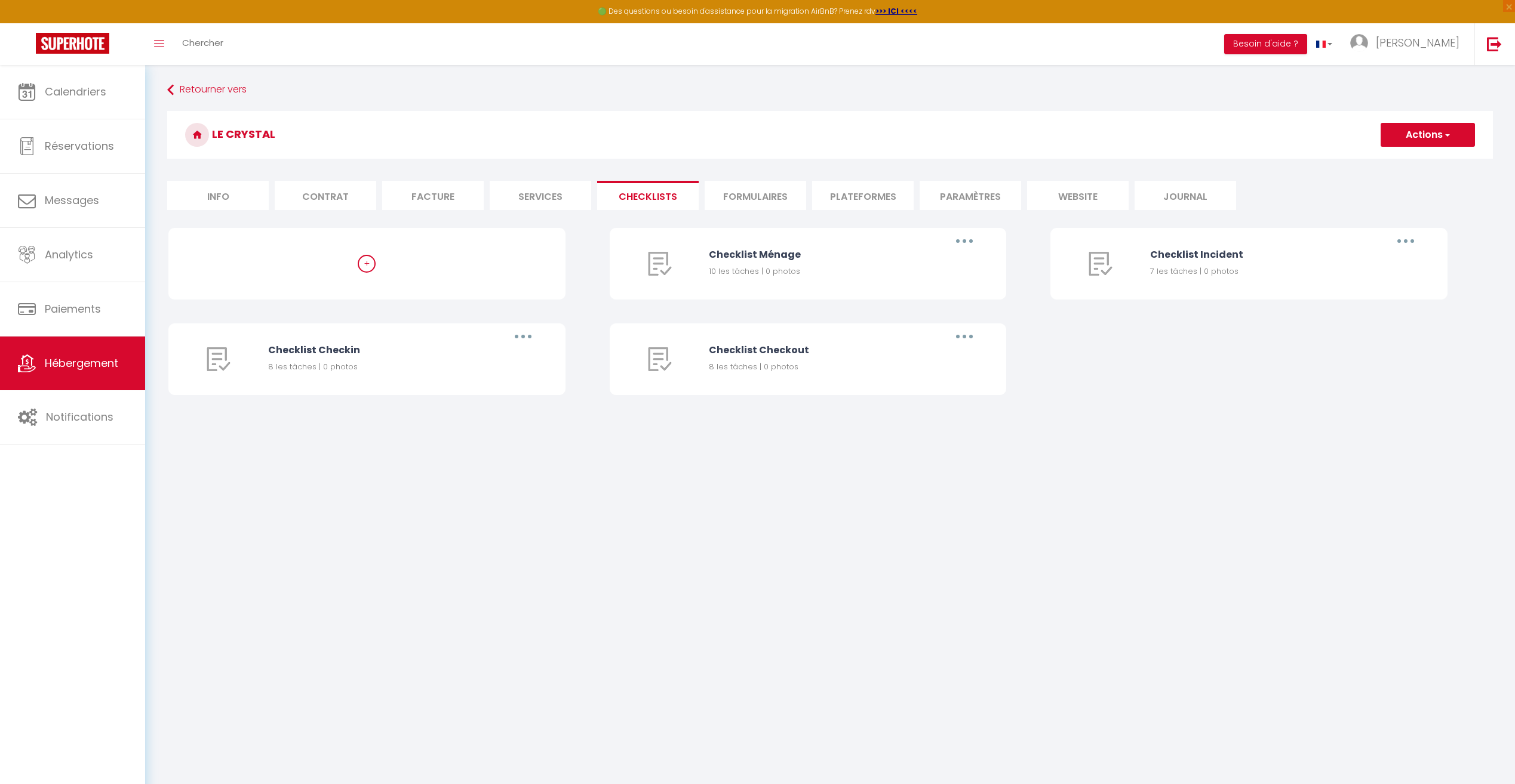
click at [750, 197] on li "Formulaires" at bounding box center [755, 195] width 101 height 29
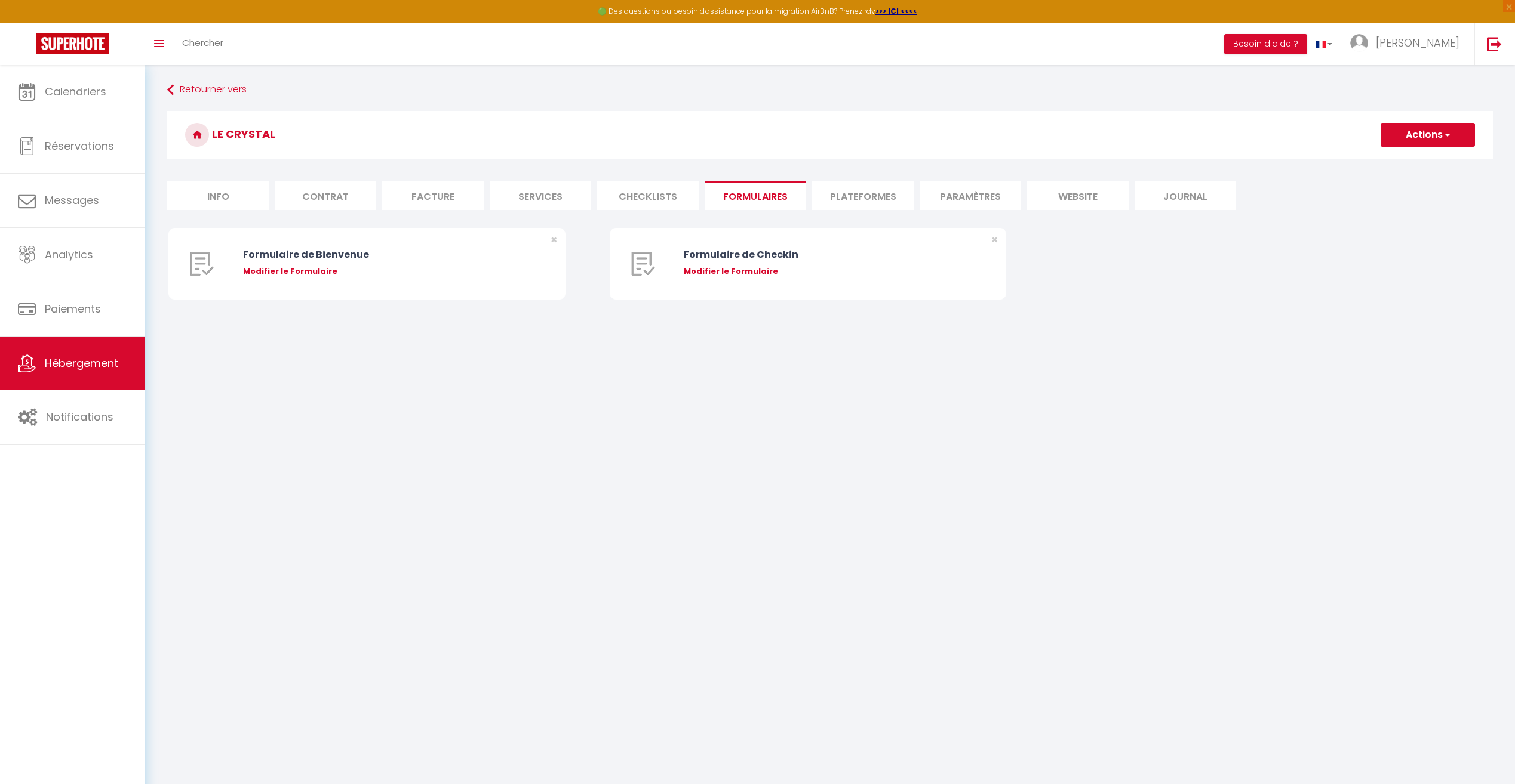
click at [862, 195] on li "Plateformes" at bounding box center [863, 195] width 101 height 29
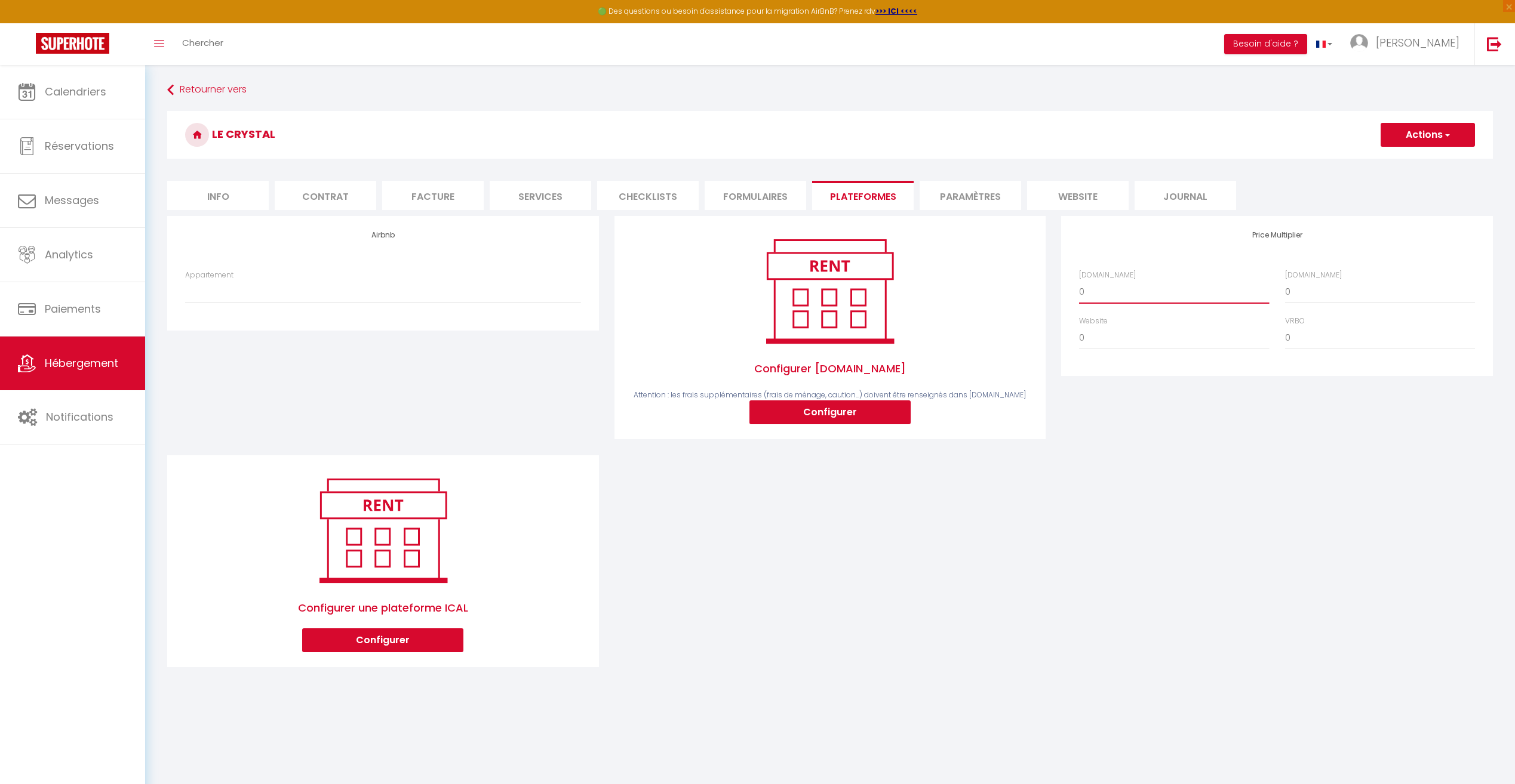
click at [1101, 290] on select "0 + 1 % + 2 % + 3 % + 4 % + 5 % + 6 % + 7 % + 8 % + 9 %" at bounding box center [1174, 291] width 190 height 23
click at [988, 188] on li "Paramètres" at bounding box center [971, 195] width 101 height 29
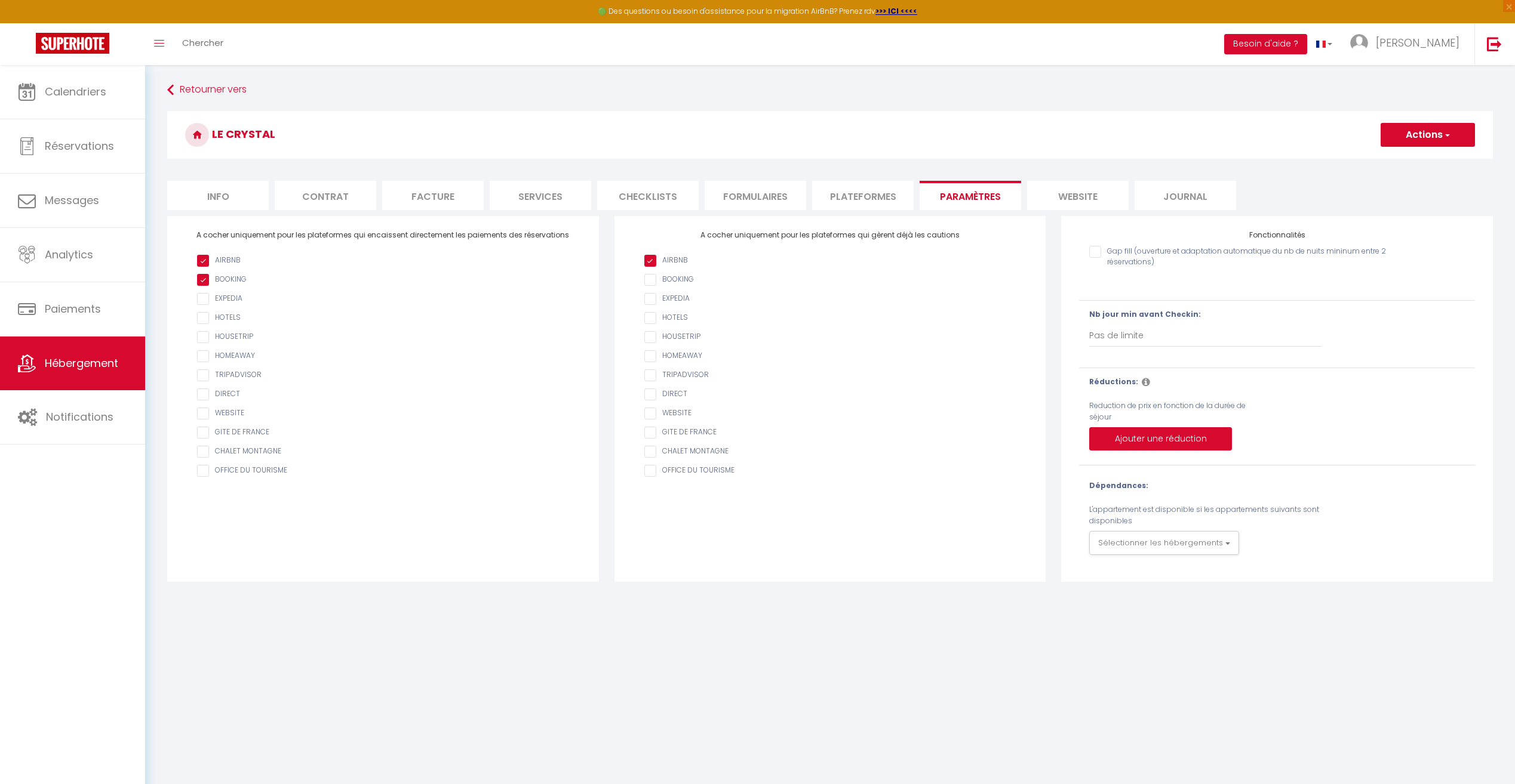
click at [1054, 194] on li "website" at bounding box center [1078, 195] width 101 height 29
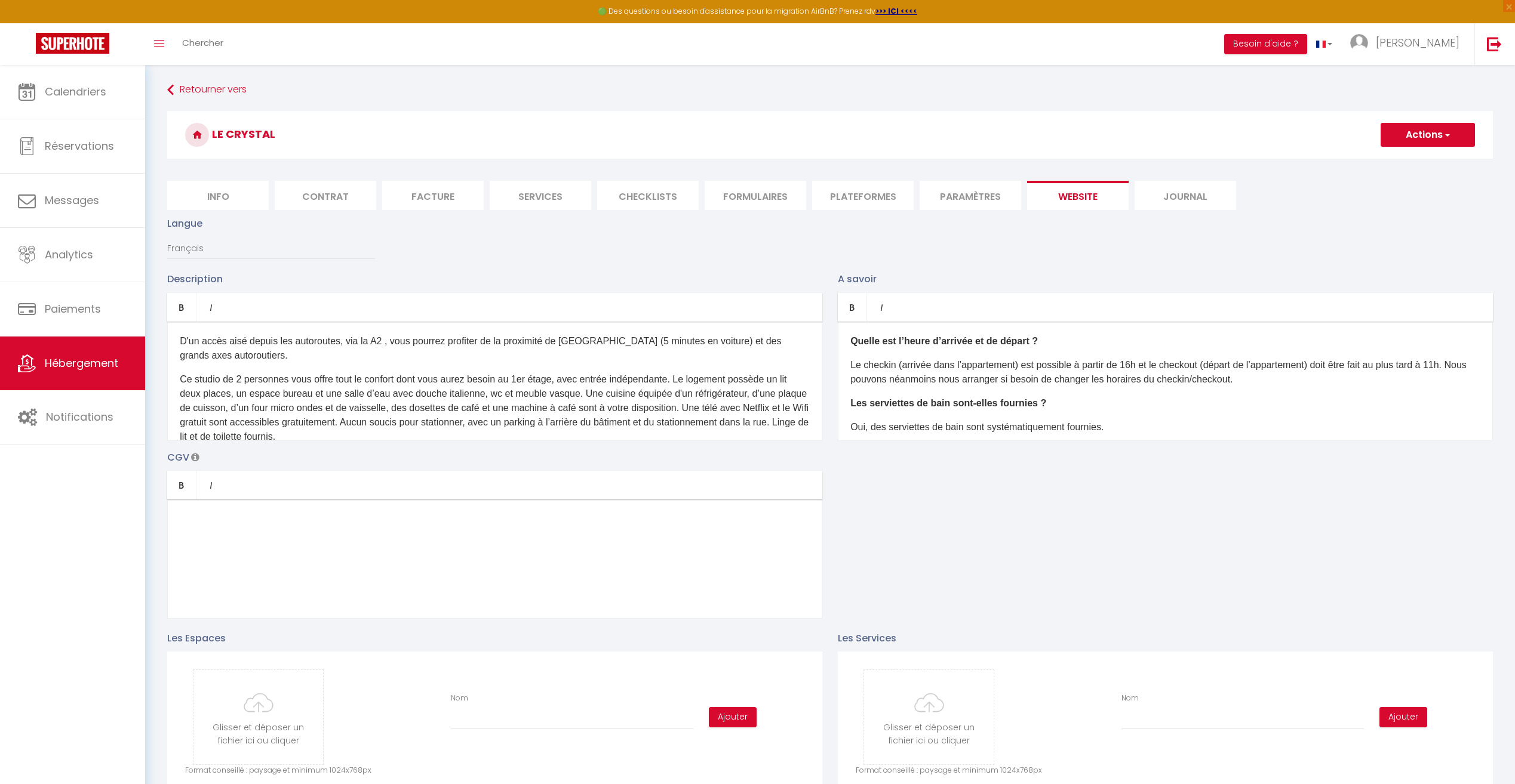
click at [1197, 193] on li "Journal" at bounding box center [1185, 195] width 101 height 29
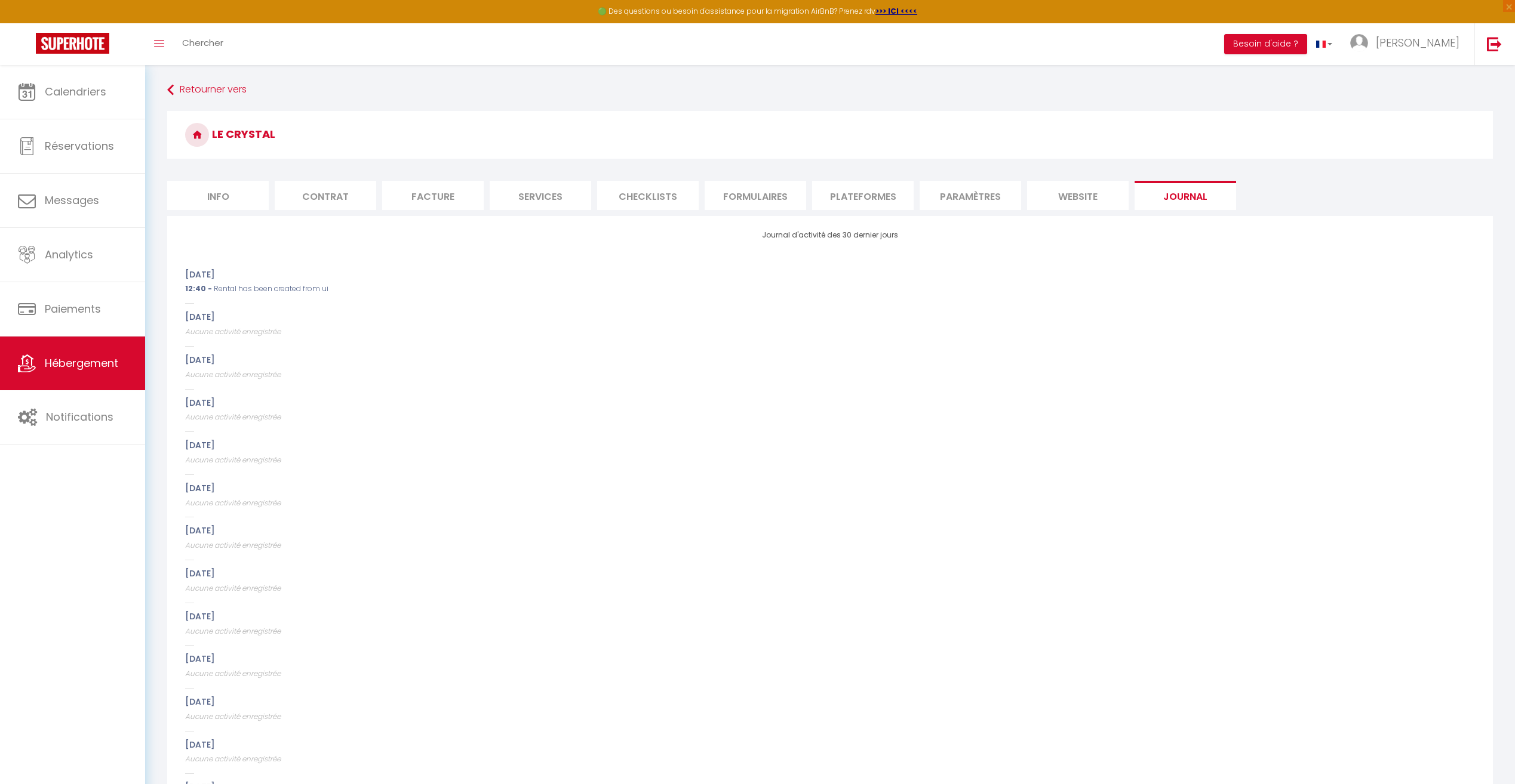
click at [862, 193] on li "Plateformes" at bounding box center [863, 195] width 101 height 29
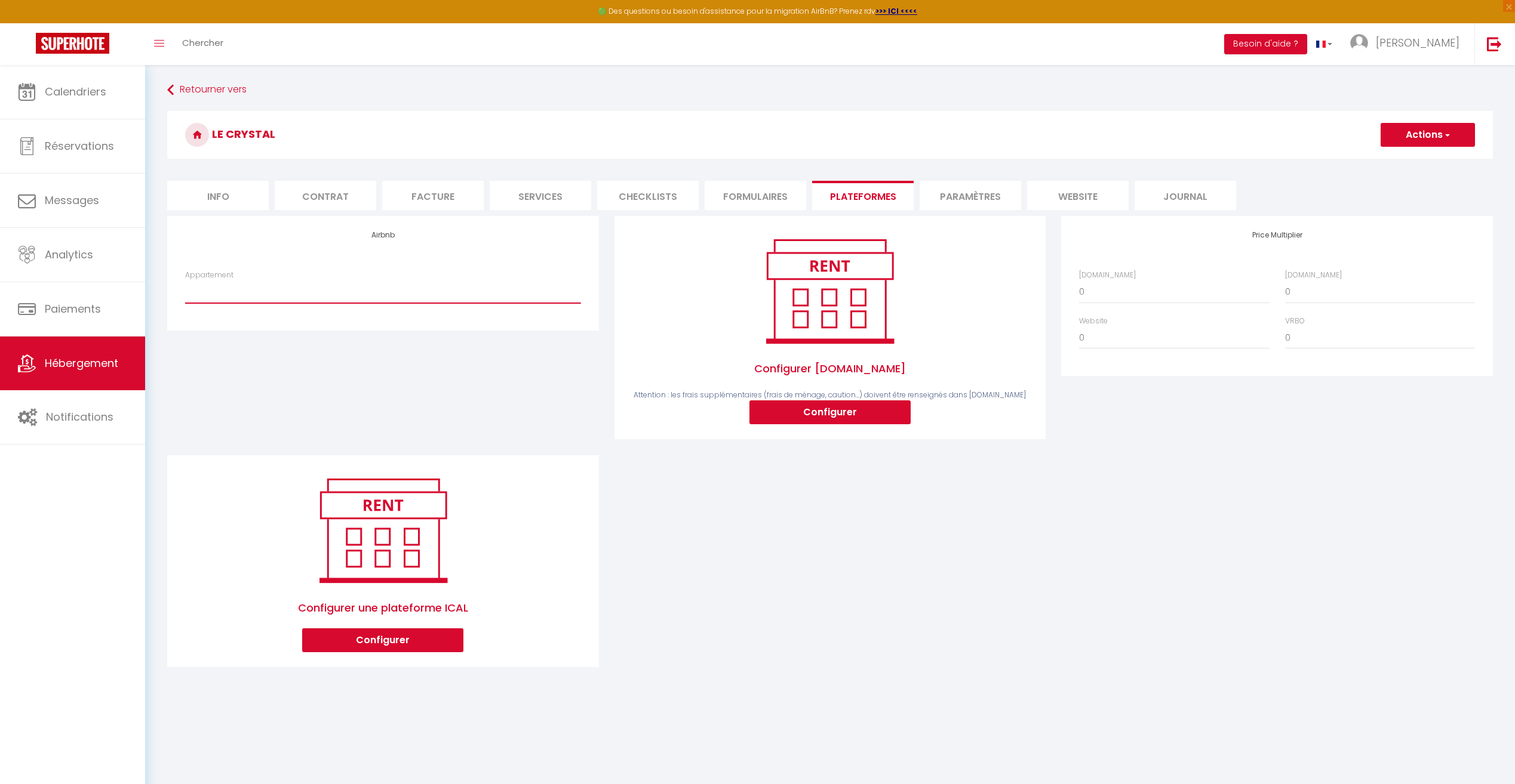
click at [479, 297] on select "La belle vallée - franck.baumann@gmail.com" at bounding box center [383, 291] width 395 height 23
click at [482, 289] on select "La belle vallée - franck.baumann@gmail.com" at bounding box center [383, 291] width 395 height 23
click at [205, 293] on select "La belle vallée - franck.baumann@gmail.com" at bounding box center [383, 291] width 395 height 23
click at [242, 290] on select "La belle vallée - franck.baumann@gmail.com" at bounding box center [383, 291] width 395 height 23
click at [108, 354] on link "Hébergement" at bounding box center [72, 363] width 145 height 54
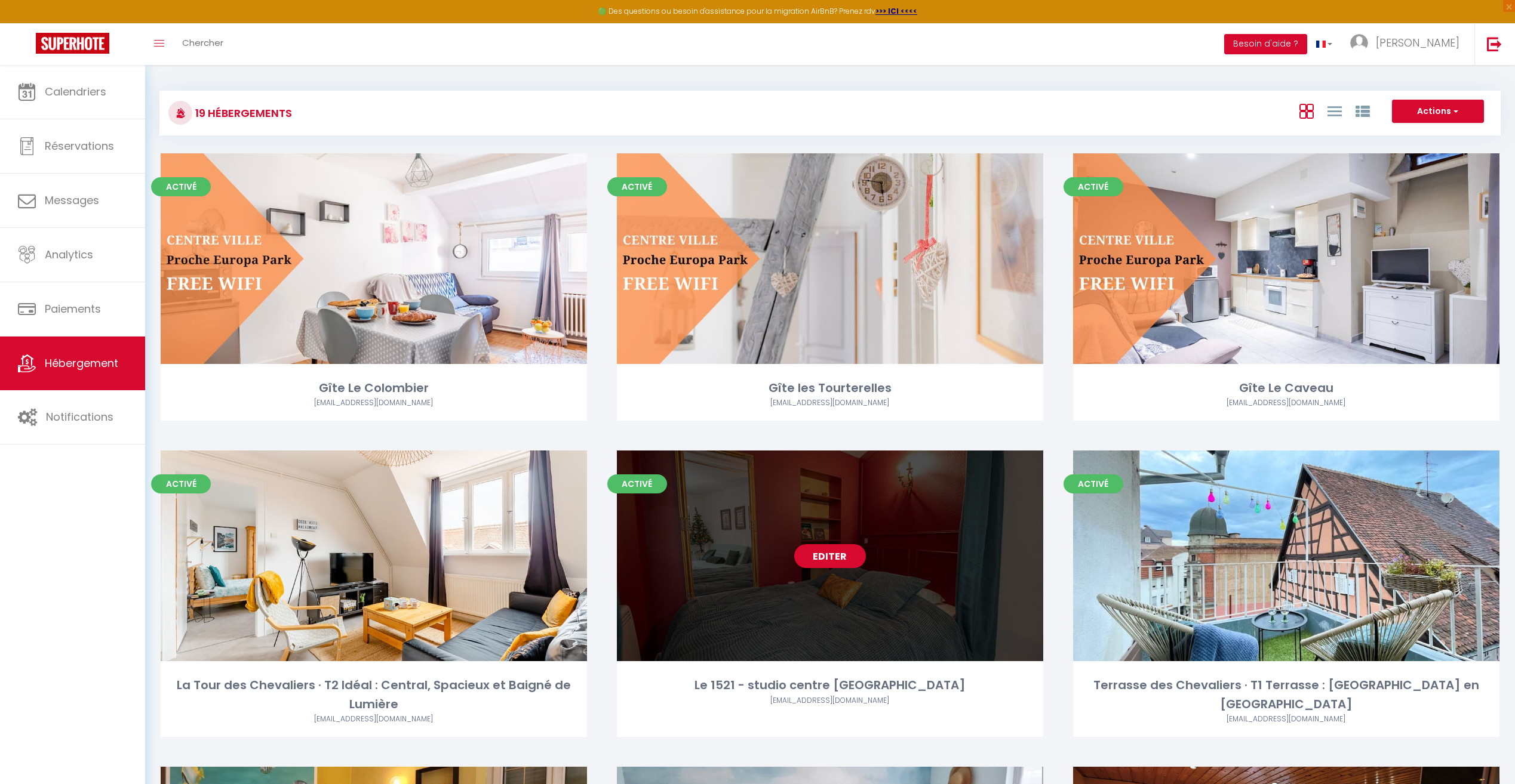
click at [911, 537] on div "Editer" at bounding box center [830, 556] width 426 height 211
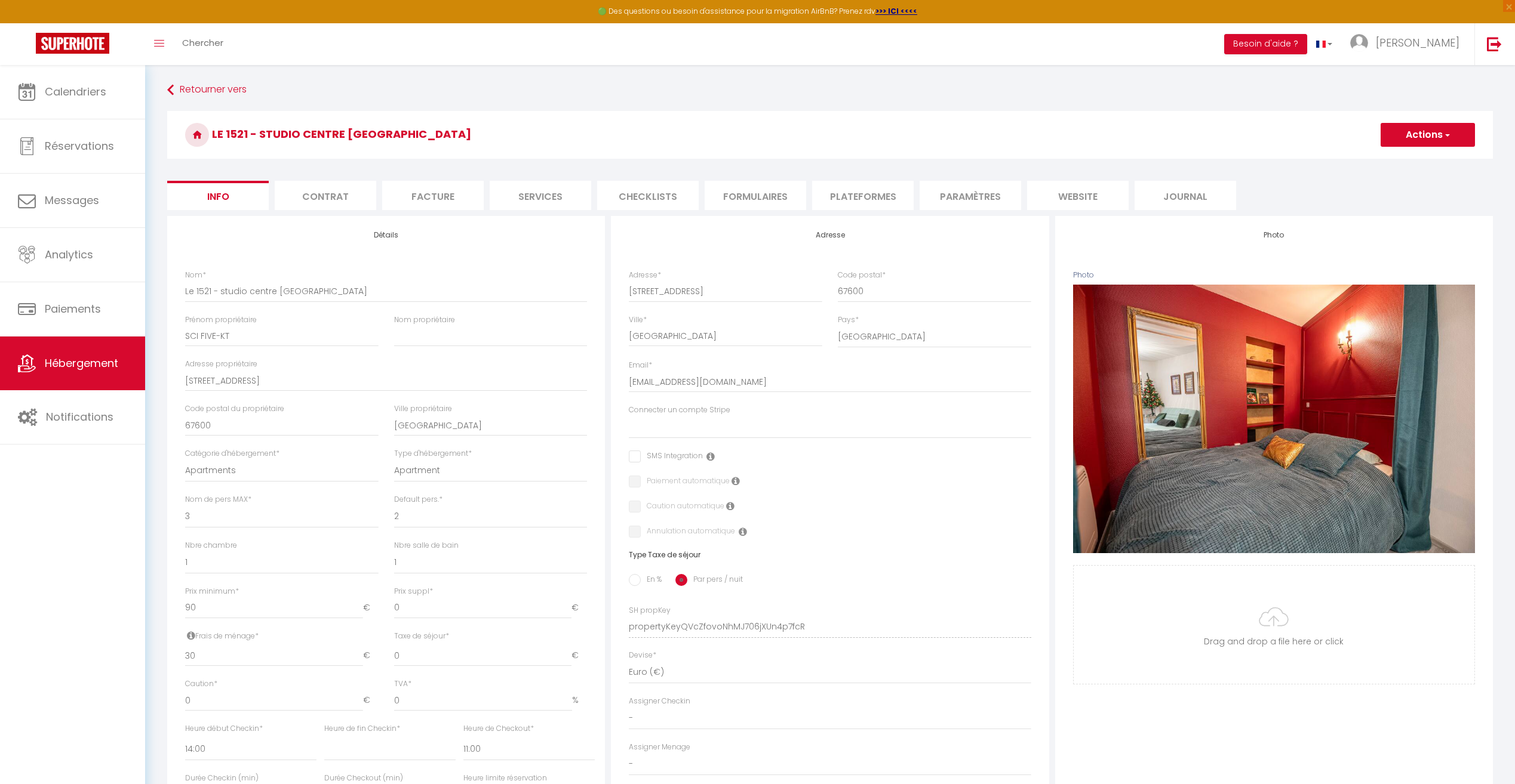
click at [878, 207] on li "Plateformes" at bounding box center [863, 195] width 101 height 29
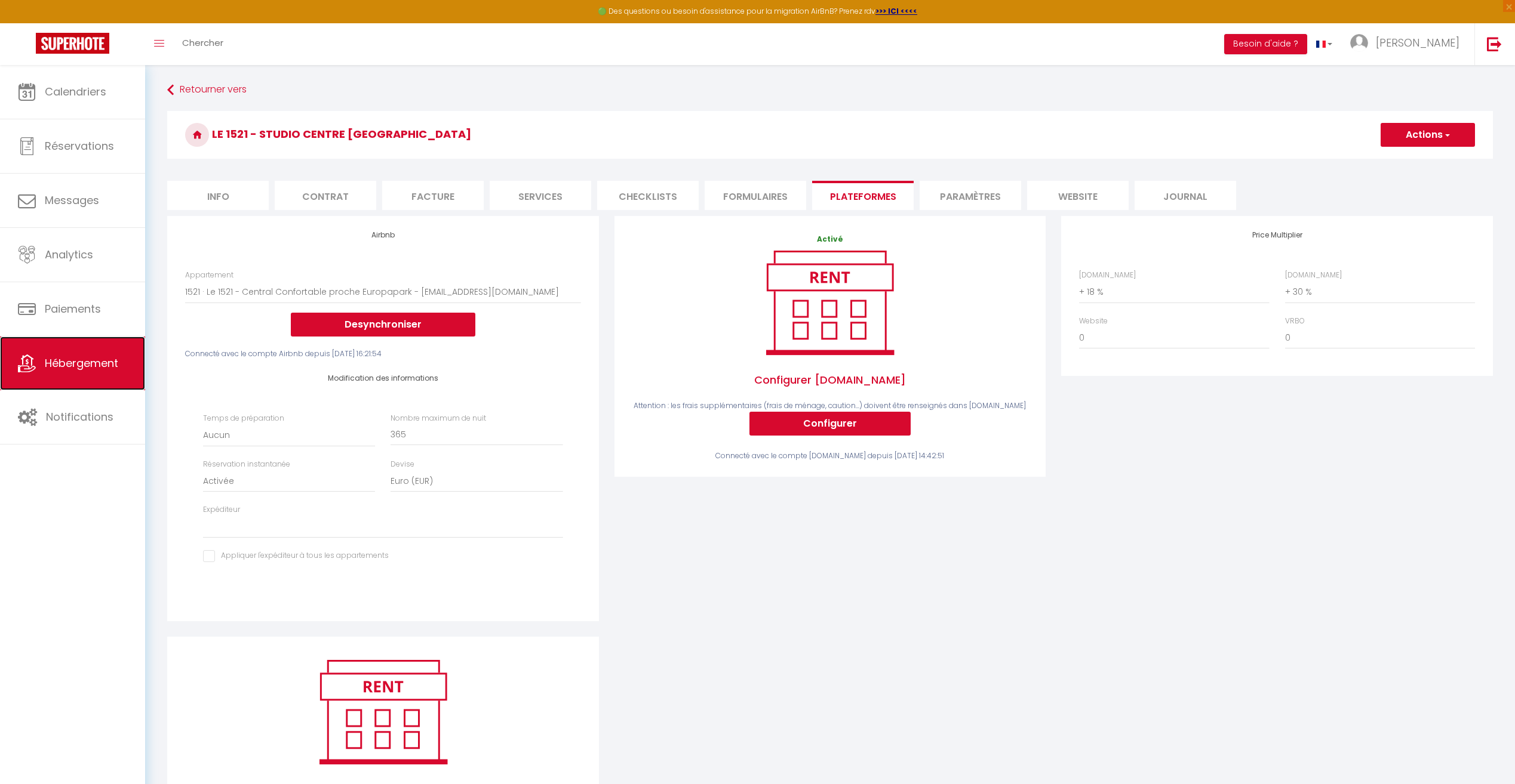
click at [76, 369] on span "Hébergement" at bounding box center [82, 363] width 74 height 15
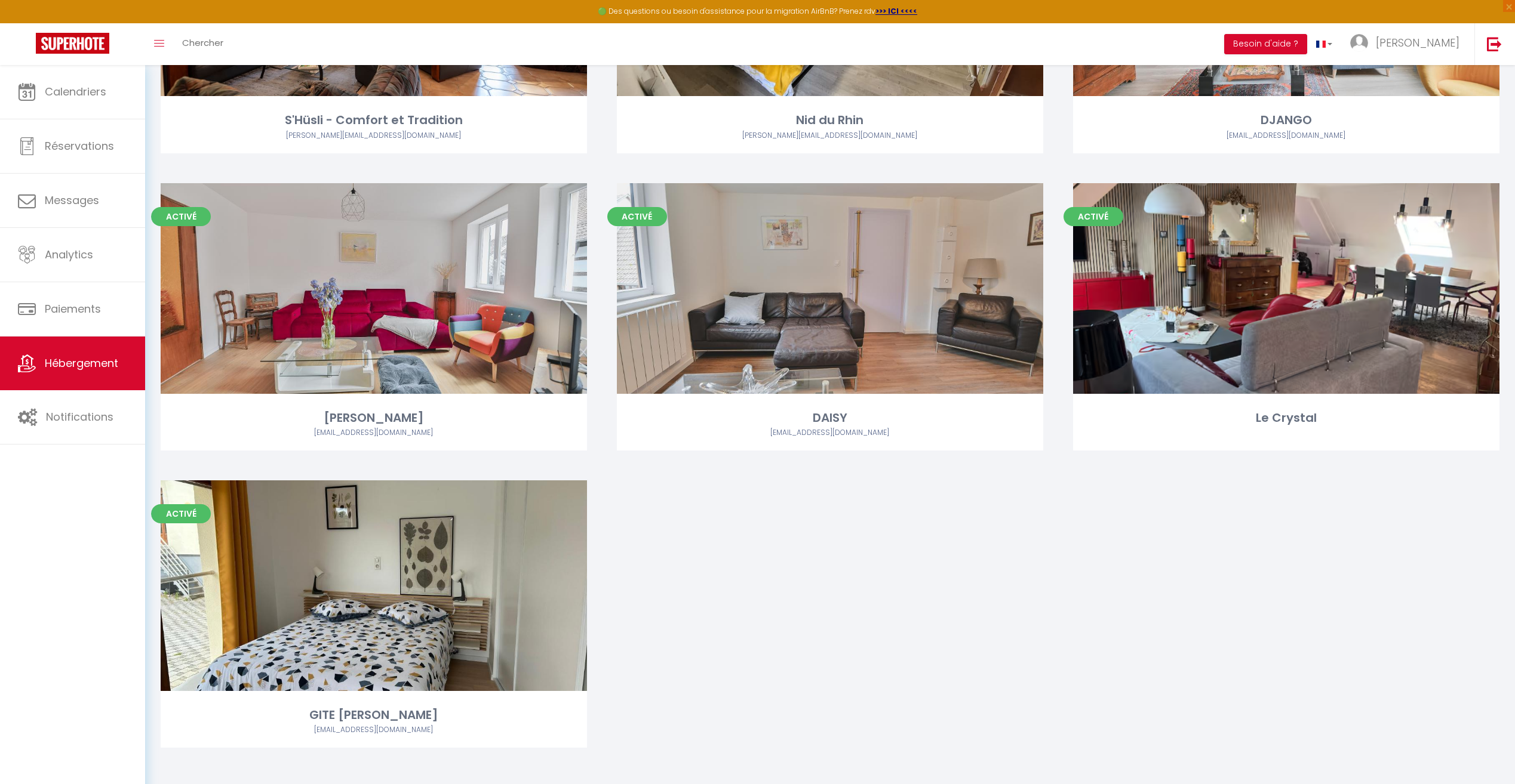
scroll to position [1484, 0]
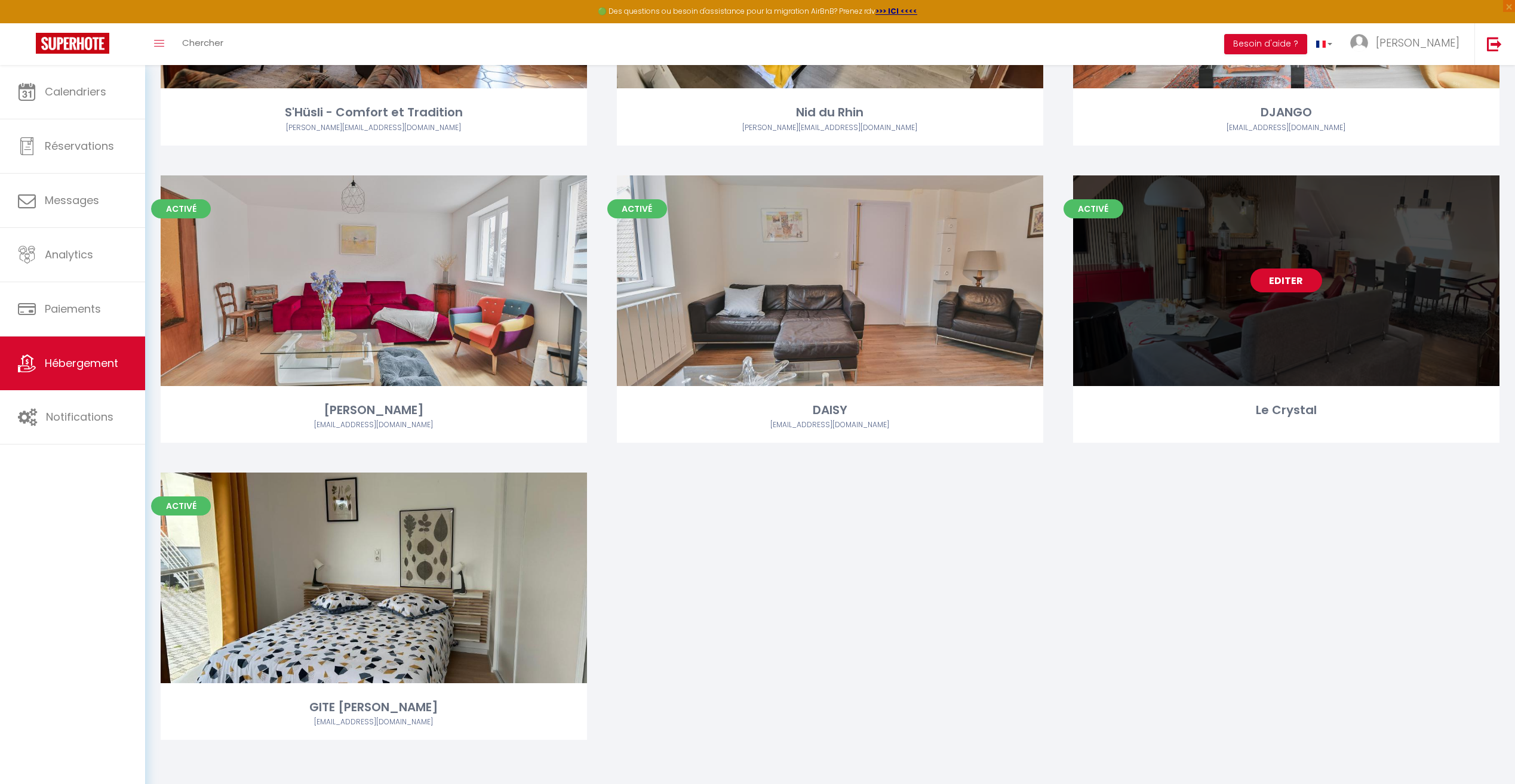
click at [1279, 277] on link "Editer" at bounding box center [1286, 280] width 71 height 24
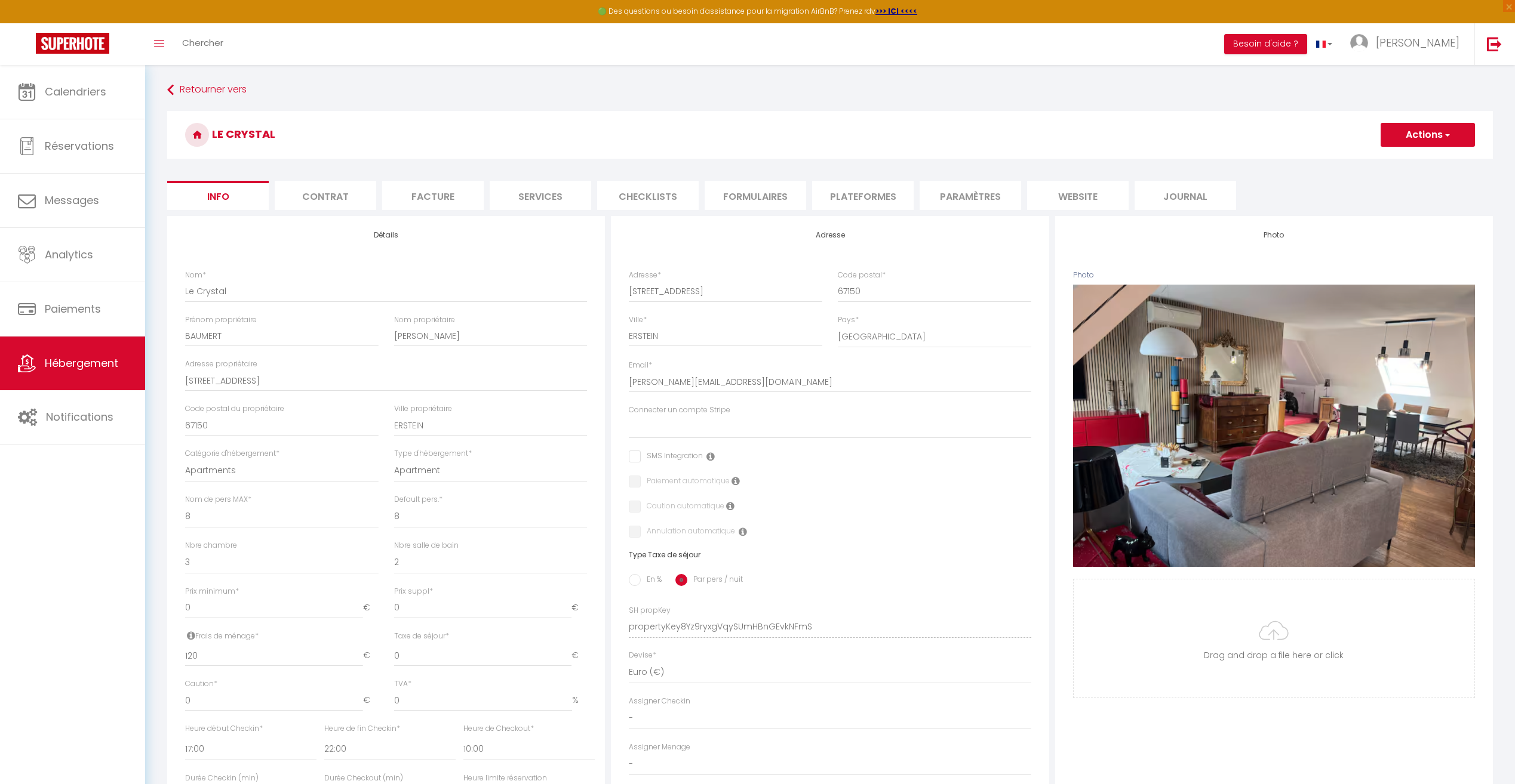
click at [1092, 200] on li "website" at bounding box center [1078, 195] width 101 height 29
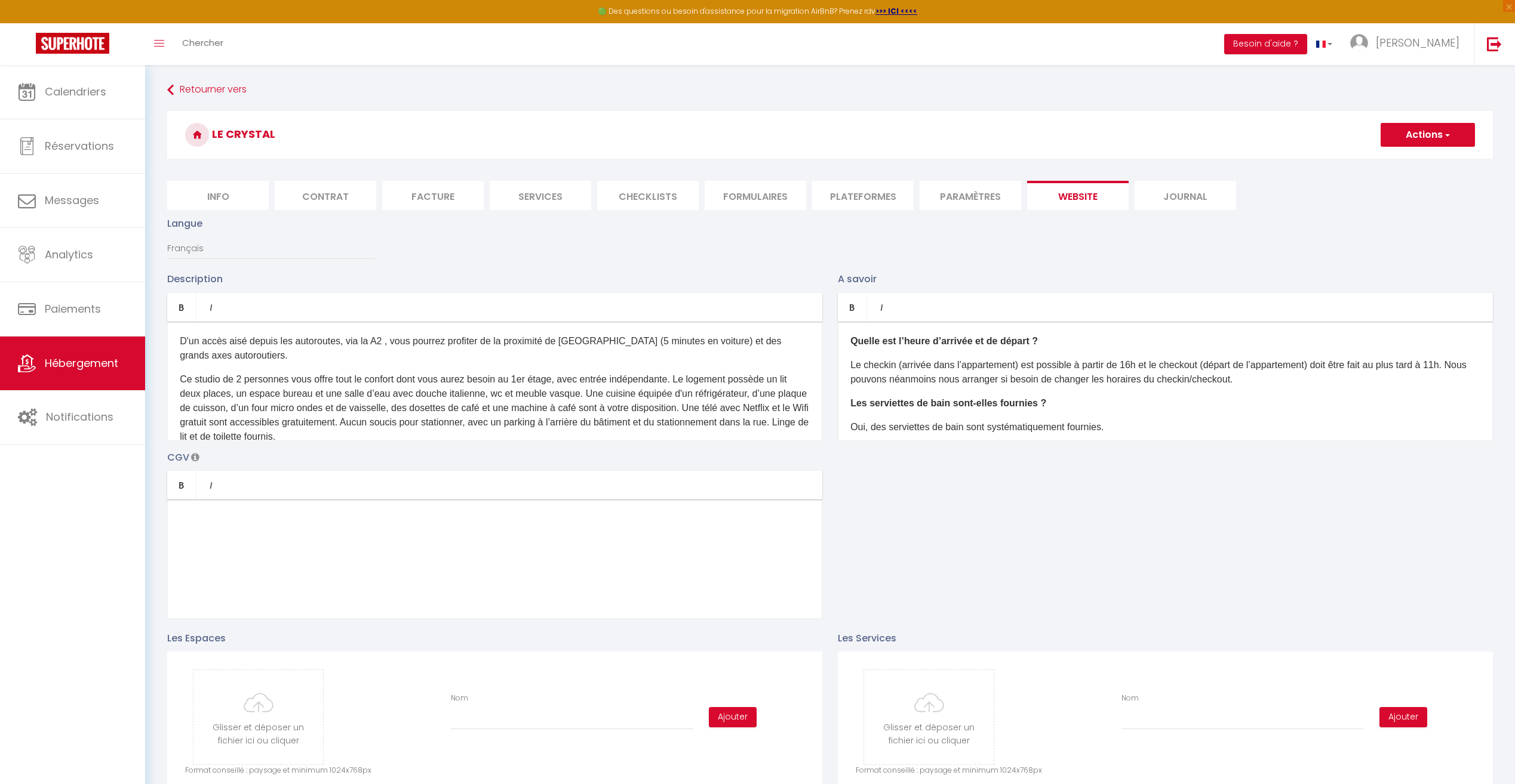
click at [1001, 204] on li "Paramètres" at bounding box center [971, 195] width 101 height 29
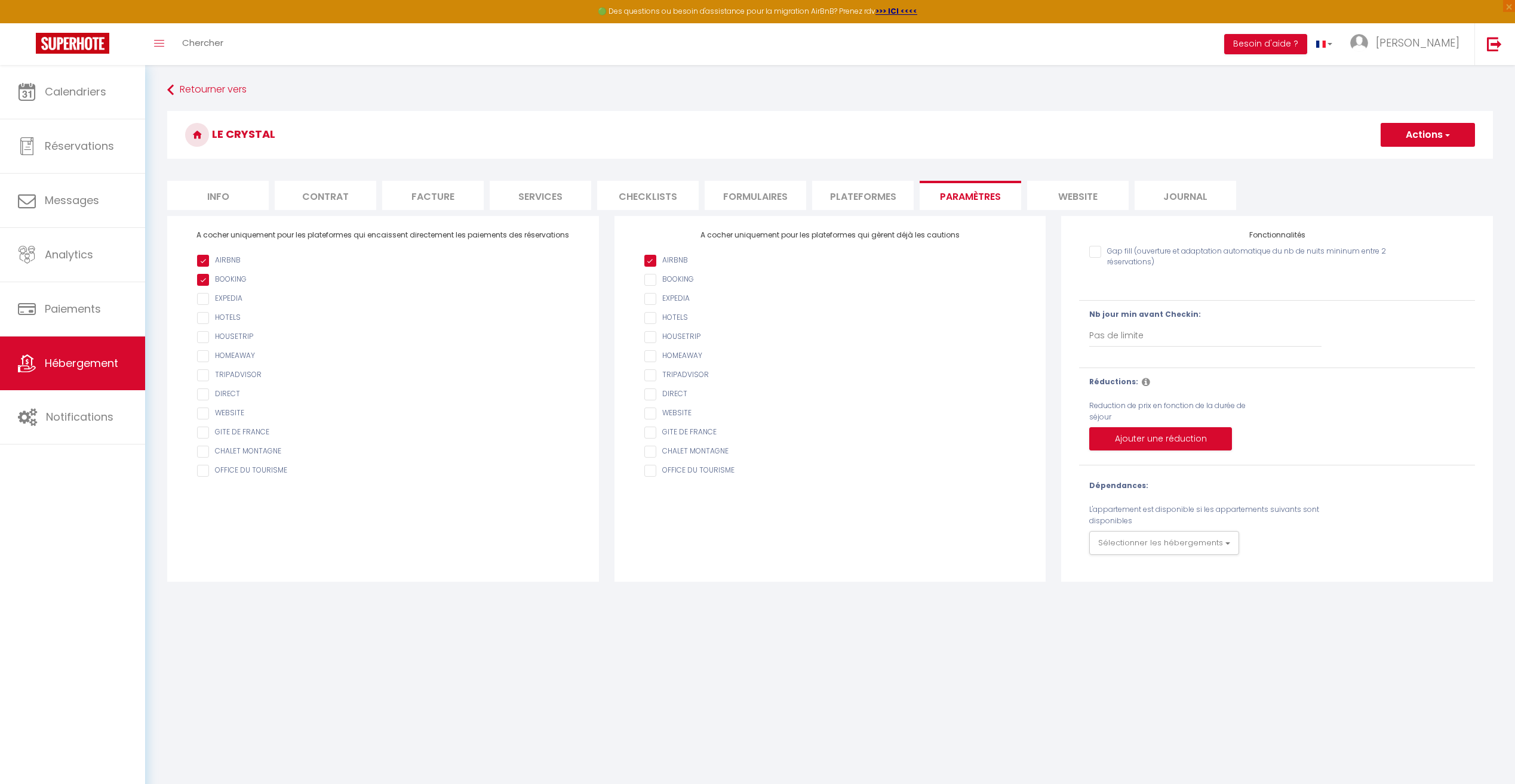
click at [864, 189] on li "Plateformes" at bounding box center [863, 195] width 101 height 29
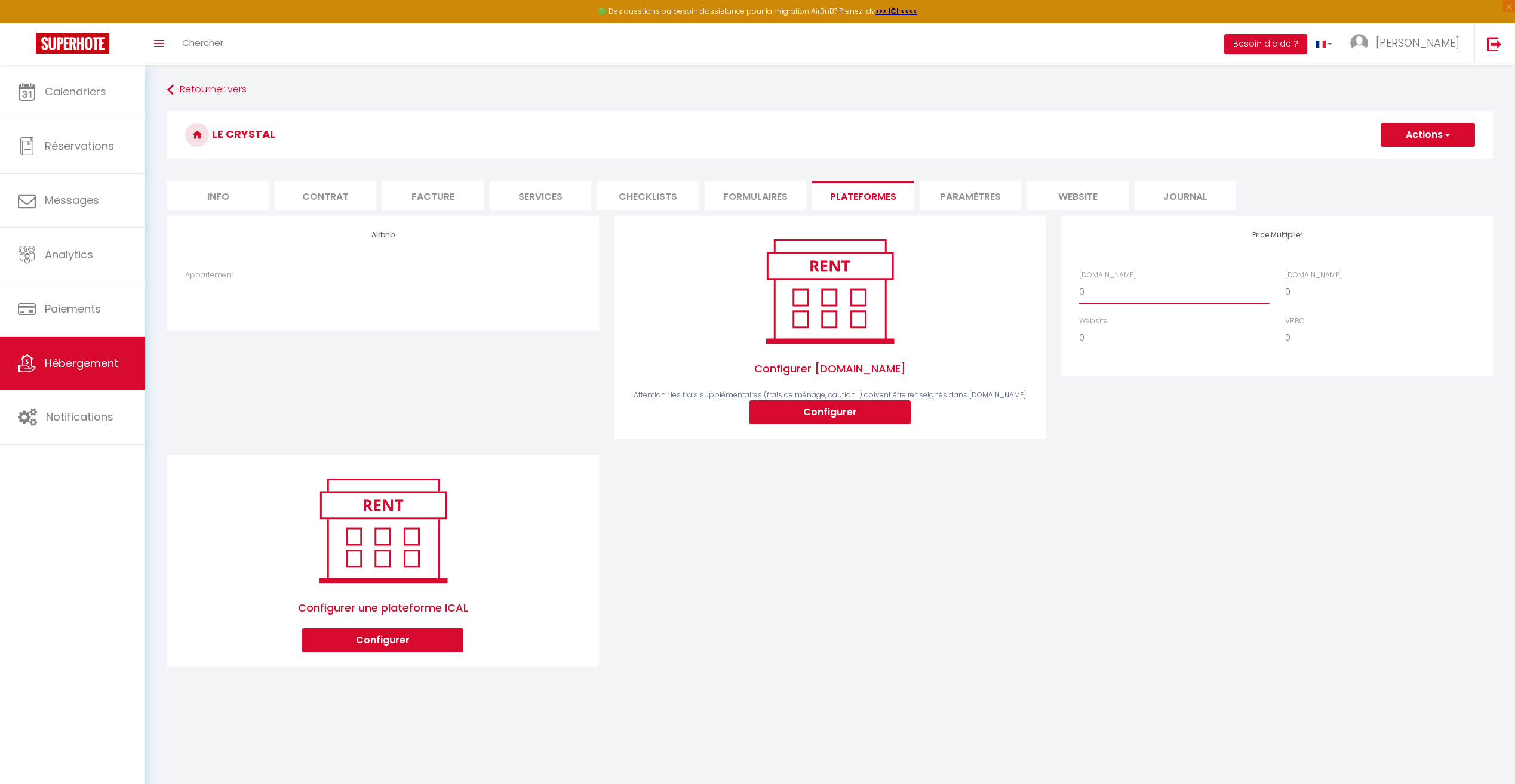
click at [1113, 291] on select "0 + 1 % + 2 % + 3 % + 4 % + 5 % + 6 % + 7 % + 8 % + 9 %" at bounding box center [1174, 291] width 190 height 23
click at [1079, 280] on select "0 + 1 % + 2 % + 3 % + 4 % + 5 % + 6 % + 7 % + 8 % + 9 %" at bounding box center [1174, 291] width 190 height 23
click at [1300, 291] on select "0 + 1 % + 2 % + 3 % + 4 % + 5 % + 6 % + 7 % + 8 % + 9 %" at bounding box center [1380, 291] width 190 height 23
click at [1285, 280] on select "0 + 1 % + 2 % + 3 % + 4 % + 5 % + 6 % + 7 % + 8 % + 9 %" at bounding box center [1380, 291] width 190 height 23
click at [1415, 135] on button "Actions" at bounding box center [1428, 135] width 94 height 24
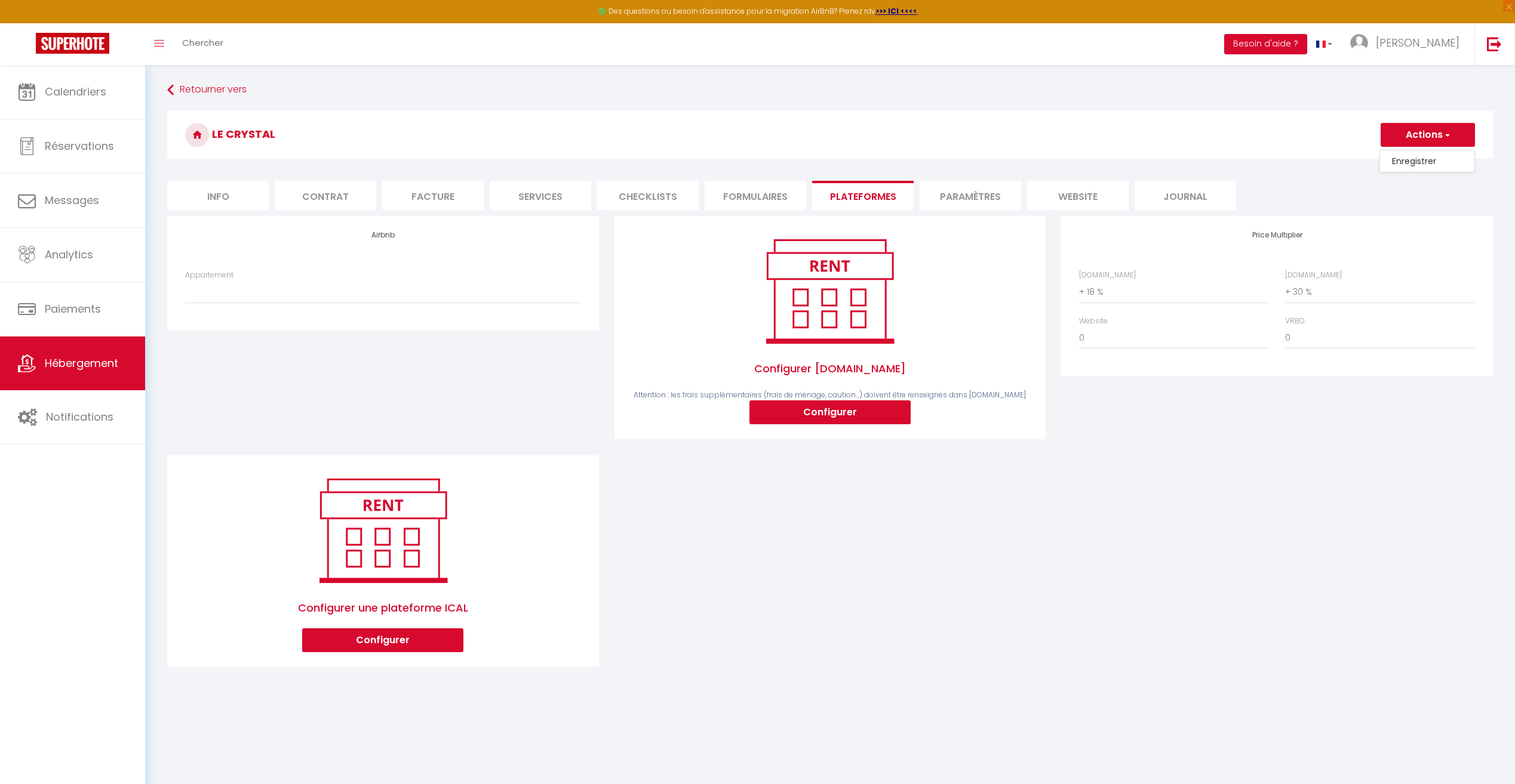
click at [1417, 158] on link "Enregistrer" at bounding box center [1427, 162] width 94 height 16
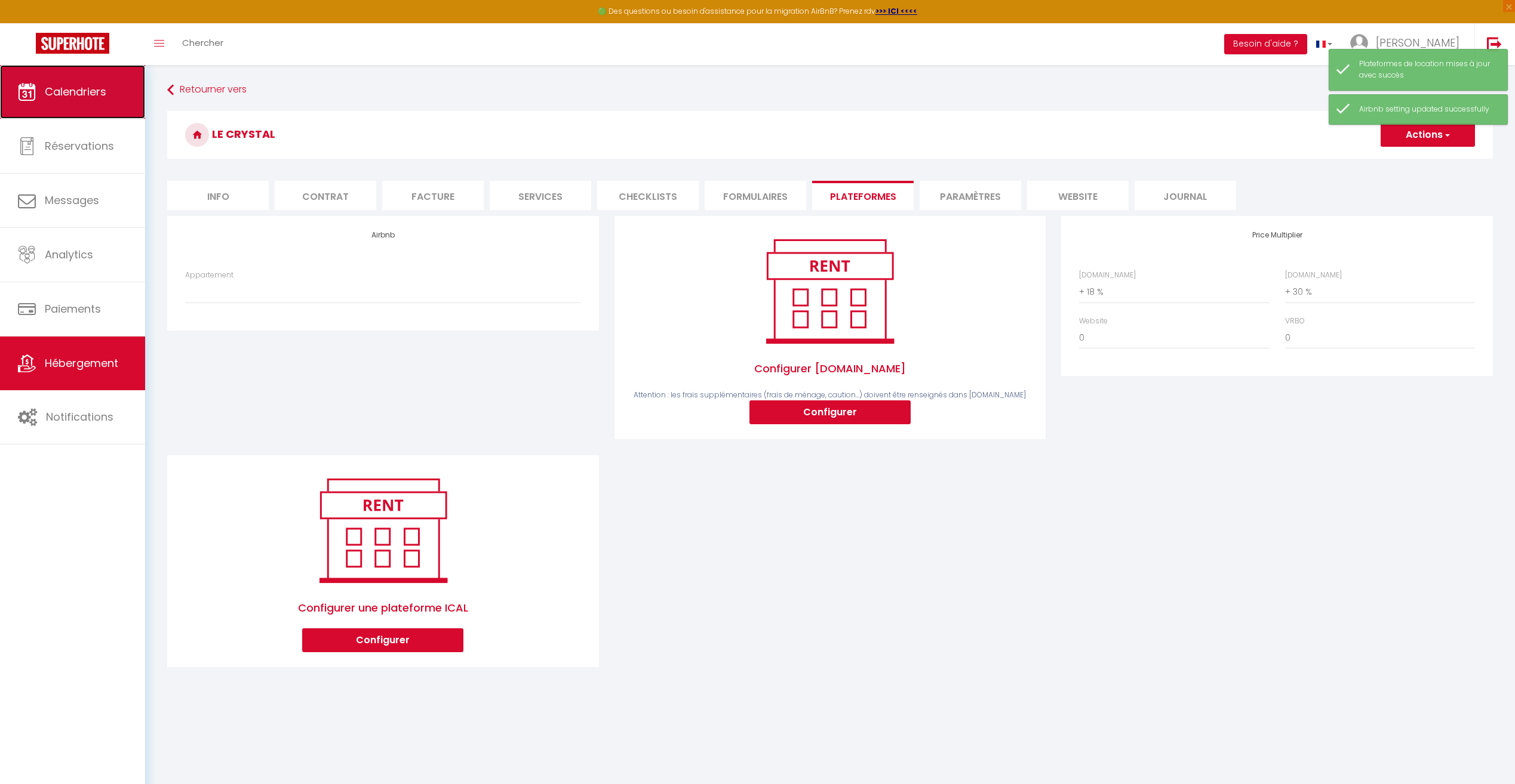
click at [98, 98] on span "Calendriers" at bounding box center [76, 91] width 62 height 15
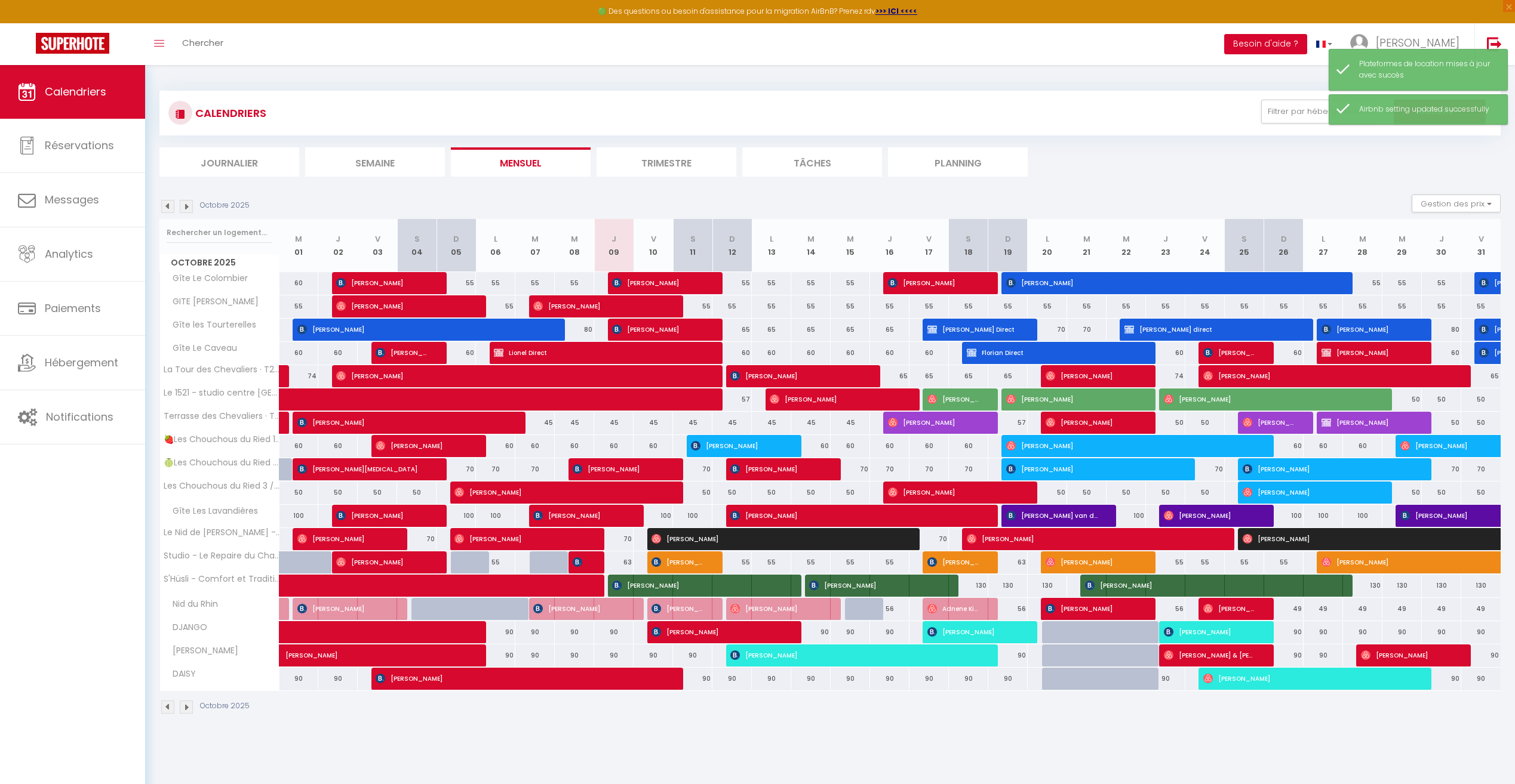
click at [1306, 45] on button "Besoin d'aide ?" at bounding box center [1265, 44] width 83 height 21
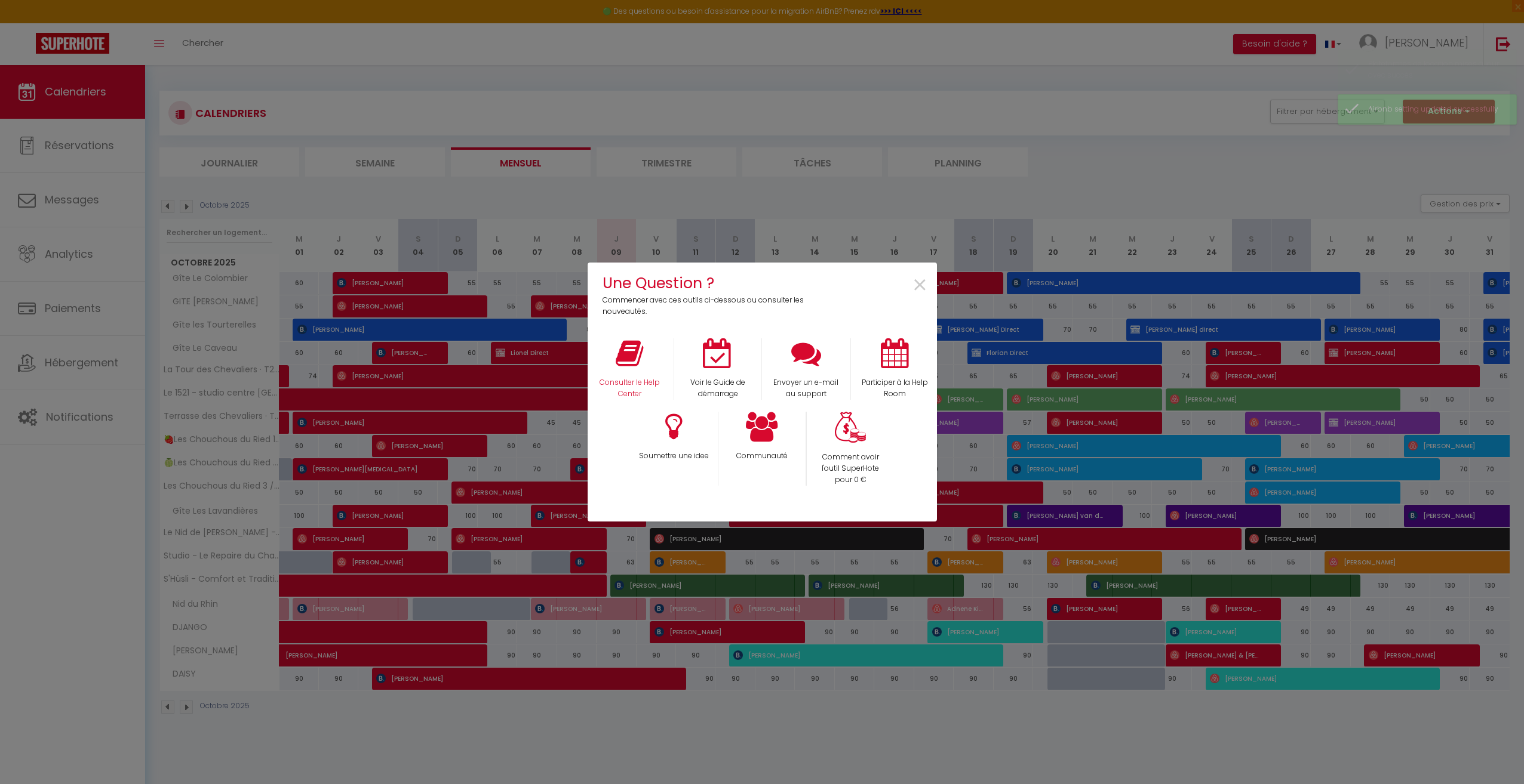
click at [661, 371] on div "Consulter le Help Center" at bounding box center [630, 369] width 89 height 62
click at [634, 384] on p "Consulter le Help Center" at bounding box center [630, 388] width 73 height 23
click at [919, 288] on span "×" at bounding box center [920, 285] width 16 height 37
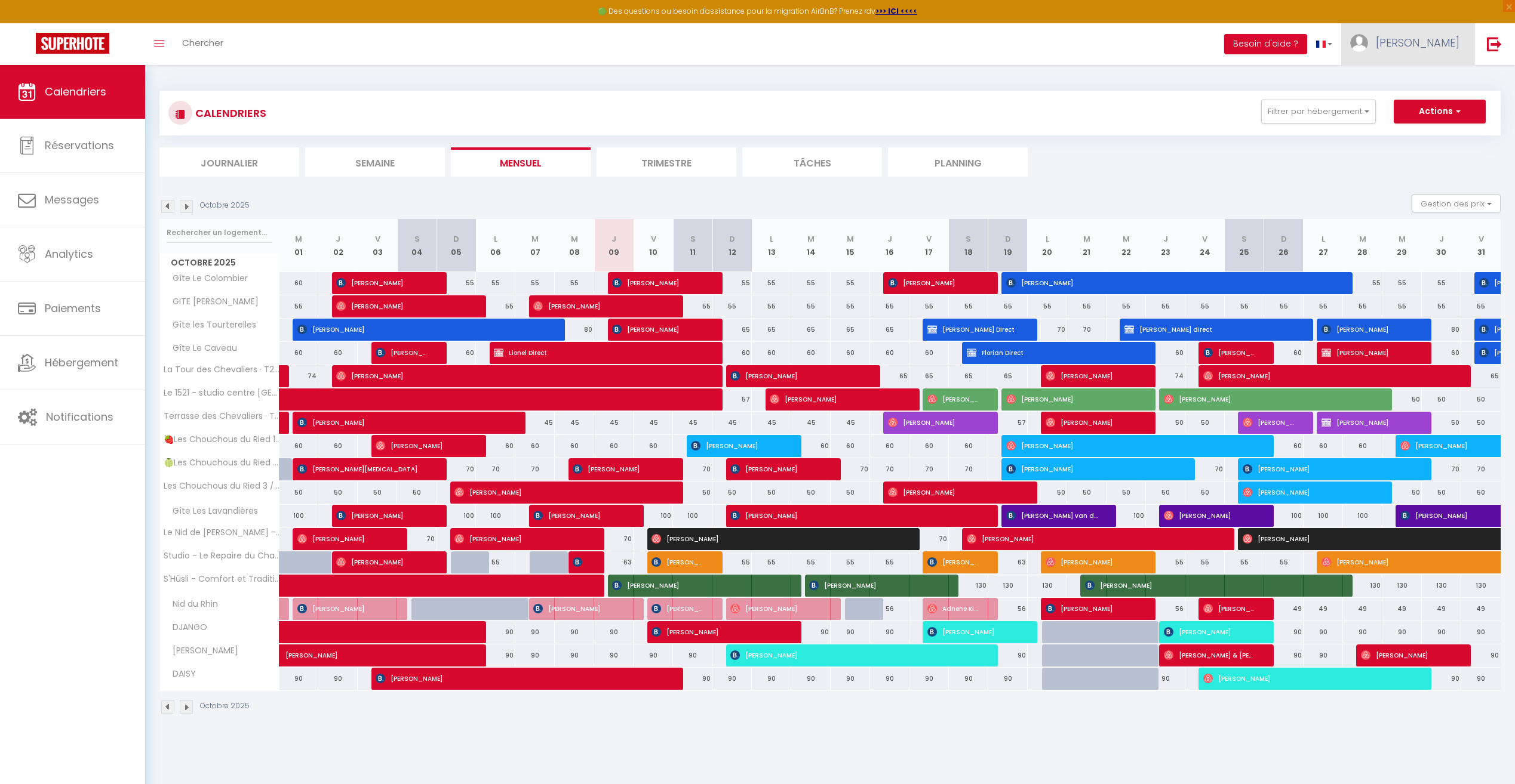
click at [1451, 48] on span "[PERSON_NAME]" at bounding box center [1418, 42] width 84 height 15
click at [1436, 81] on link "Paramètres" at bounding box center [1427, 83] width 89 height 21
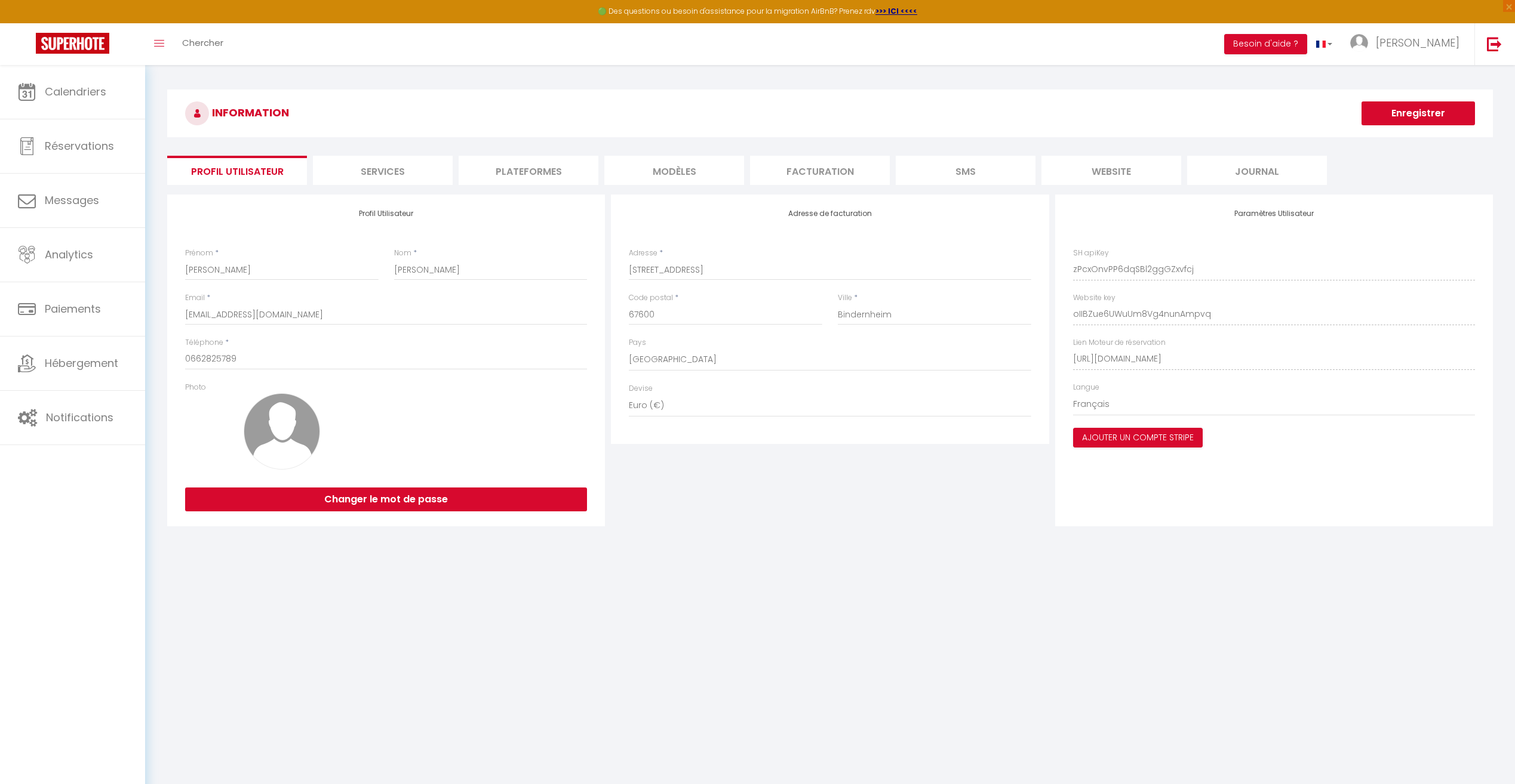
click at [535, 178] on li "Plateformes" at bounding box center [529, 170] width 139 height 29
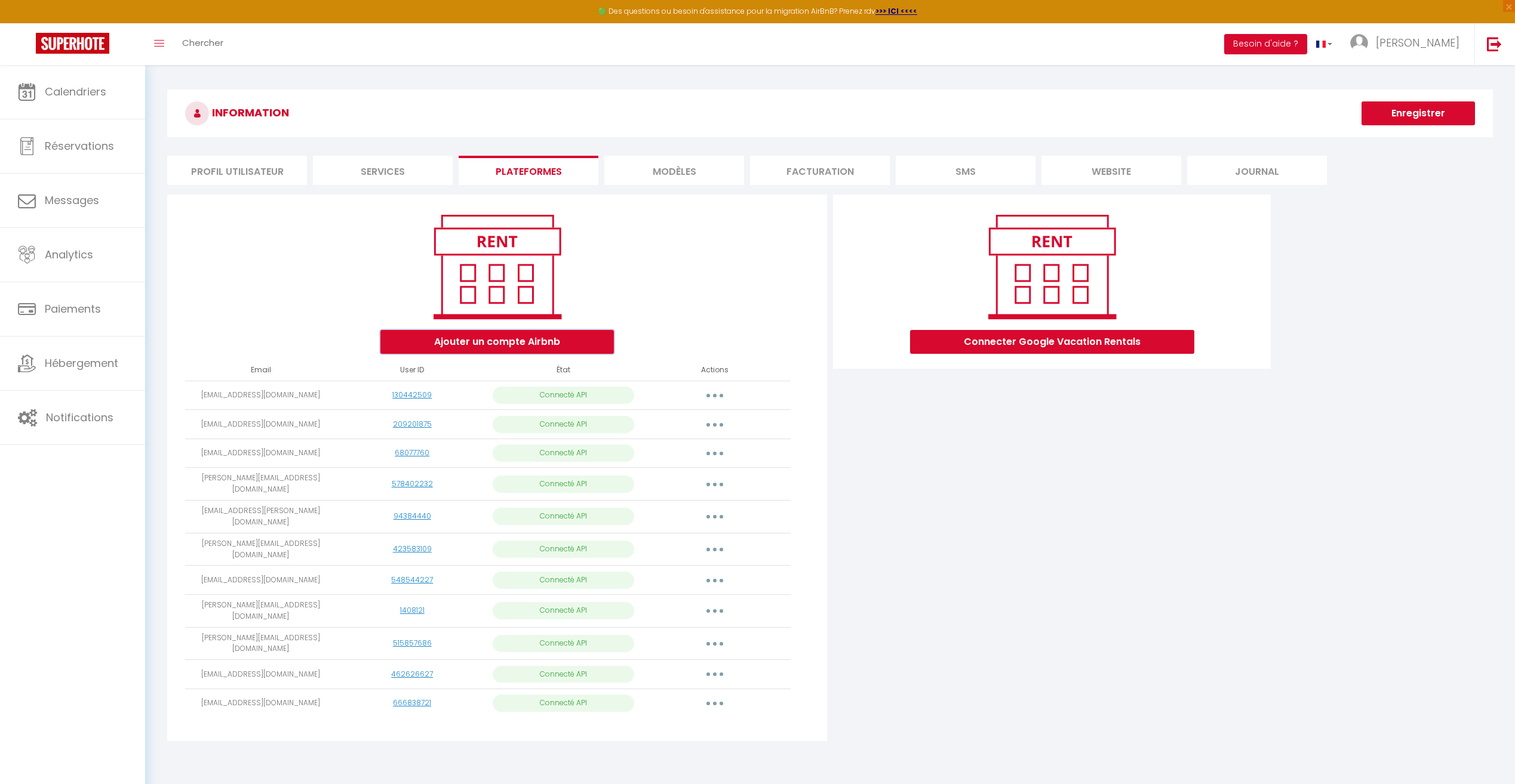
click at [537, 344] on button "Ajouter un compte Airbnb" at bounding box center [497, 342] width 234 height 24
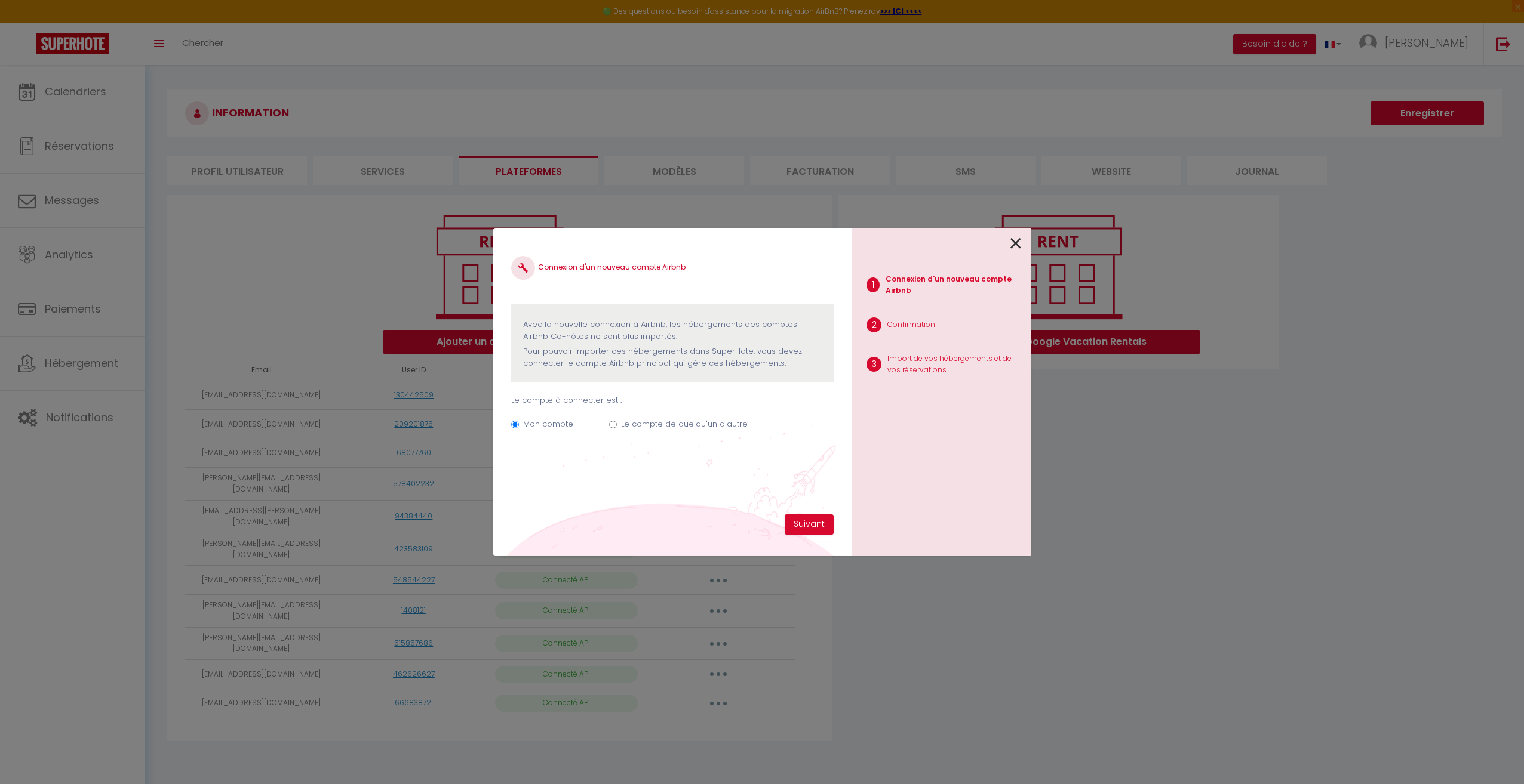
click at [610, 425] on input "Le compte de quelqu'un d'autre" at bounding box center [613, 424] width 8 height 8
click at [625, 497] on div "Connexion d'un nouveau compte Airbnb Avec la nouvelle connexion à Airbnb, les h…" at bounding box center [672, 380] width 322 height 268
click at [625, 487] on input "Email connexion Airbnb" at bounding box center [672, 484] width 322 height 21
click at [823, 530] on button "Suivant" at bounding box center [809, 525] width 49 height 21
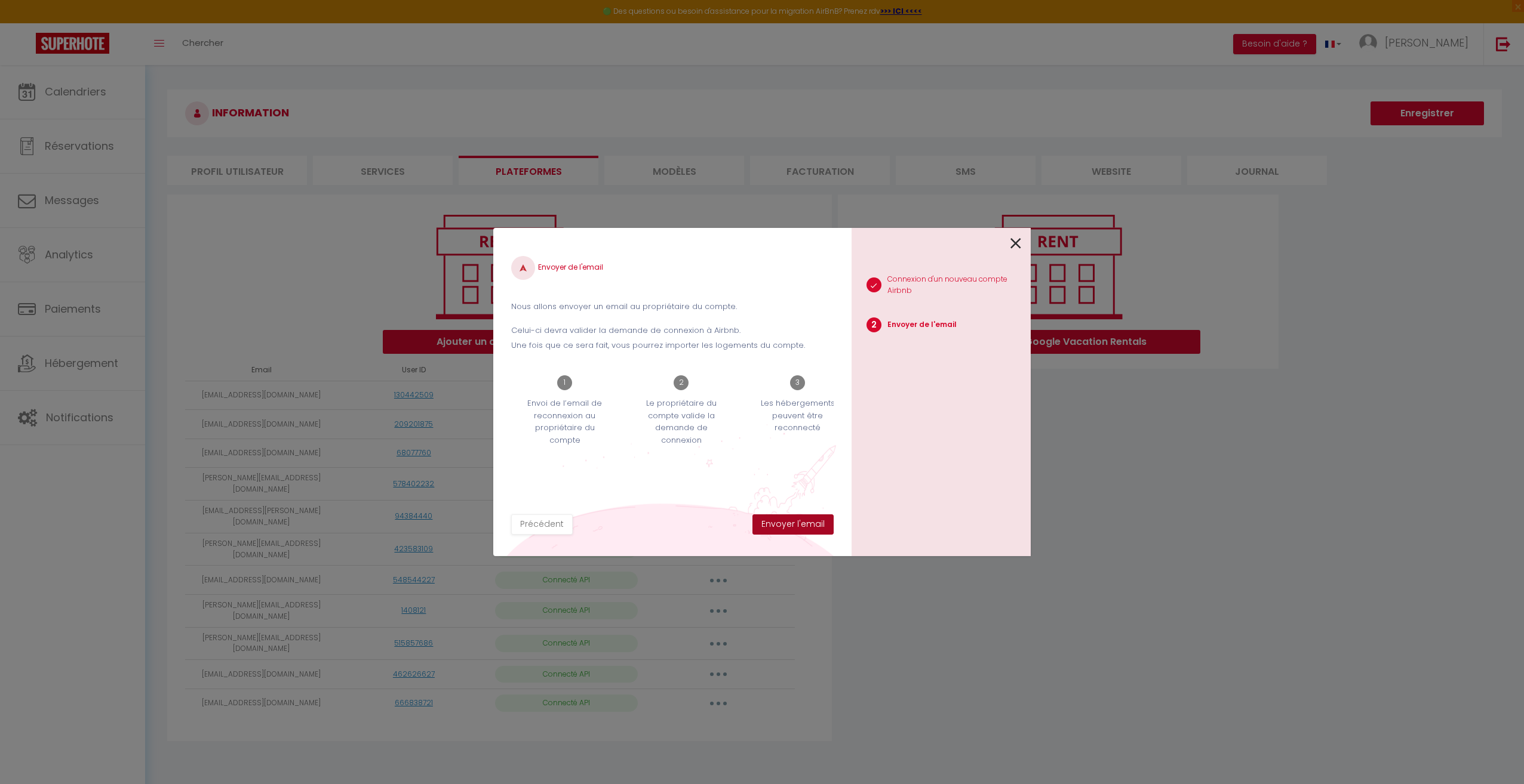
click at [823, 530] on button "Envoyer l'email" at bounding box center [793, 525] width 82 height 21
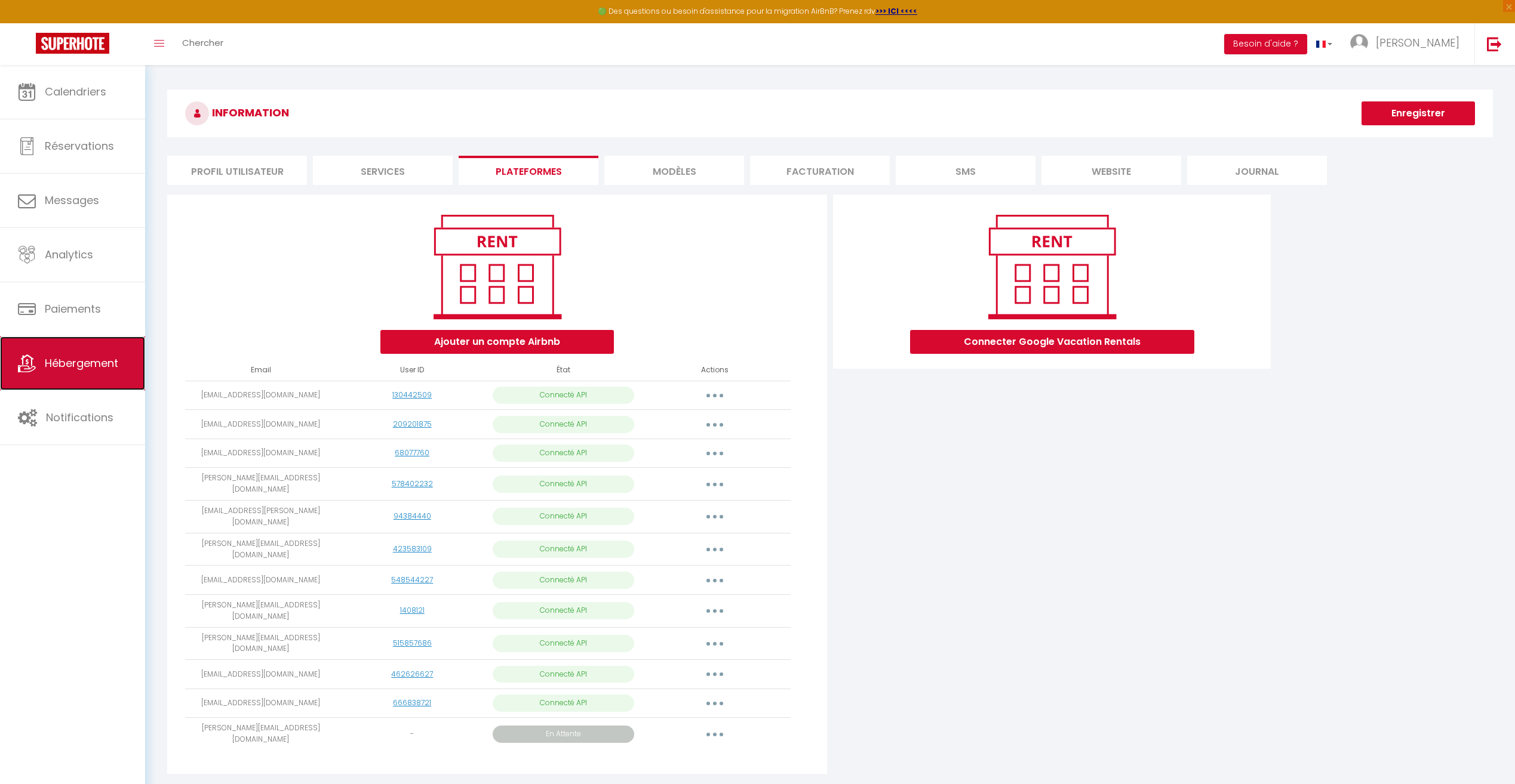
click at [92, 352] on link "Hébergement" at bounding box center [72, 363] width 145 height 54
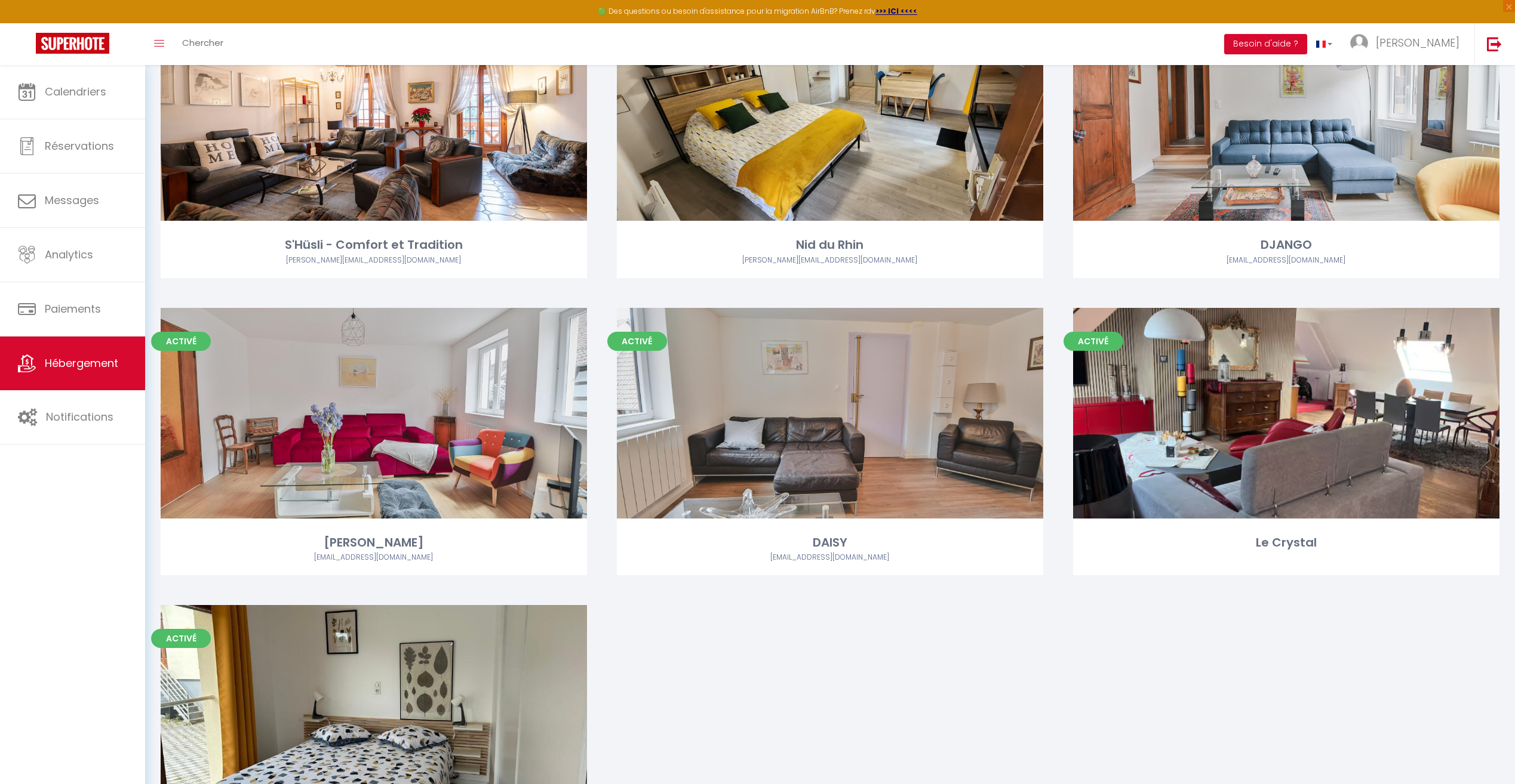
scroll to position [1373, 0]
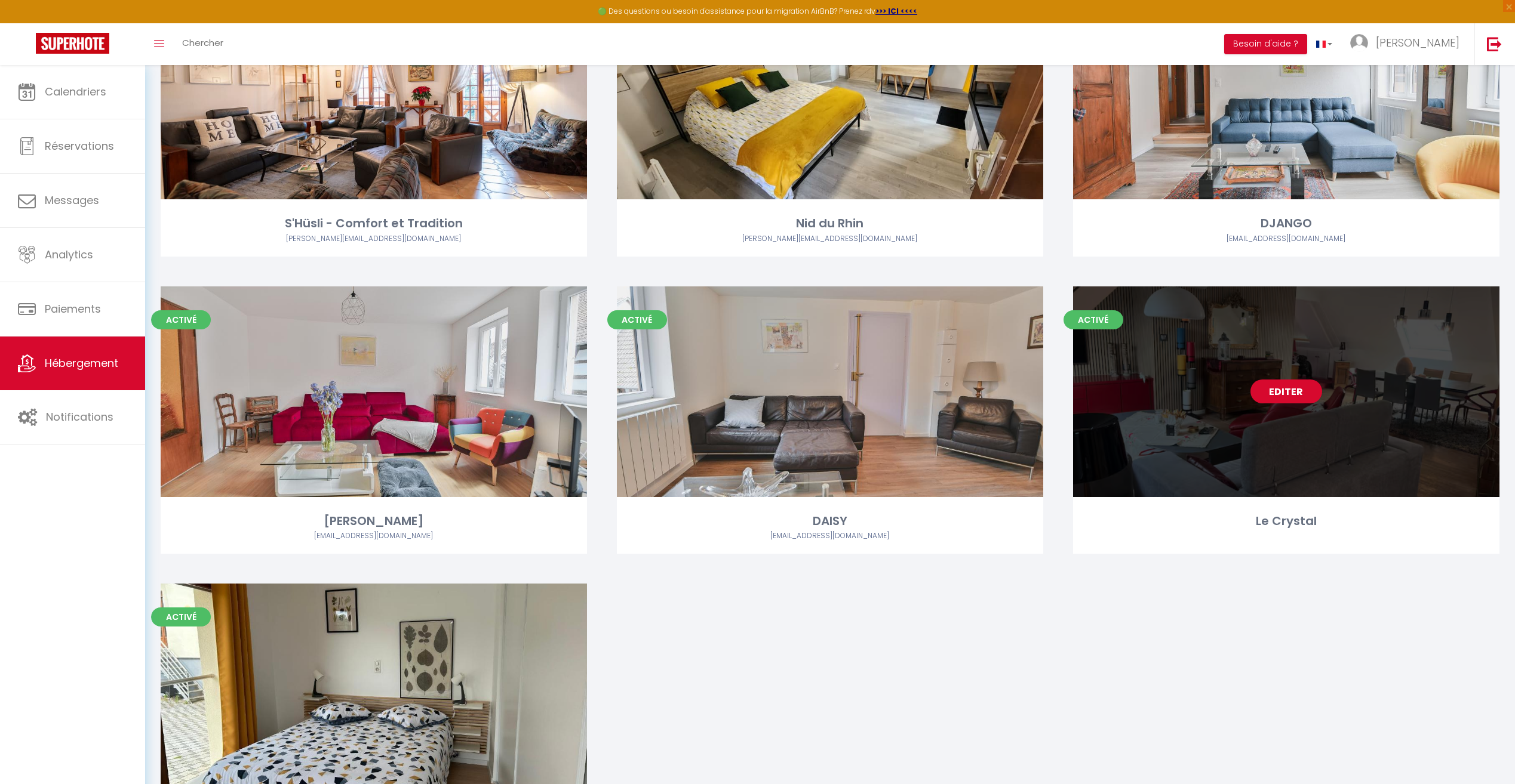
click at [1272, 397] on link "Editer" at bounding box center [1286, 391] width 71 height 24
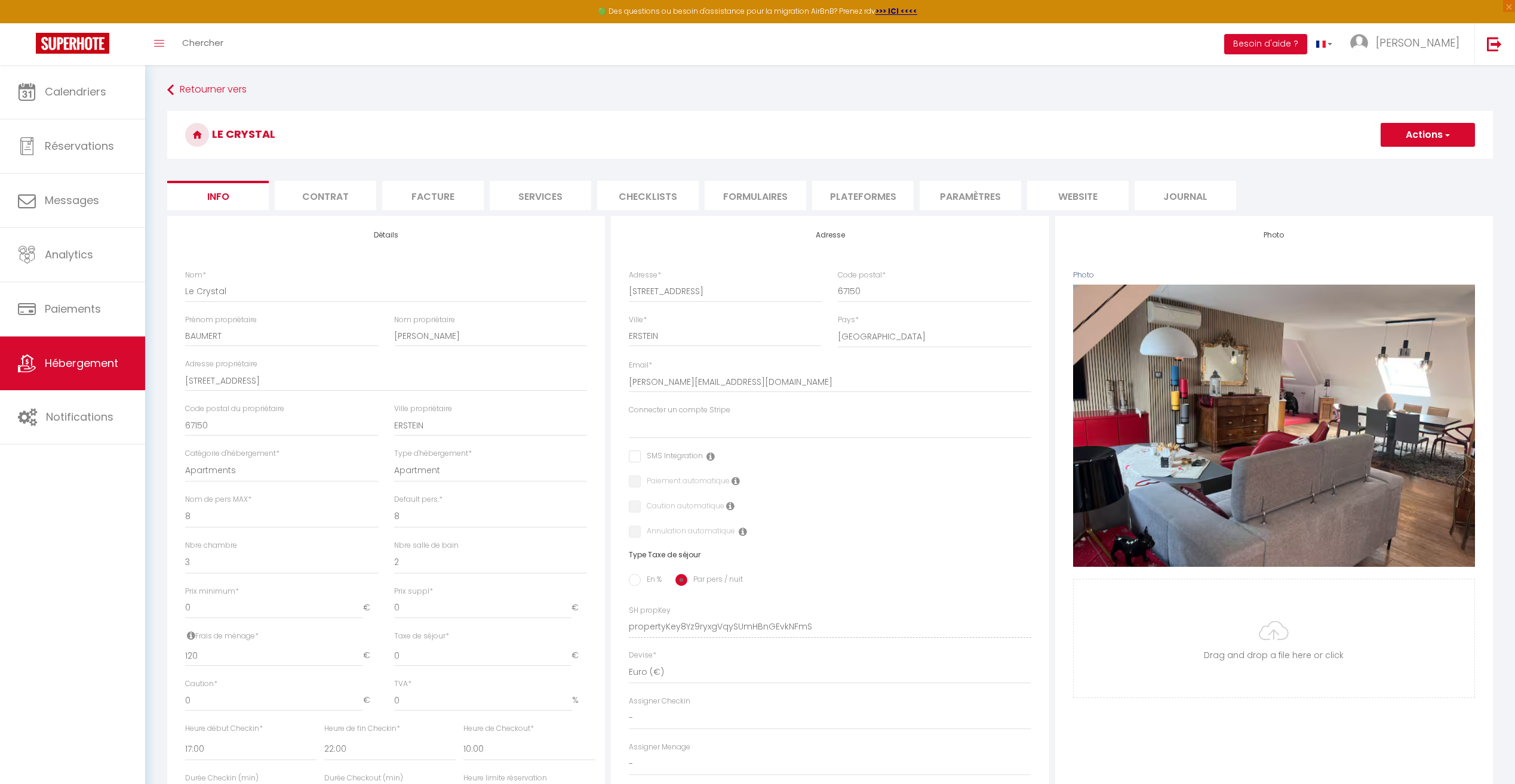
click at [867, 197] on li "Plateformes" at bounding box center [863, 195] width 101 height 29
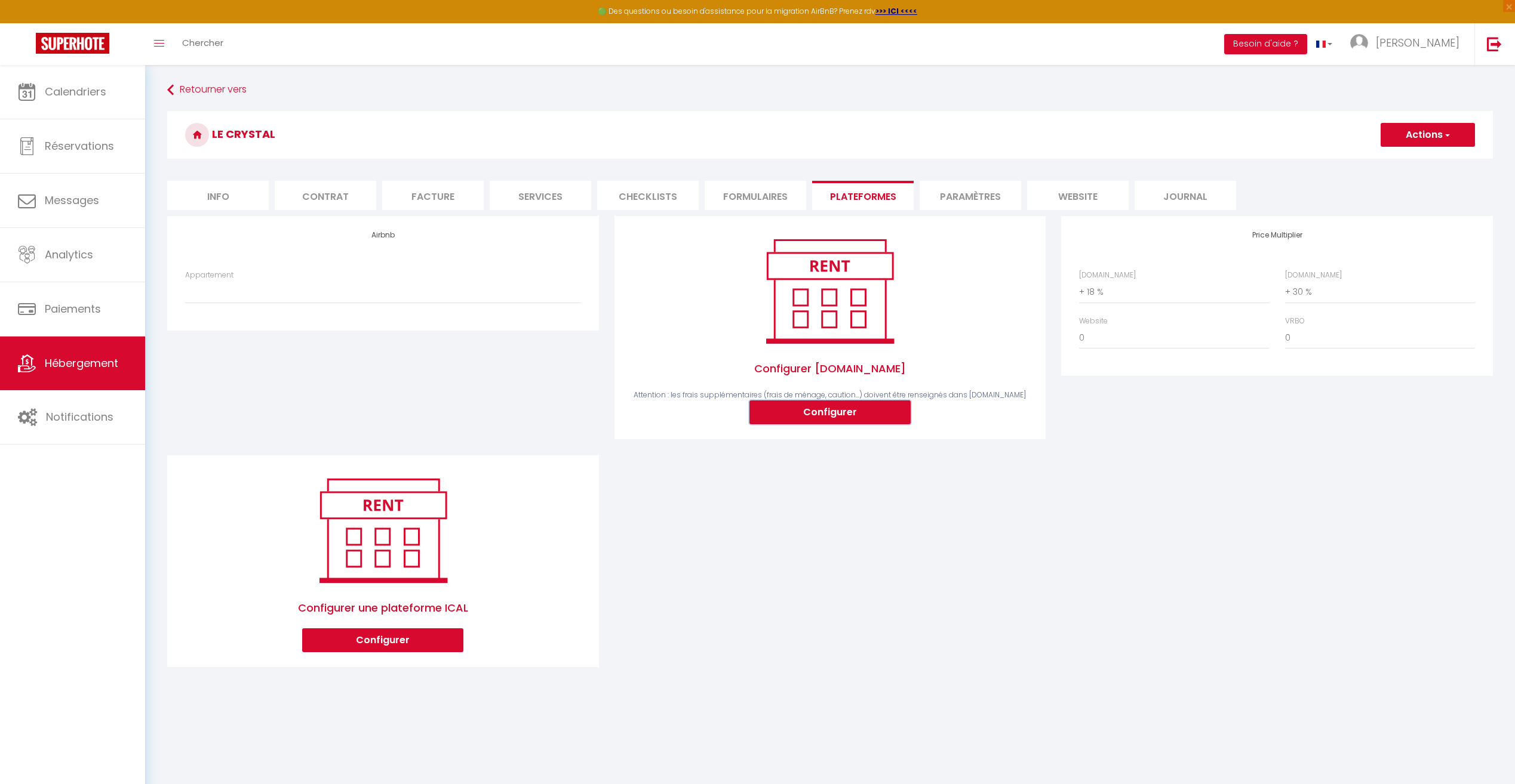
click at [838, 409] on button "Configurer" at bounding box center [830, 413] width 162 height 24
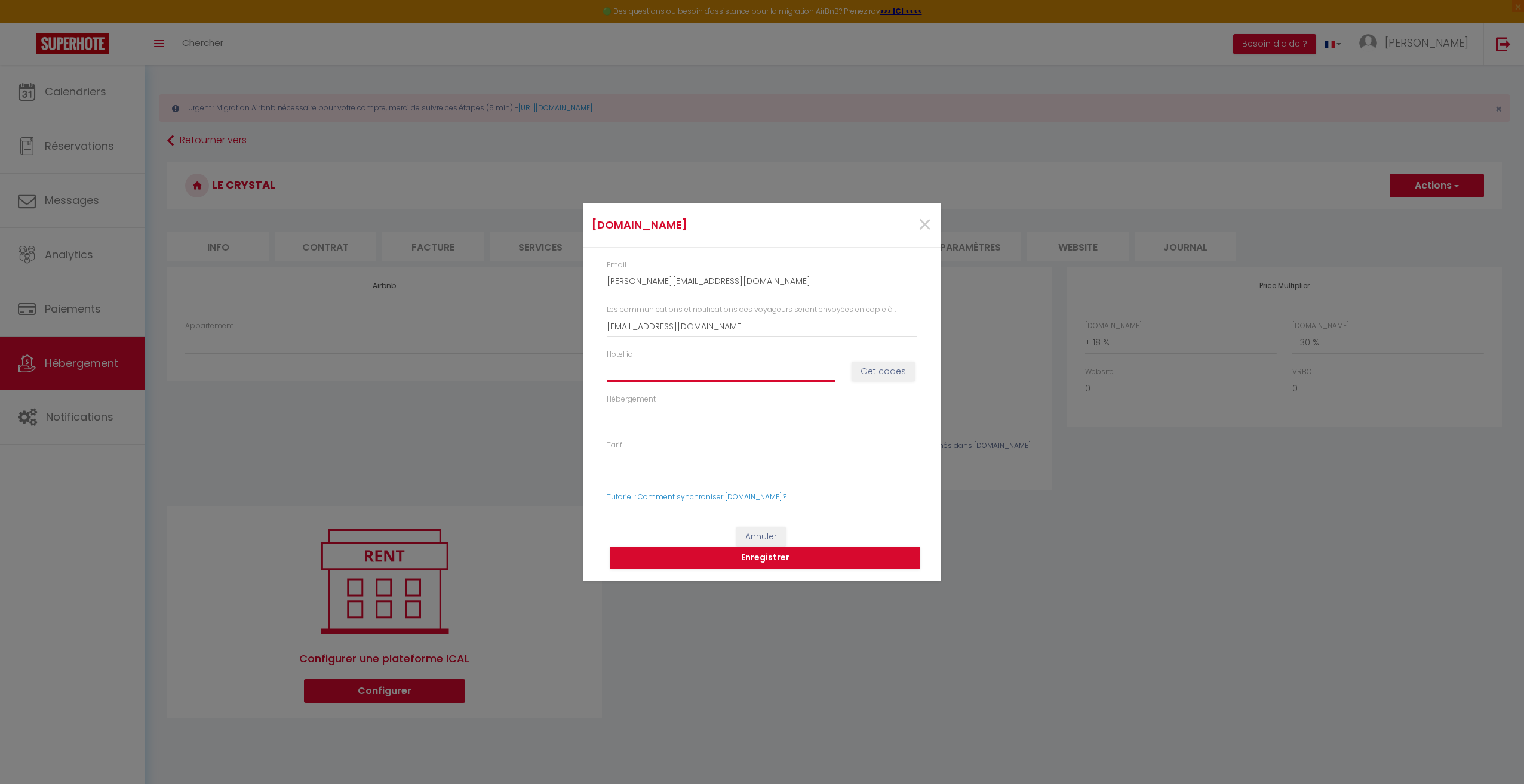
click at [714, 372] on input "Hotel id" at bounding box center [721, 371] width 229 height 21
paste input "12185382"
click at [859, 369] on button "Get codes" at bounding box center [883, 372] width 63 height 21
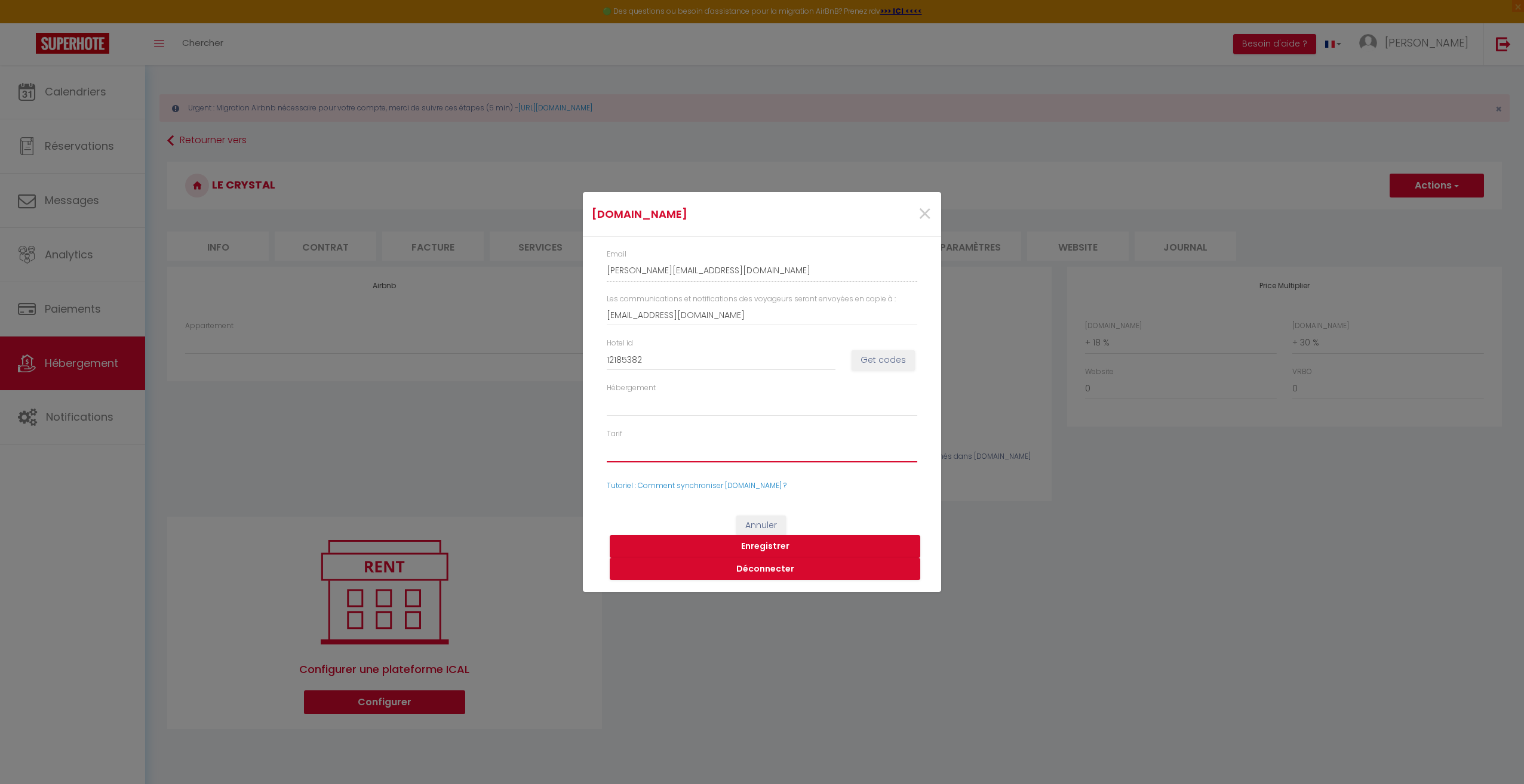
click at [733, 455] on select "45497179 - Standard Rate 45497180 - Non-refundable Rate 45497181 - Weekly Rate …" at bounding box center [762, 451] width 311 height 23
click at [607, 440] on select "45497179 - Standard Rate 45497180 - Non-refundable Rate 45497181 - Weekly Rate …" at bounding box center [762, 451] width 311 height 23
click at [777, 545] on button "Enregistrer" at bounding box center [765, 546] width 311 height 23
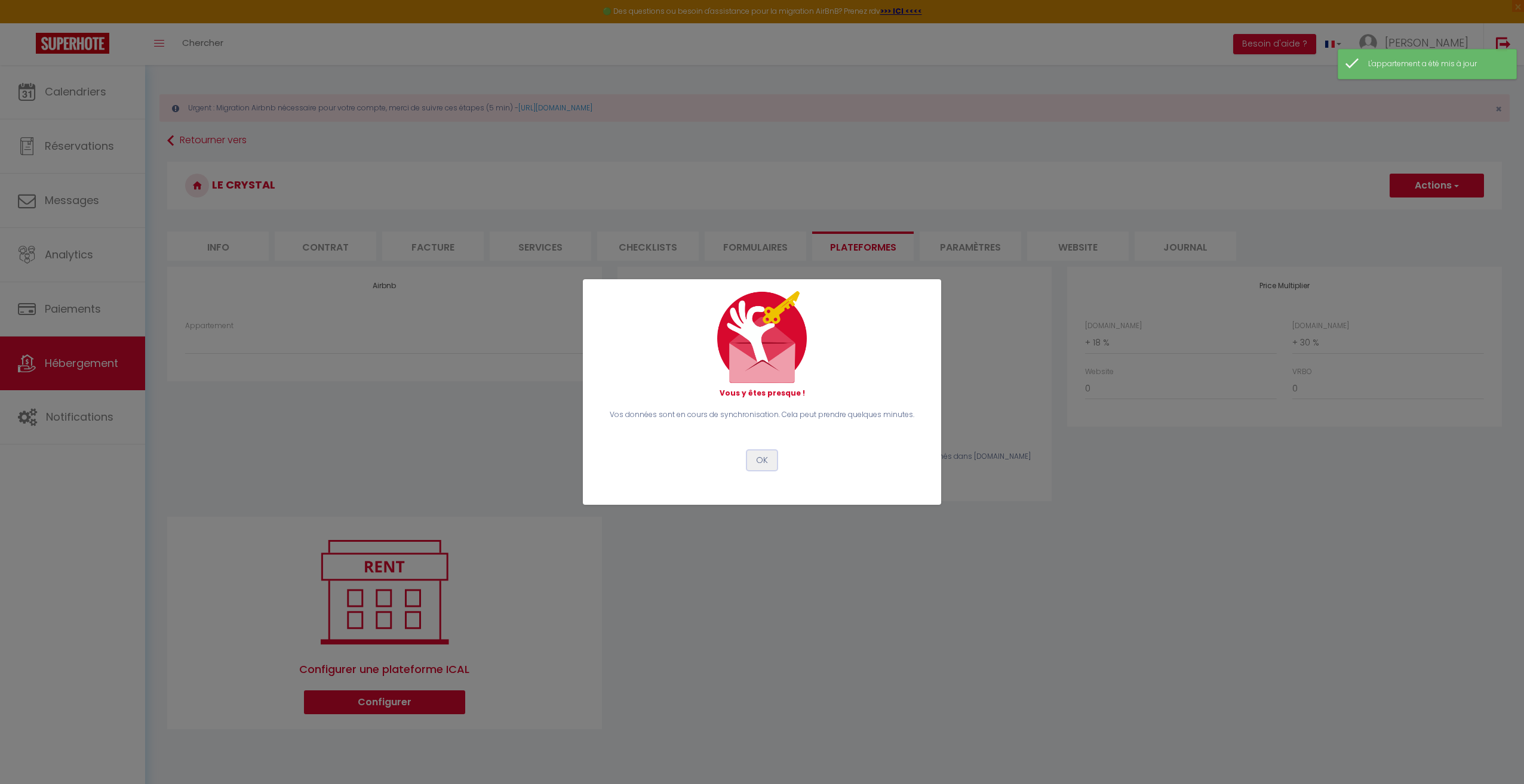
click at [763, 459] on button "OK" at bounding box center [762, 461] width 30 height 21
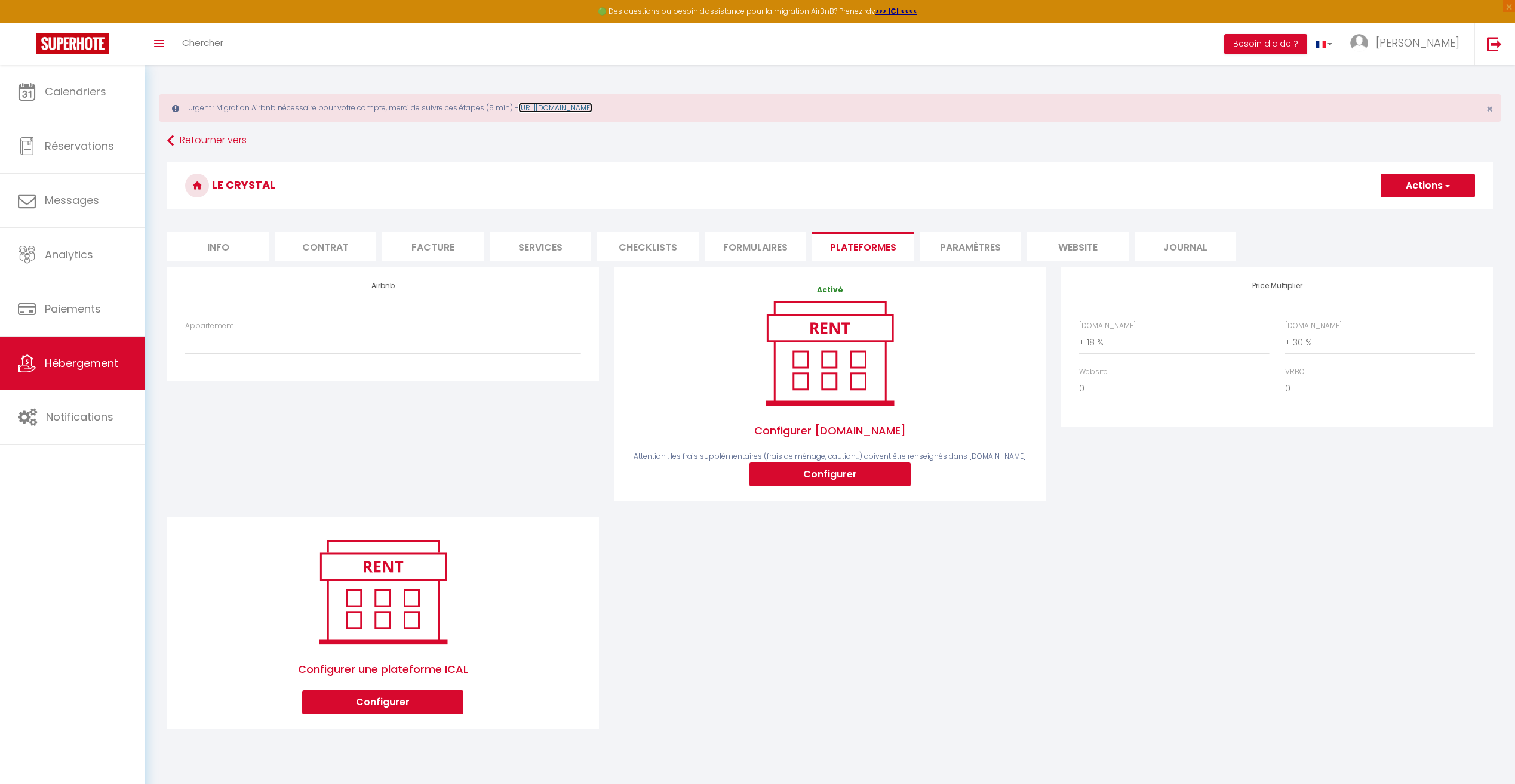
click at [537, 104] on link "[URL][DOMAIN_NAME]" at bounding box center [555, 108] width 74 height 10
click at [102, 102] on link "Calendriers" at bounding box center [72, 92] width 145 height 54
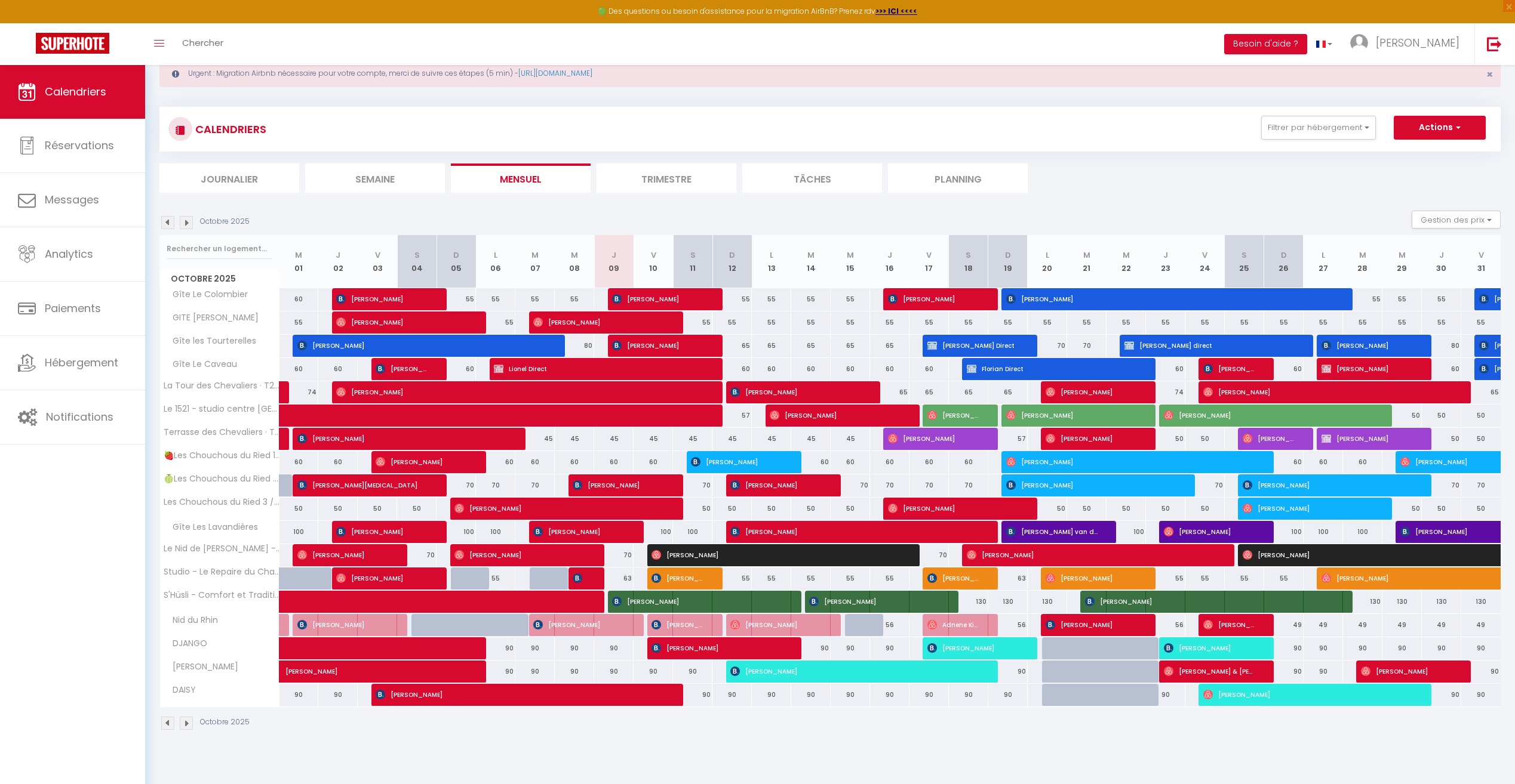
scroll to position [65, 0]
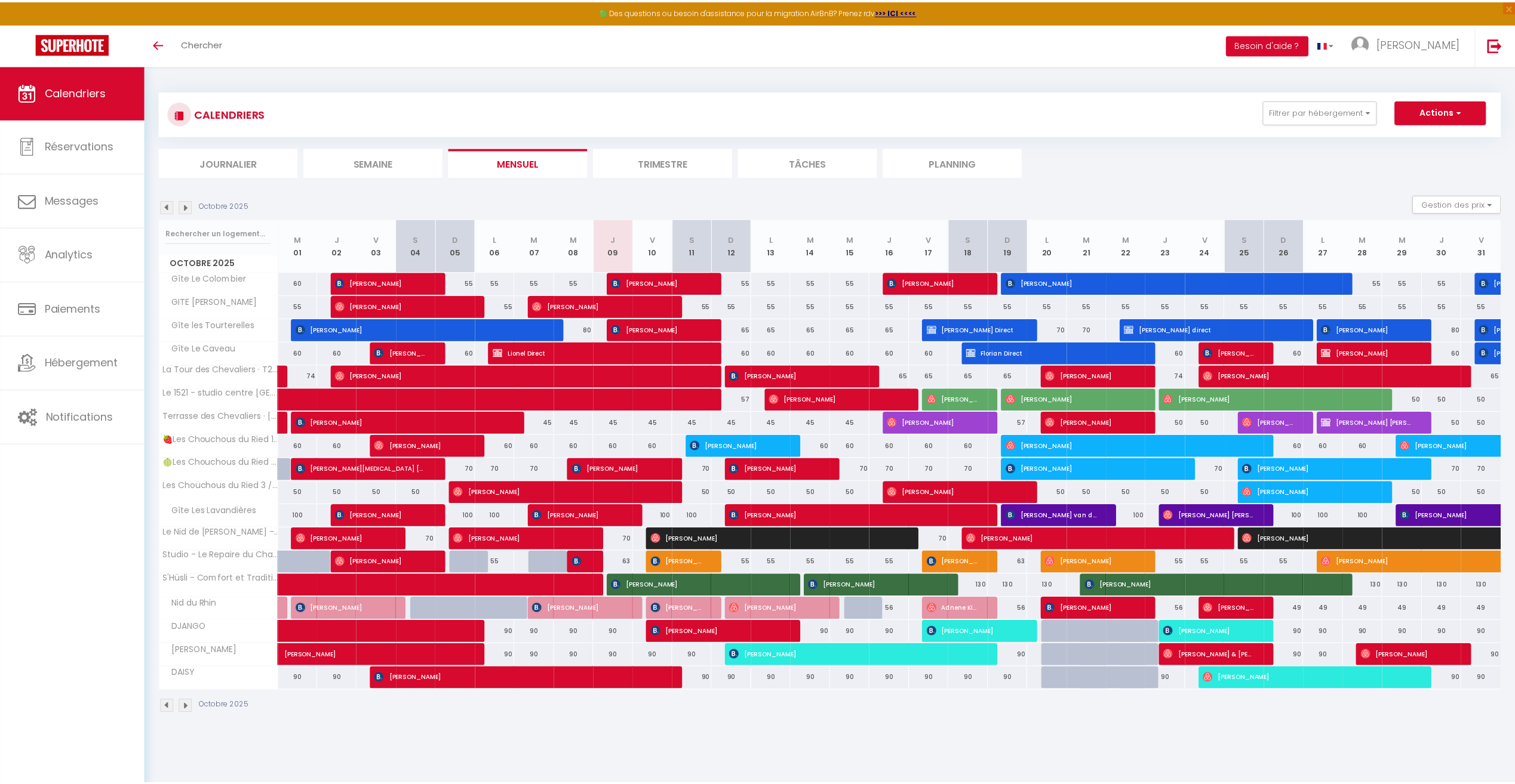
scroll to position [65, 0]
